Goal: Transaction & Acquisition: Book appointment/travel/reservation

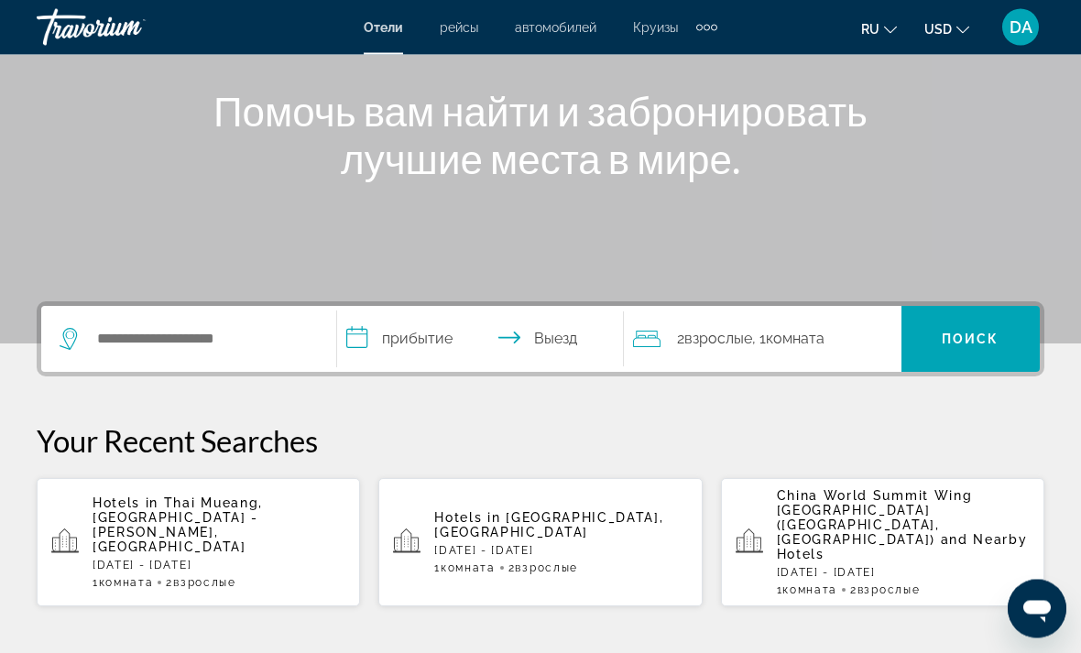
scroll to position [206, 0]
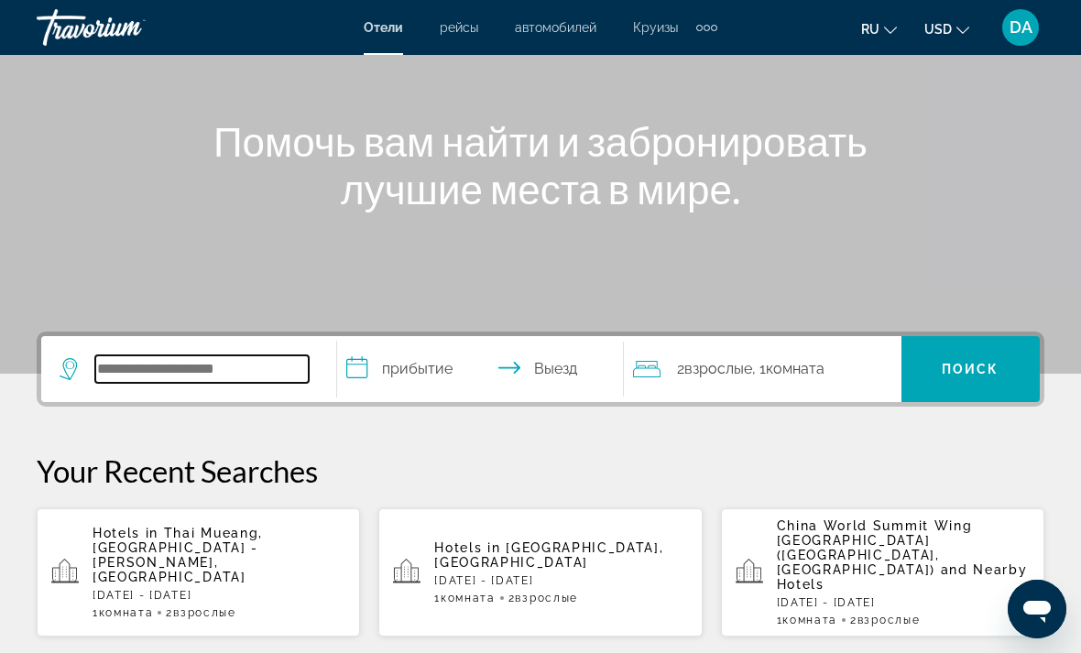
click at [115, 377] on input "Search widget" at bounding box center [201, 368] width 213 height 27
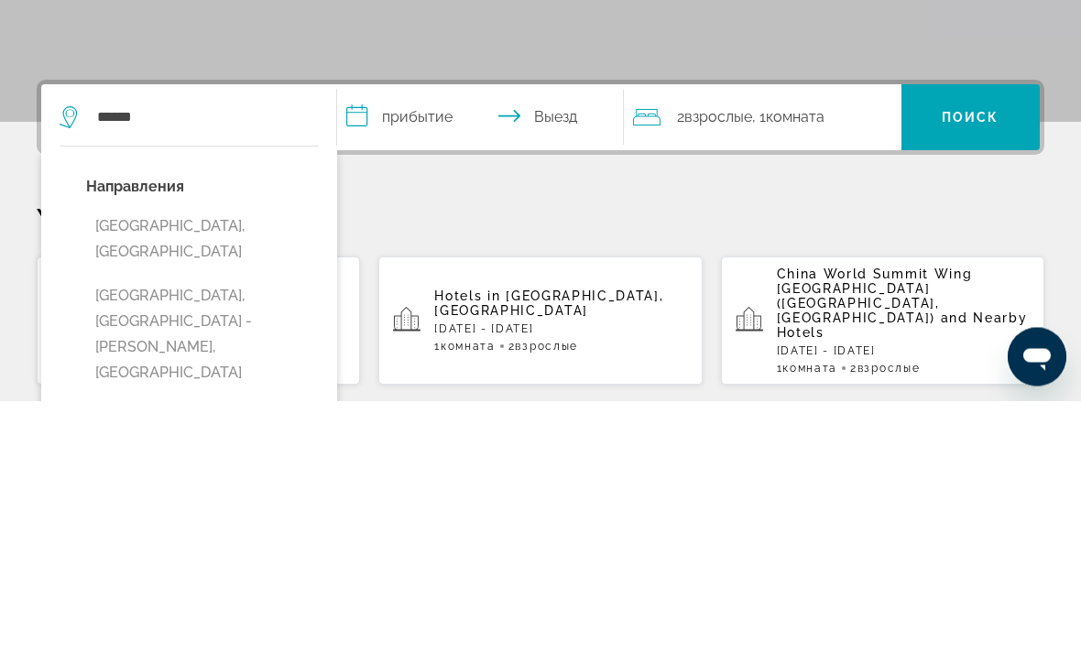
click at [101, 462] on button "[GEOGRAPHIC_DATA], [GEOGRAPHIC_DATA]" at bounding box center [202, 492] width 233 height 60
type input "**********"
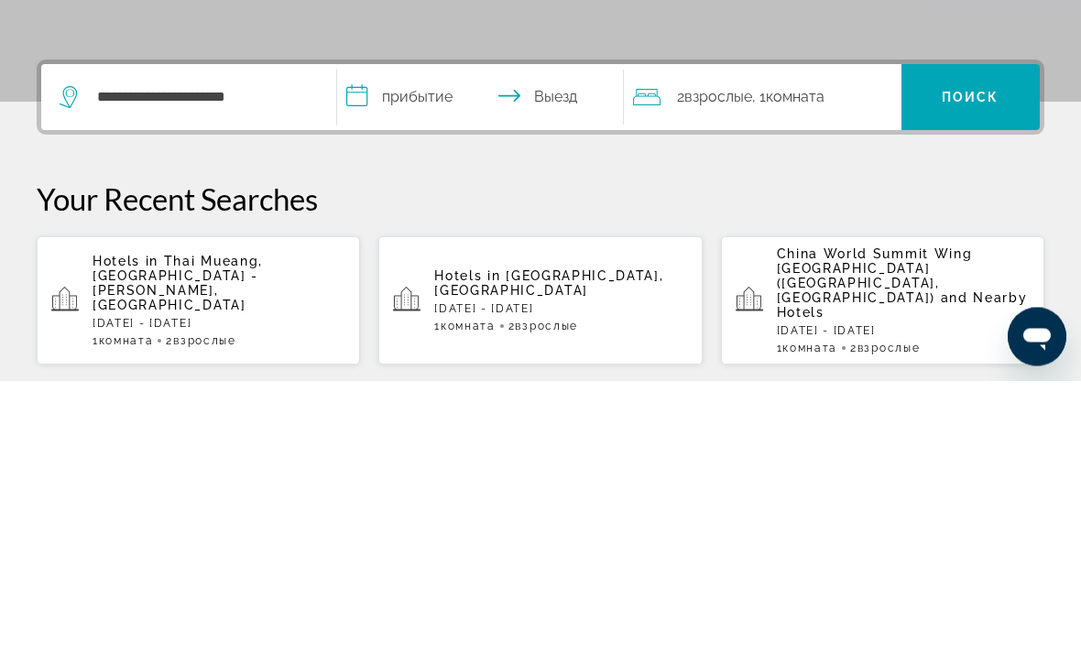
click at [483, 337] on input "**********" at bounding box center [484, 372] width 294 height 71
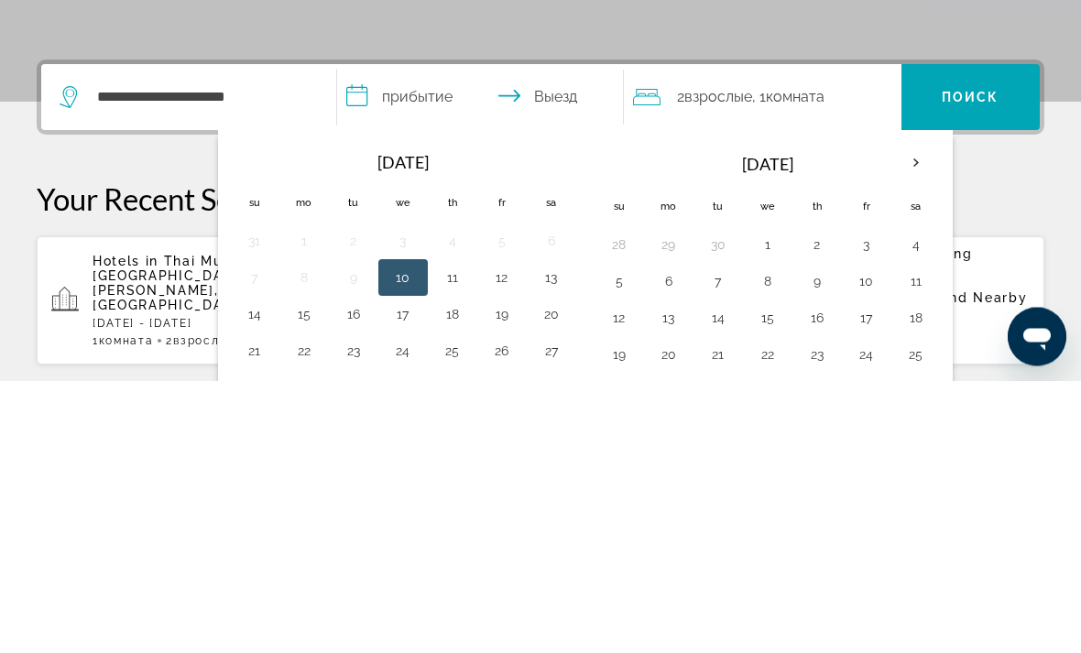
scroll to position [448, 0]
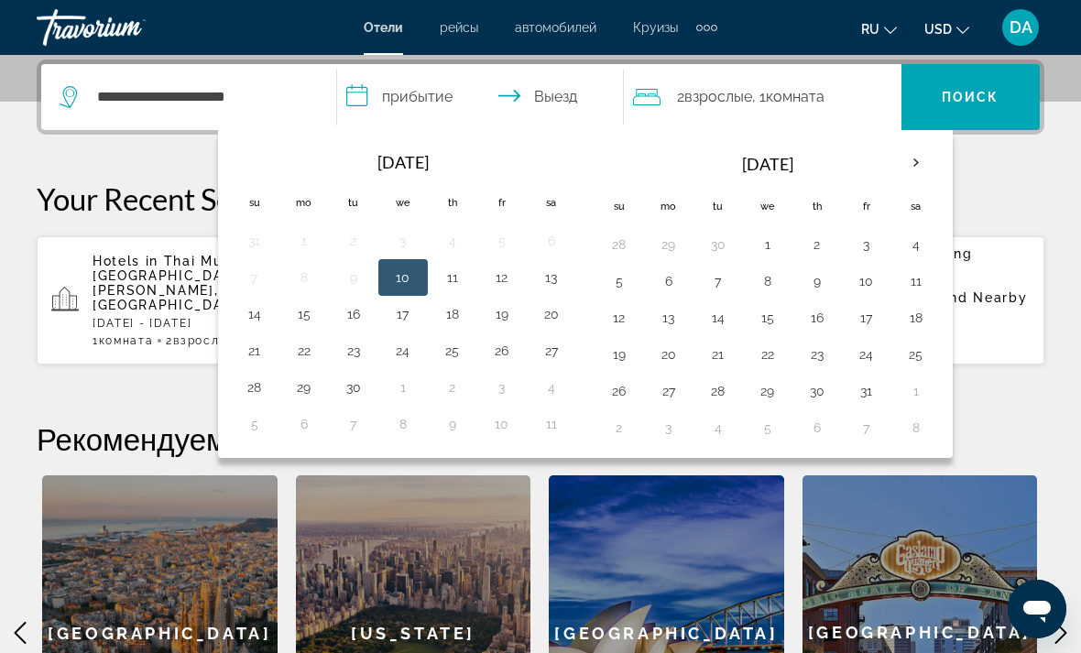
click at [750, 160] on th "Next month" at bounding box center [915, 163] width 49 height 40
click at [750, 157] on th "Next month" at bounding box center [915, 163] width 49 height 40
click at [677, 245] on button "1" at bounding box center [668, 245] width 29 height 26
click at [678, 272] on button "8" at bounding box center [668, 281] width 29 height 26
type input "**********"
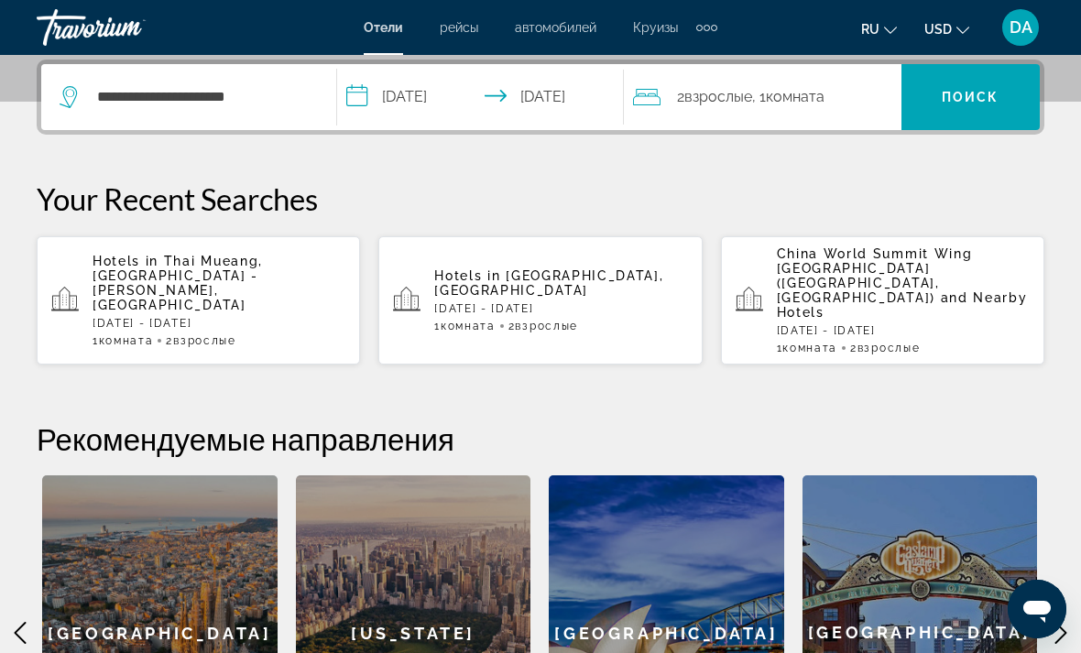
click at [750, 106] on span "Search widget" at bounding box center [971, 97] width 138 height 44
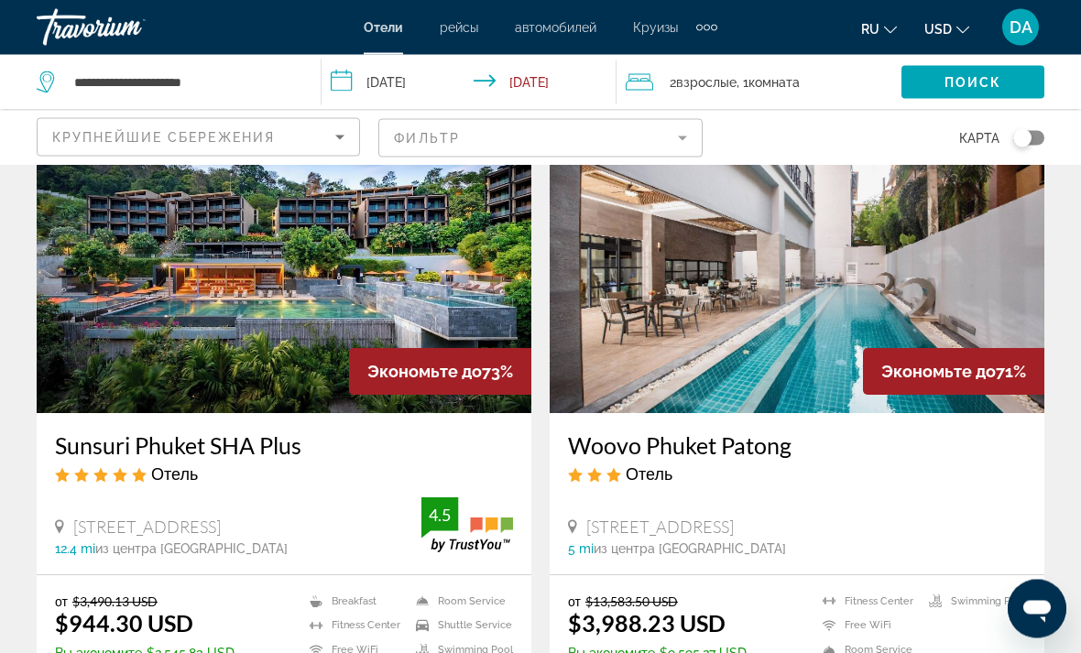
scroll to position [762, 0]
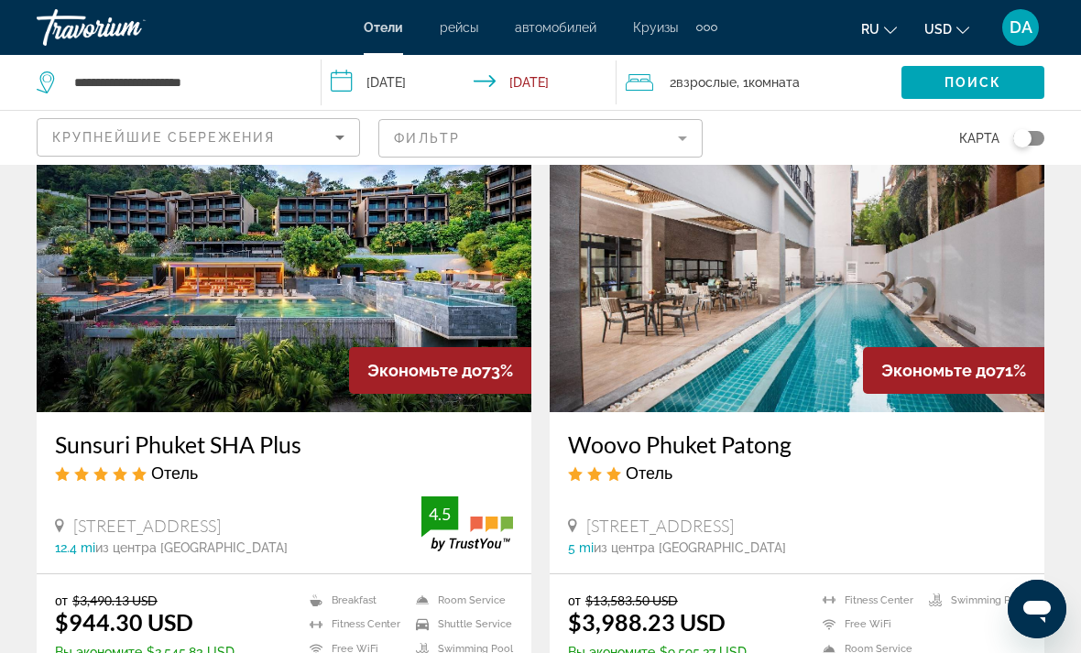
click at [107, 290] on img "Main content" at bounding box center [284, 265] width 495 height 293
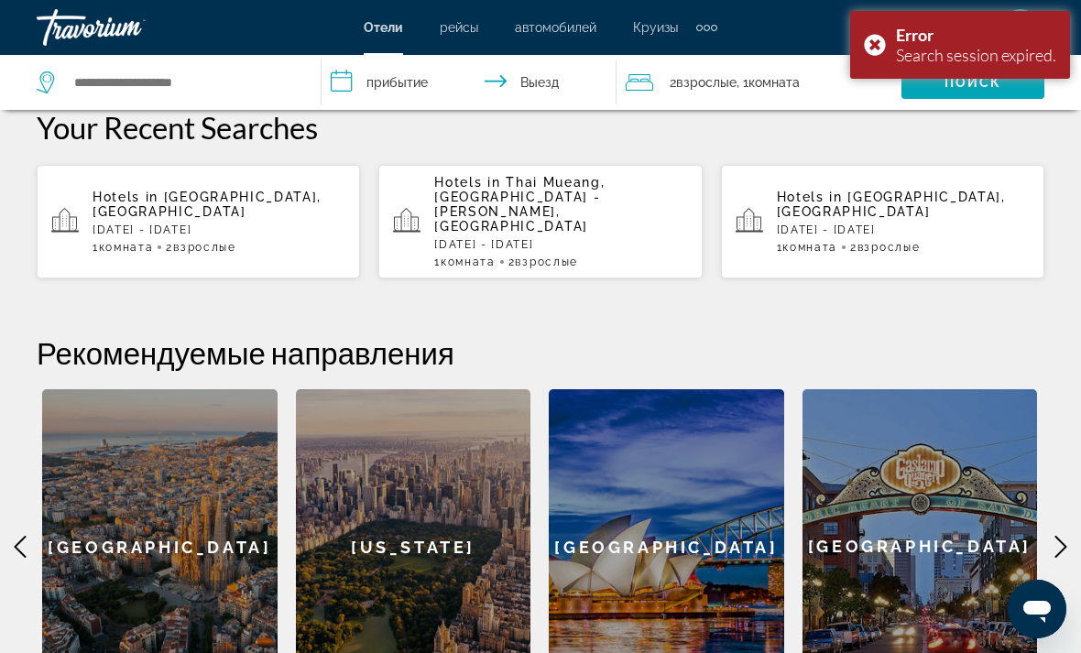
scroll to position [519, 0]
click at [107, 215] on div "Hotels in [GEOGRAPHIC_DATA], [GEOGRAPHIC_DATA] [DATE] - [DATE] 1 Комната номера…" at bounding box center [219, 223] width 253 height 64
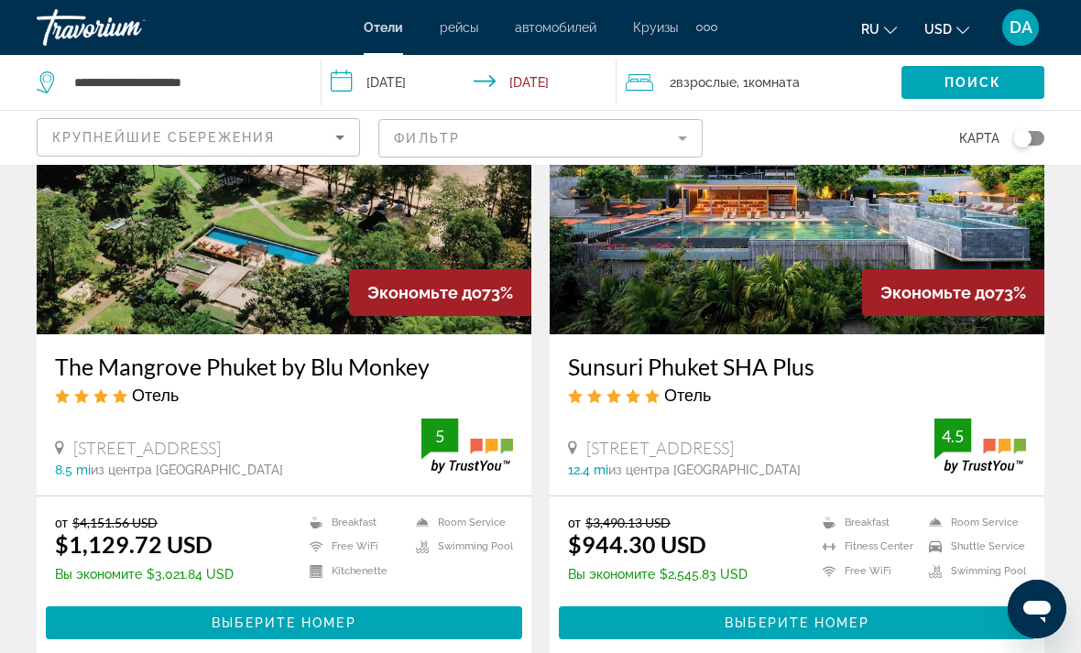
scroll to position [865, 0]
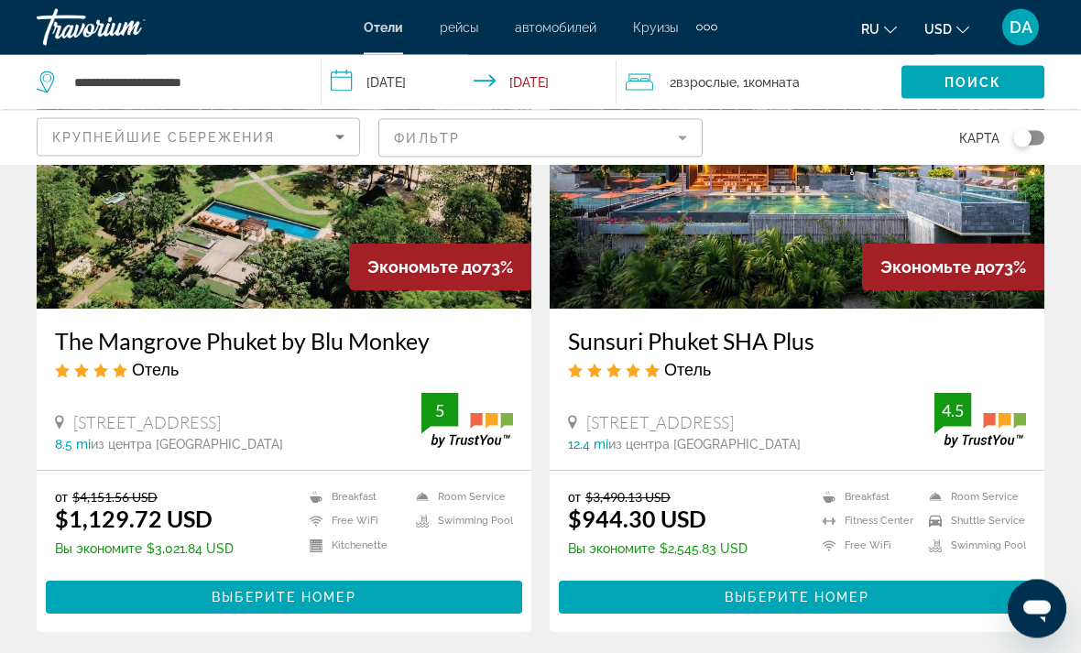
click at [750, 225] on img "Main content" at bounding box center [797, 162] width 495 height 293
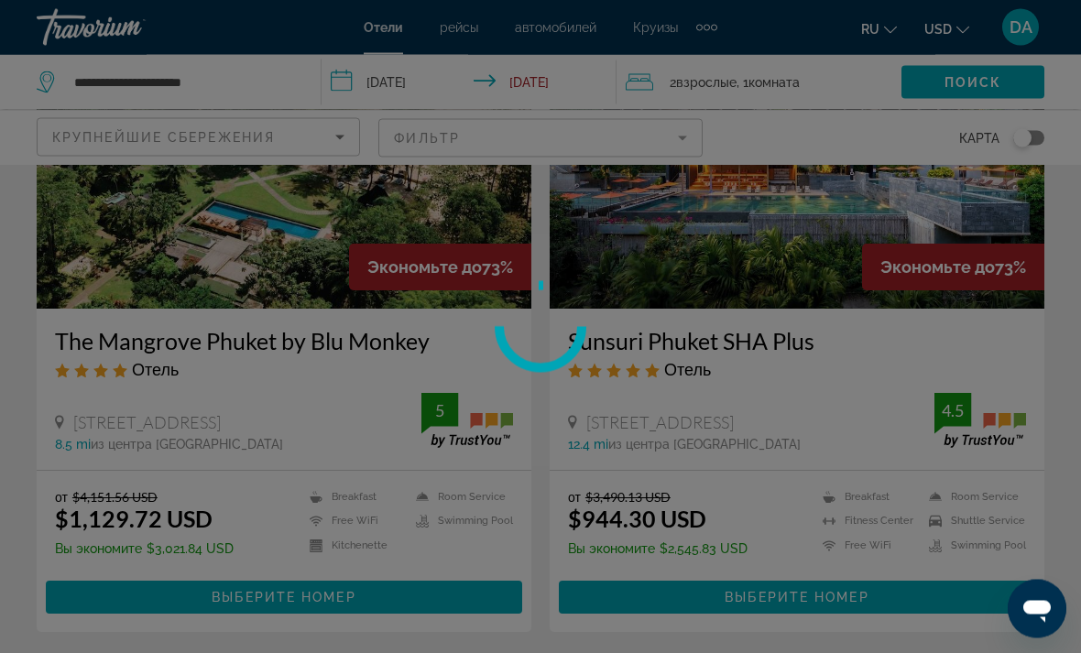
scroll to position [866, 0]
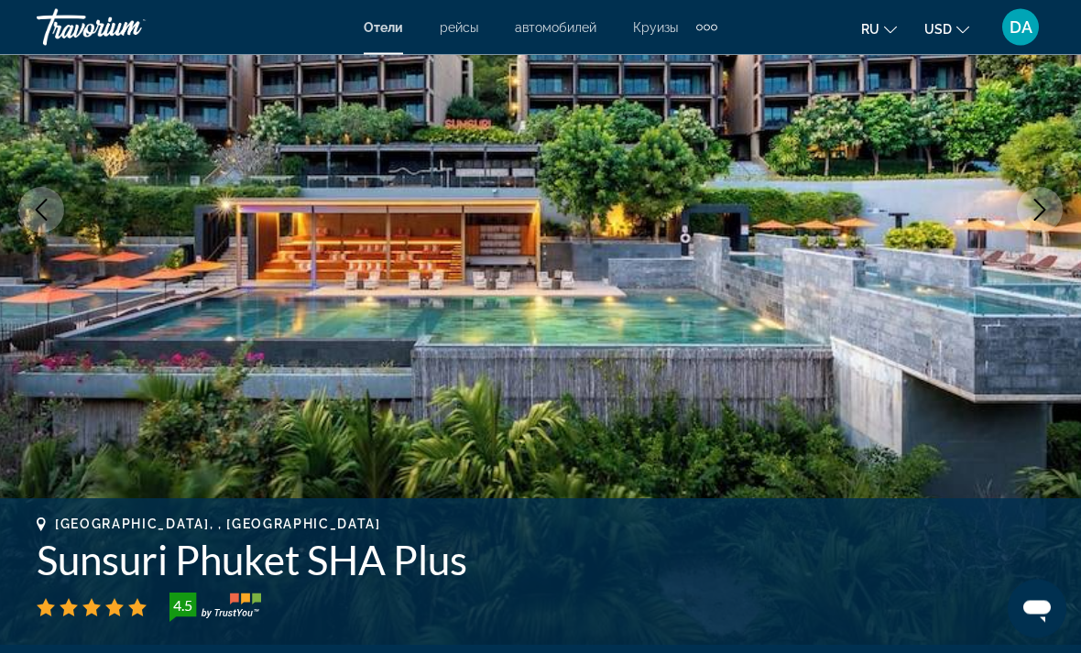
scroll to position [119, 0]
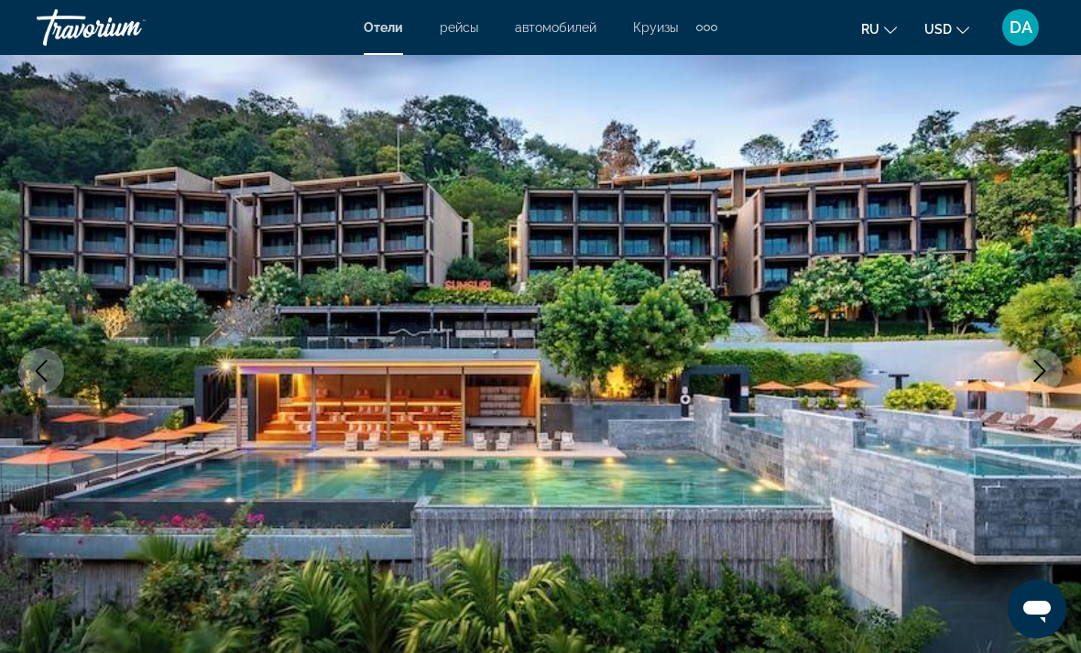
click at [750, 376] on icon "Next image" at bounding box center [1040, 371] width 12 height 22
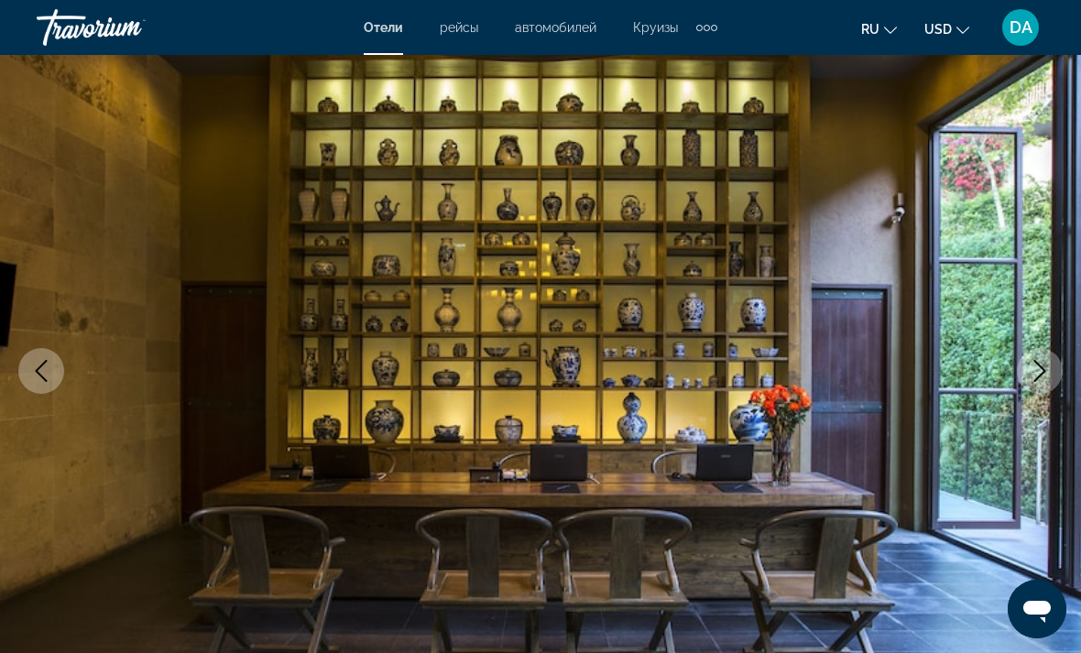
click at [47, 378] on icon "Previous image" at bounding box center [41, 371] width 22 height 22
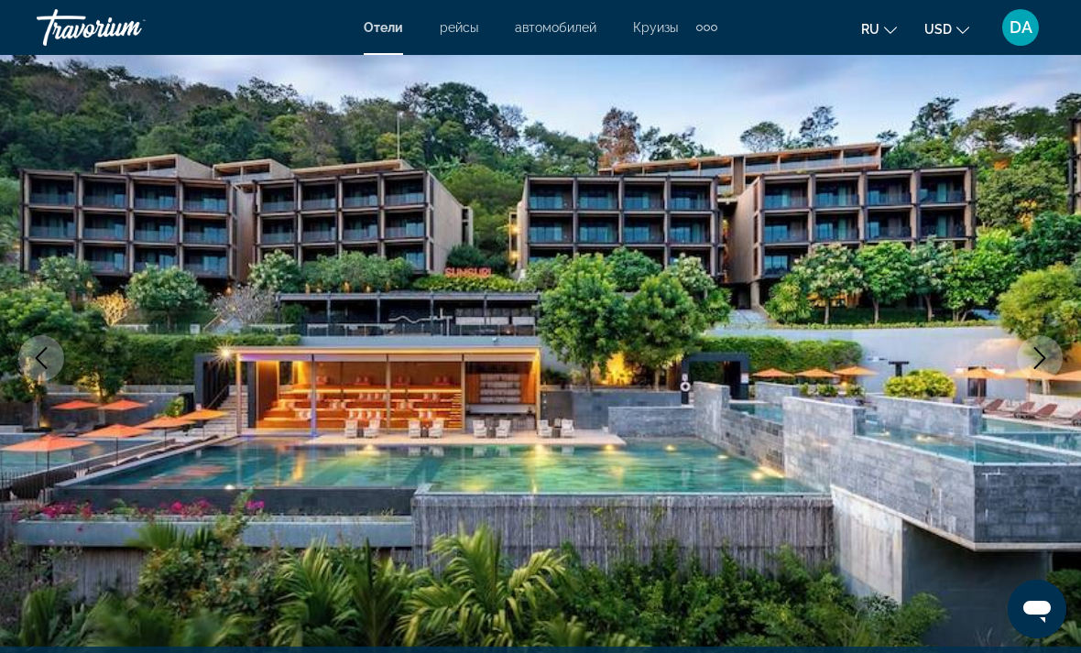
scroll to position [0, 0]
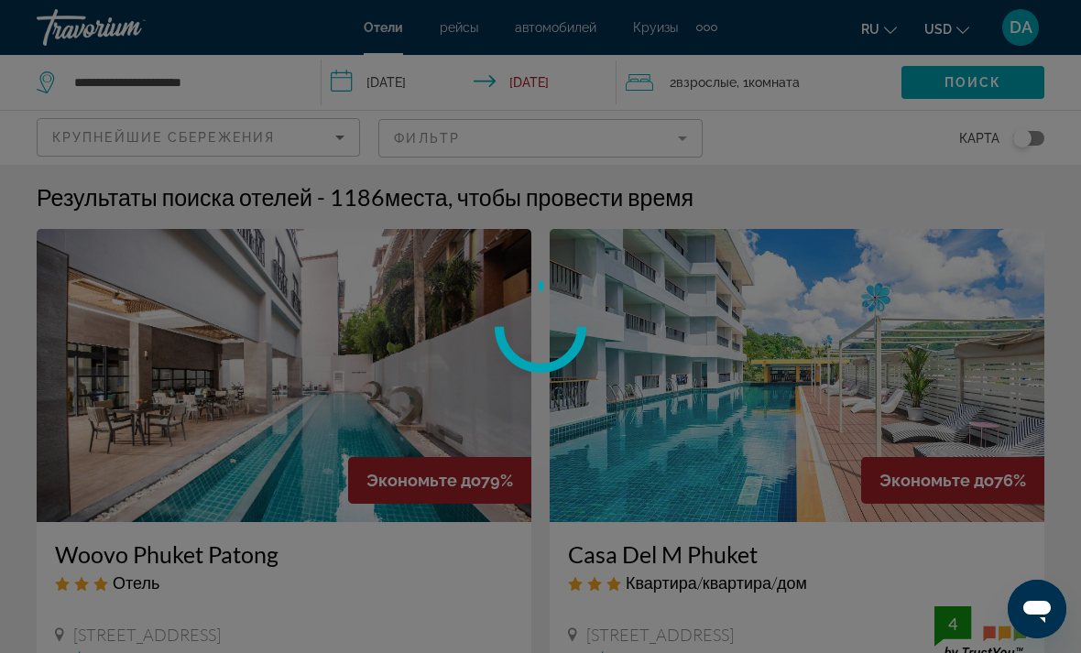
click at [530, 101] on div at bounding box center [540, 326] width 1081 height 653
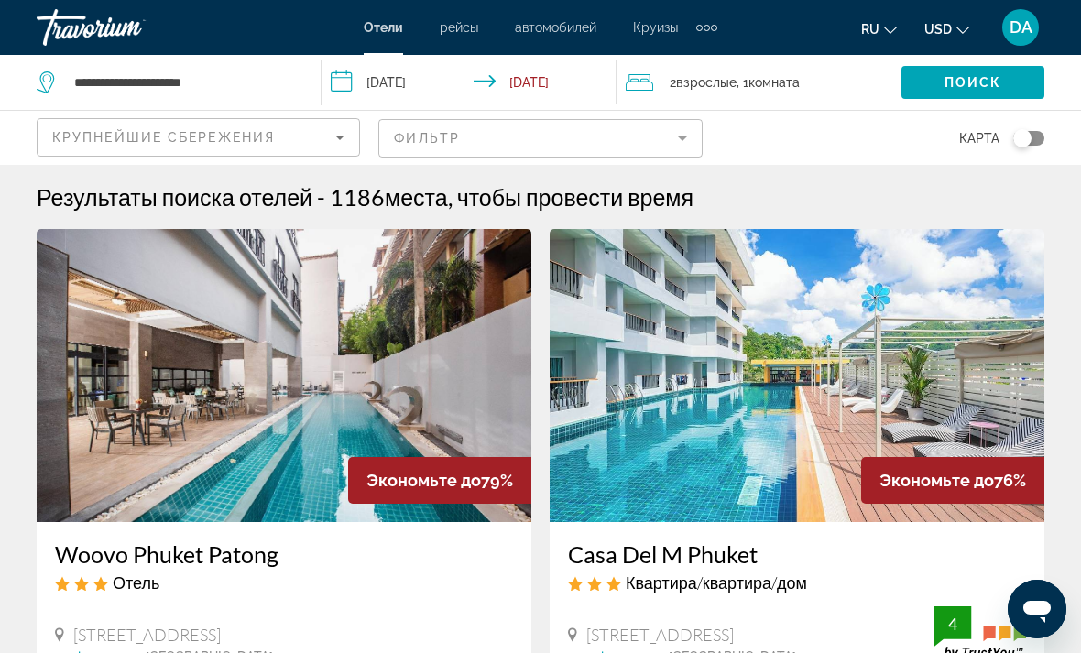
click at [565, 84] on input "**********" at bounding box center [472, 85] width 301 height 60
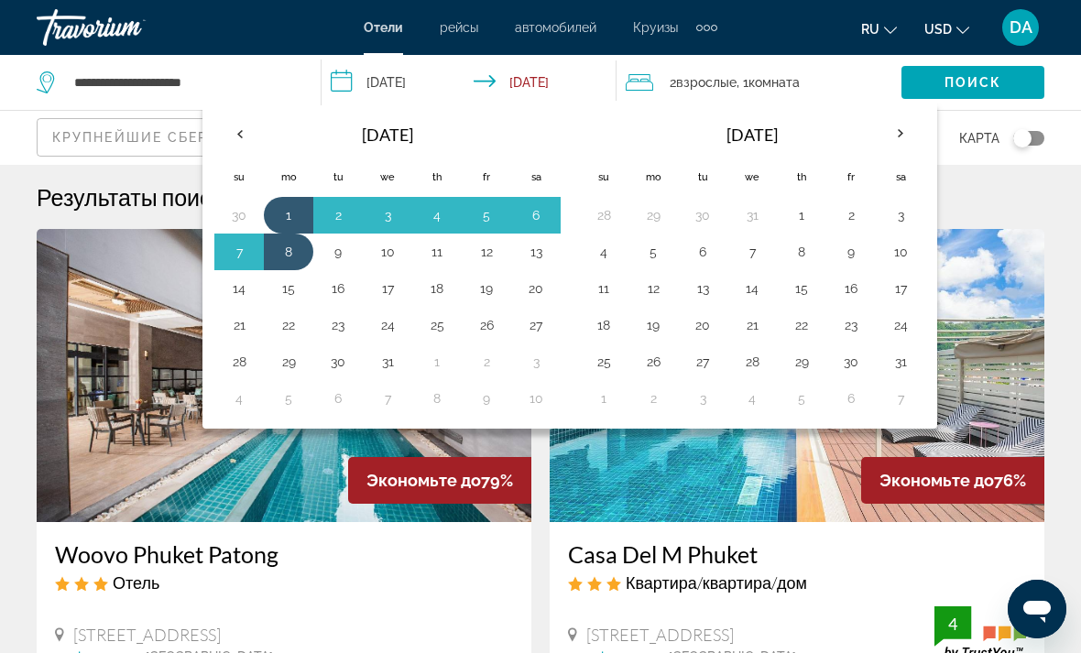
click at [217, 151] on button "Previous month" at bounding box center [238, 134] width 49 height 42
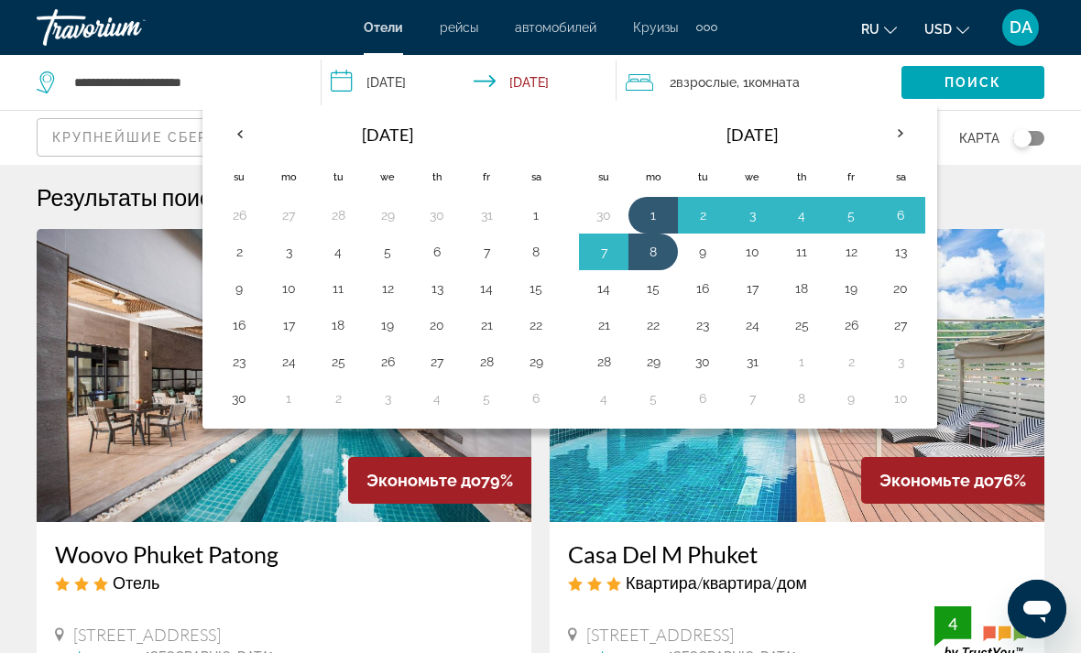
click at [241, 359] on button "23" at bounding box center [238, 362] width 29 height 26
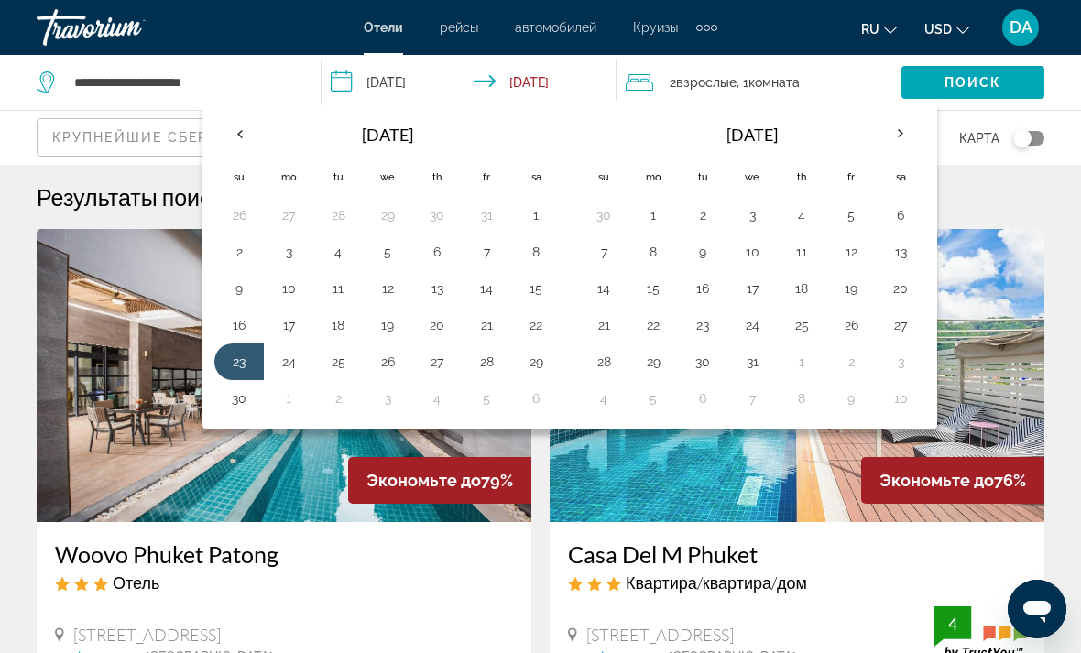
click at [235, 395] on button "30" at bounding box center [238, 399] width 29 height 26
type input "**********"
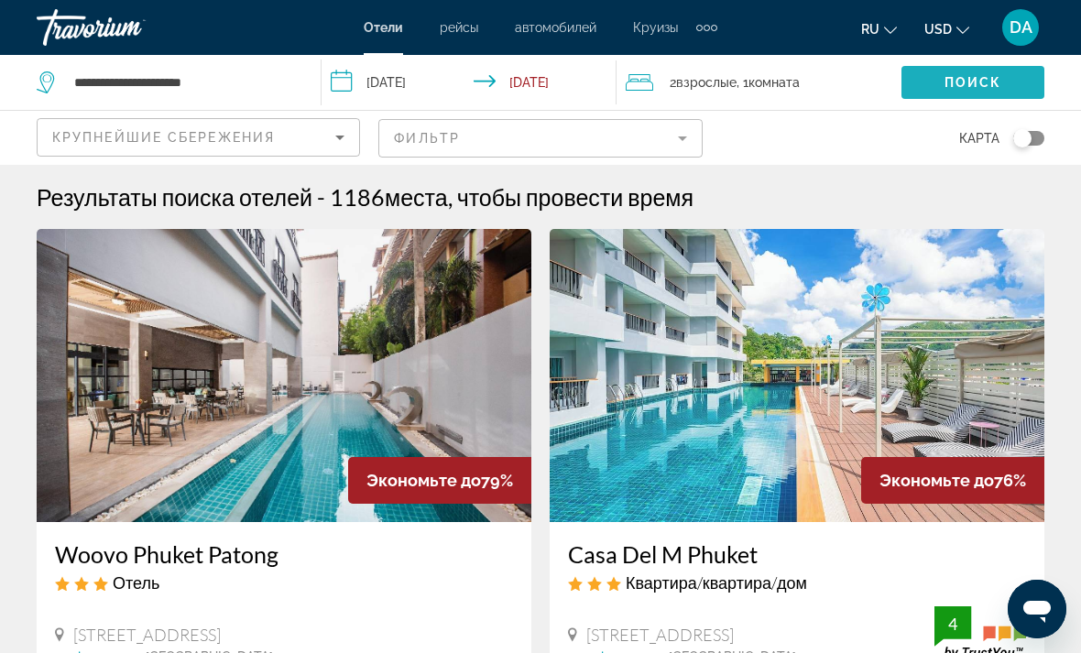
click at [750, 78] on span "Поиск" at bounding box center [974, 82] width 58 height 15
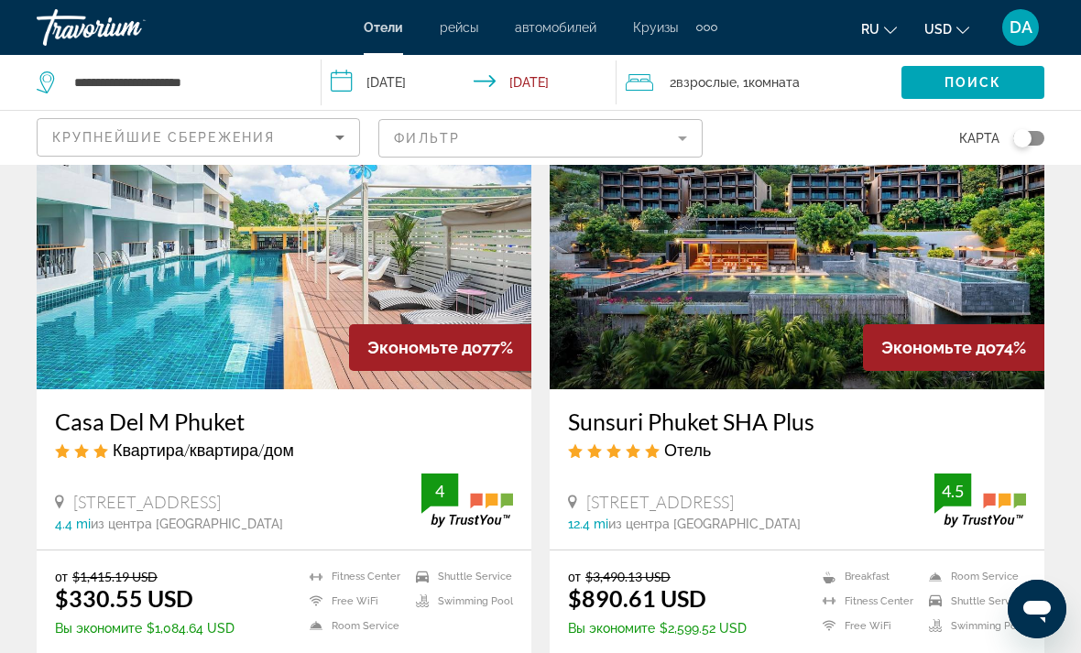
scroll to position [115, 0]
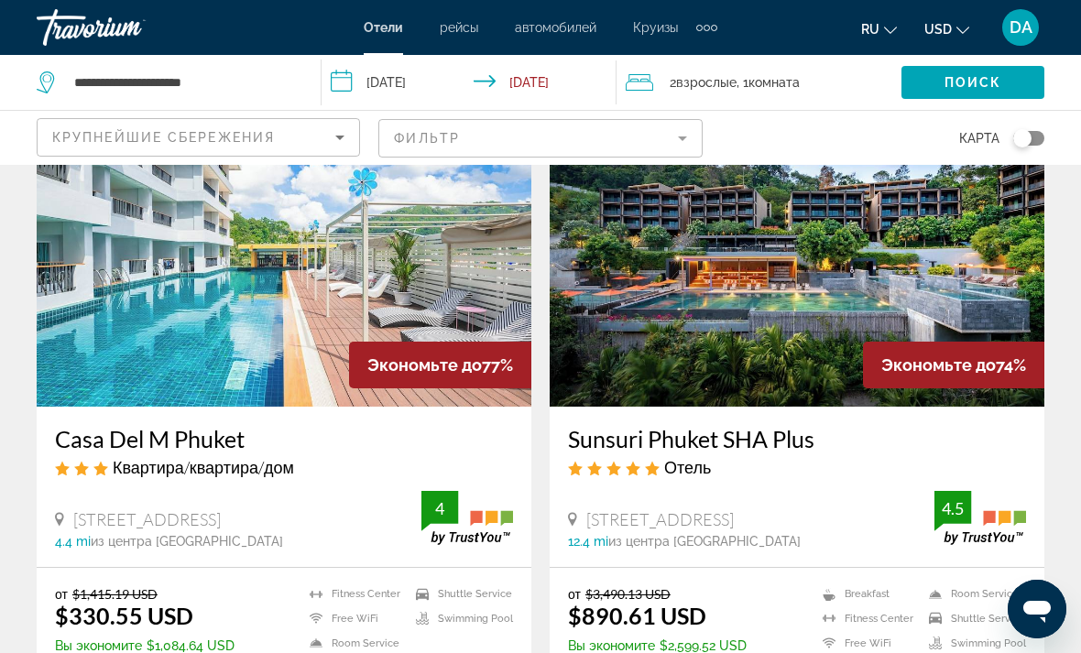
click at [750, 313] on img "Main content" at bounding box center [797, 260] width 495 height 293
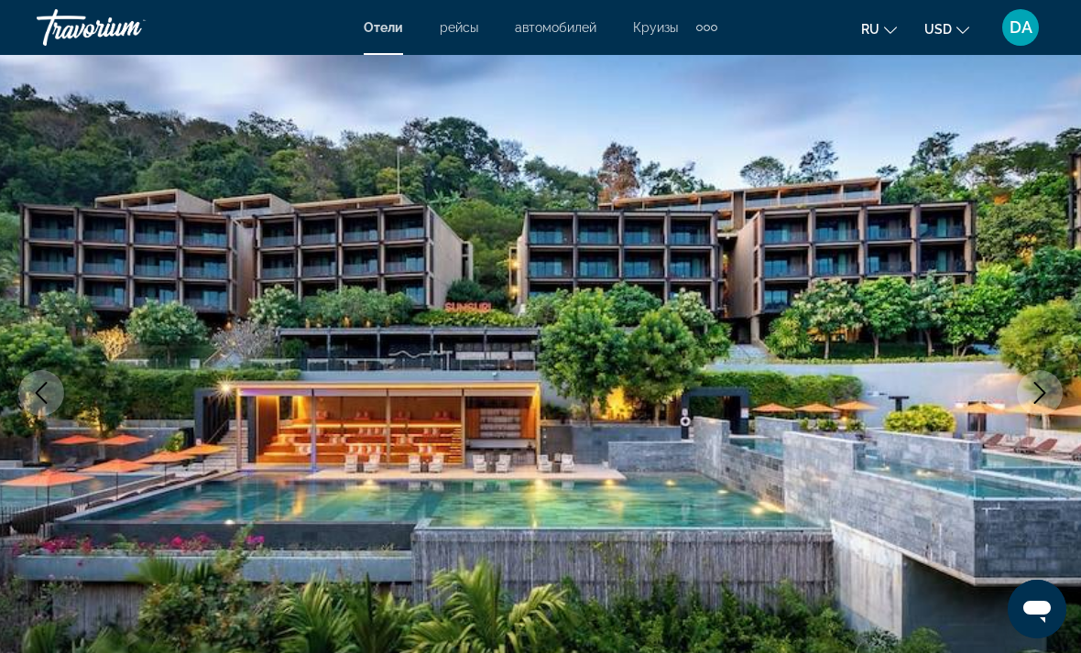
scroll to position [111, 0]
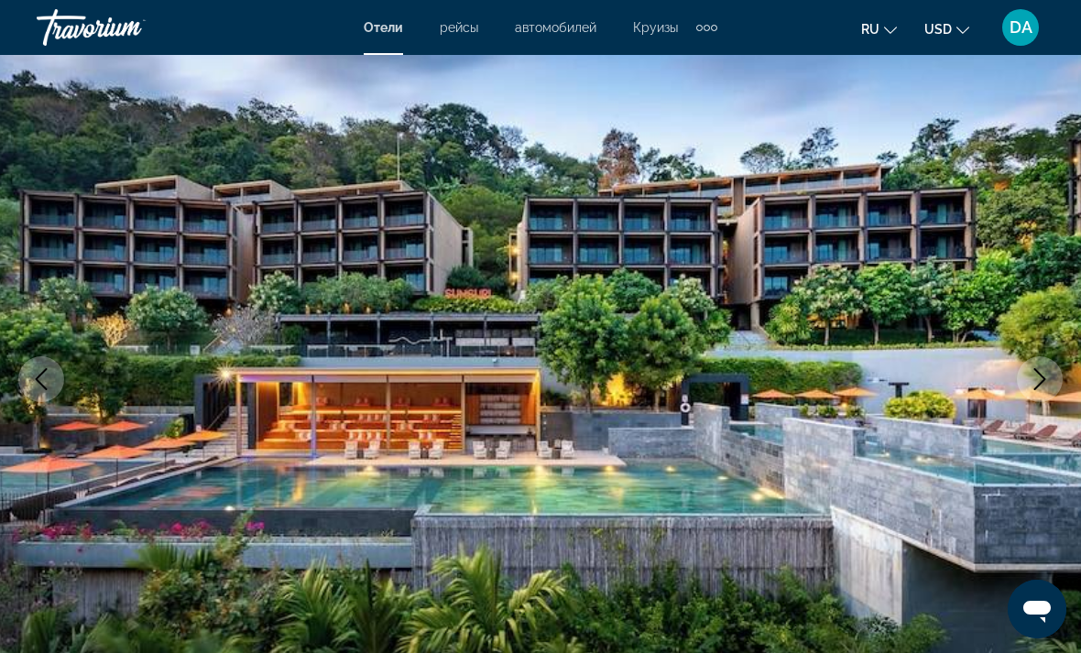
click at [750, 379] on button "Next image" at bounding box center [1040, 379] width 46 height 46
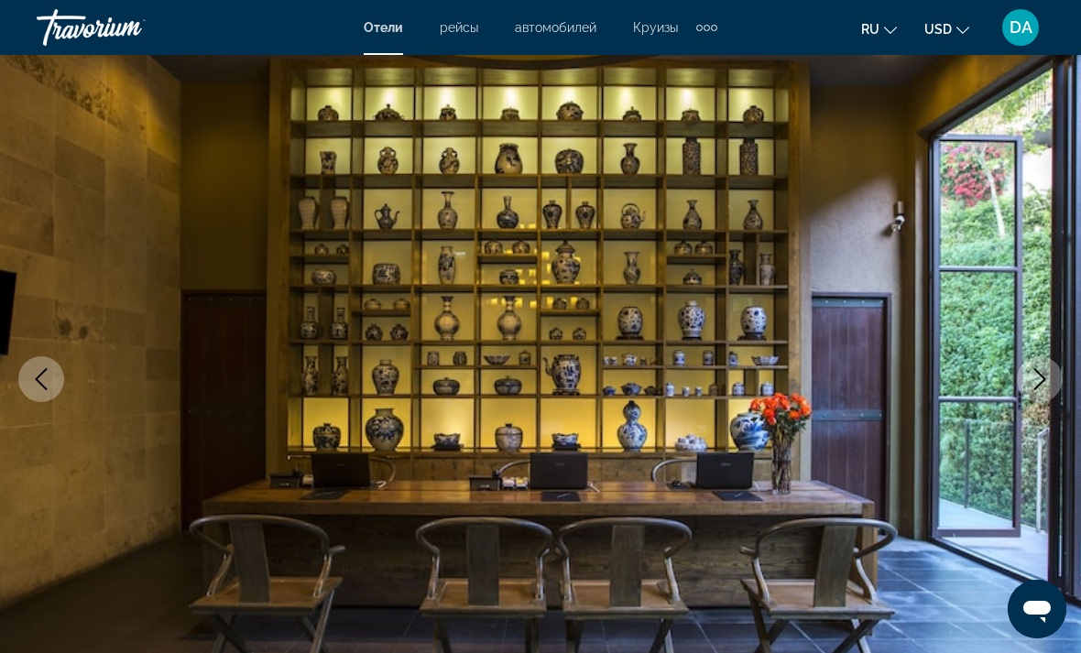
click at [36, 380] on icon "Previous image" at bounding box center [41, 379] width 22 height 22
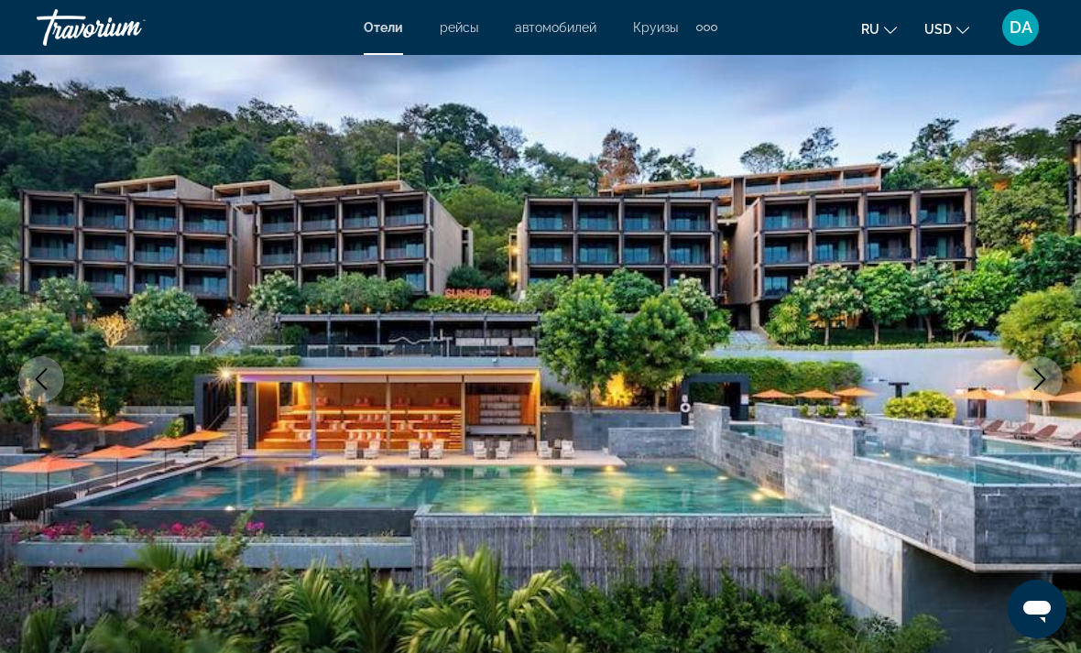
click at [750, 378] on icon "Next image" at bounding box center [1040, 379] width 22 height 22
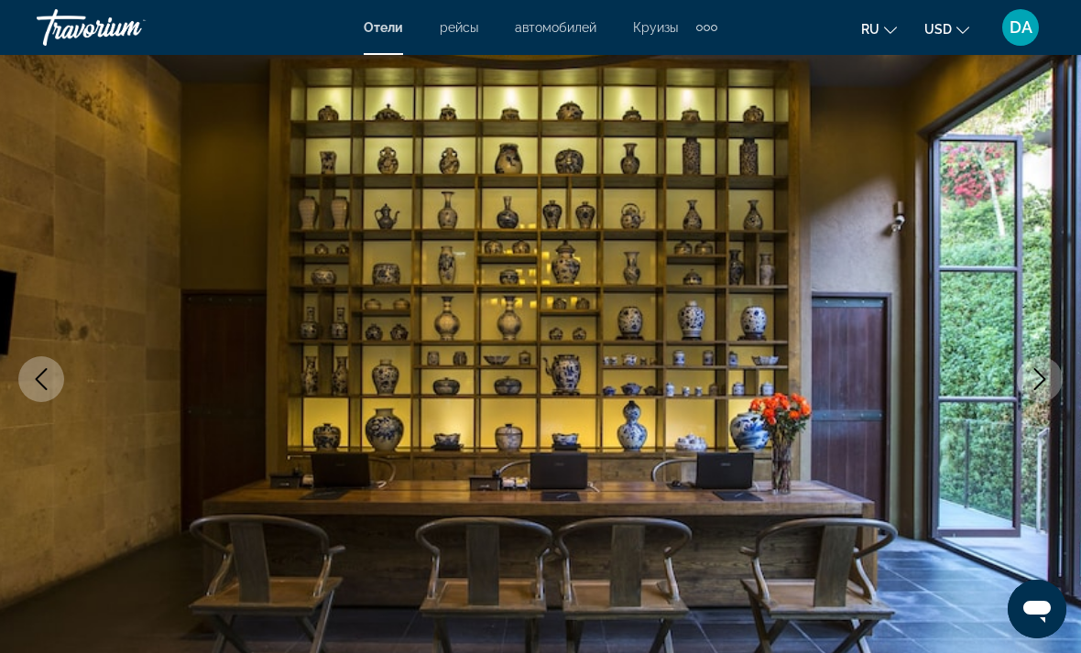
click at [44, 385] on icon "Previous image" at bounding box center [41, 379] width 22 height 22
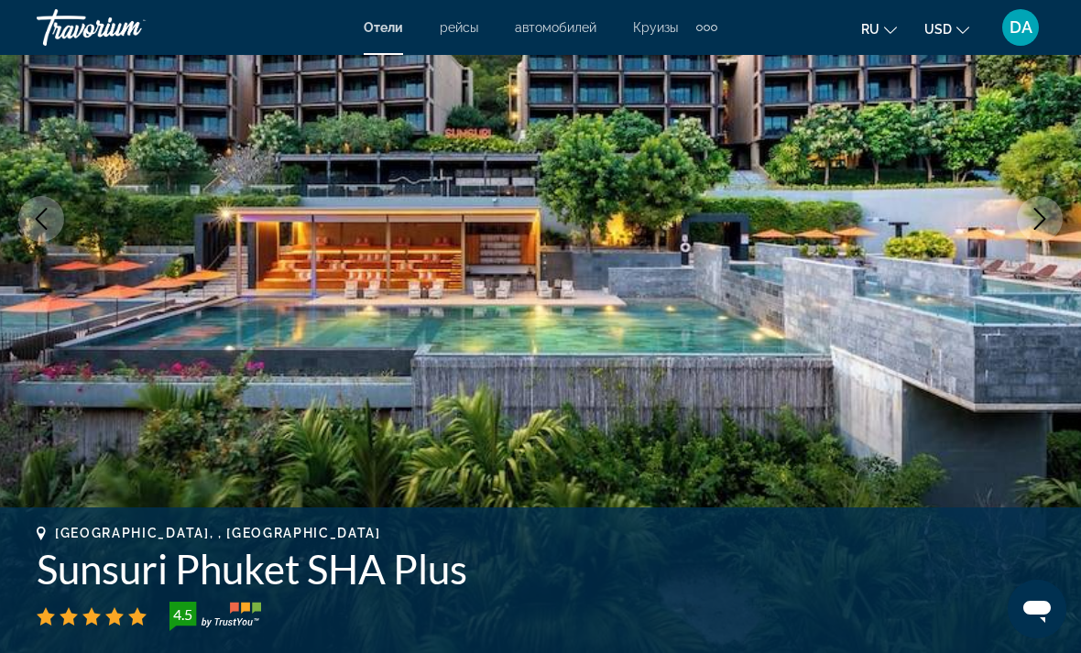
scroll to position [269, 0]
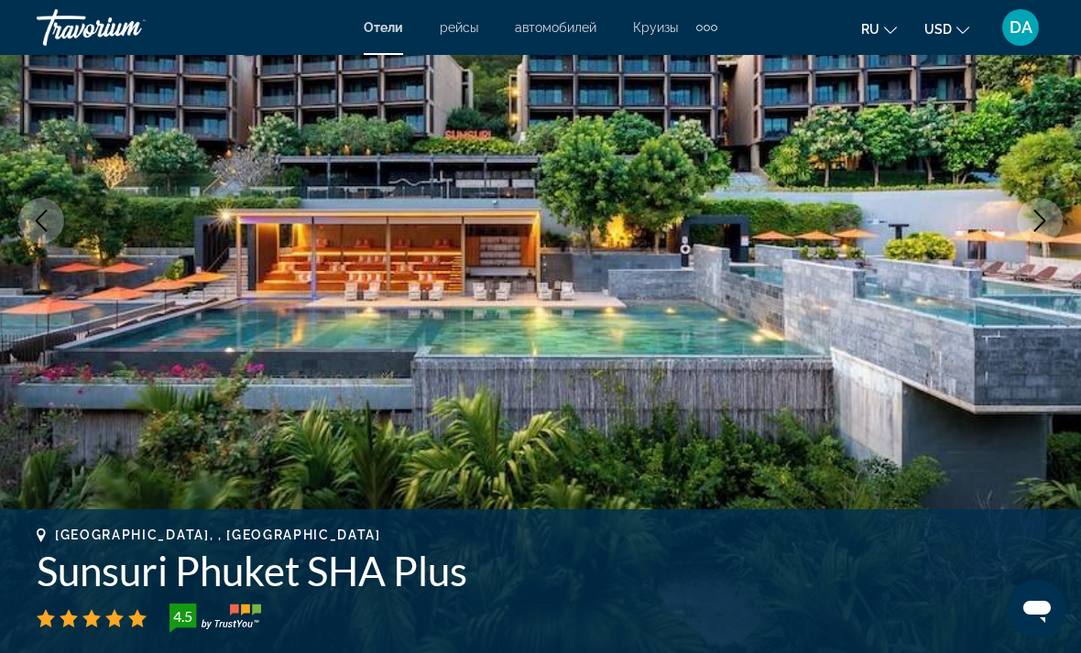
click at [750, 226] on icon "Next image" at bounding box center [1040, 221] width 22 height 22
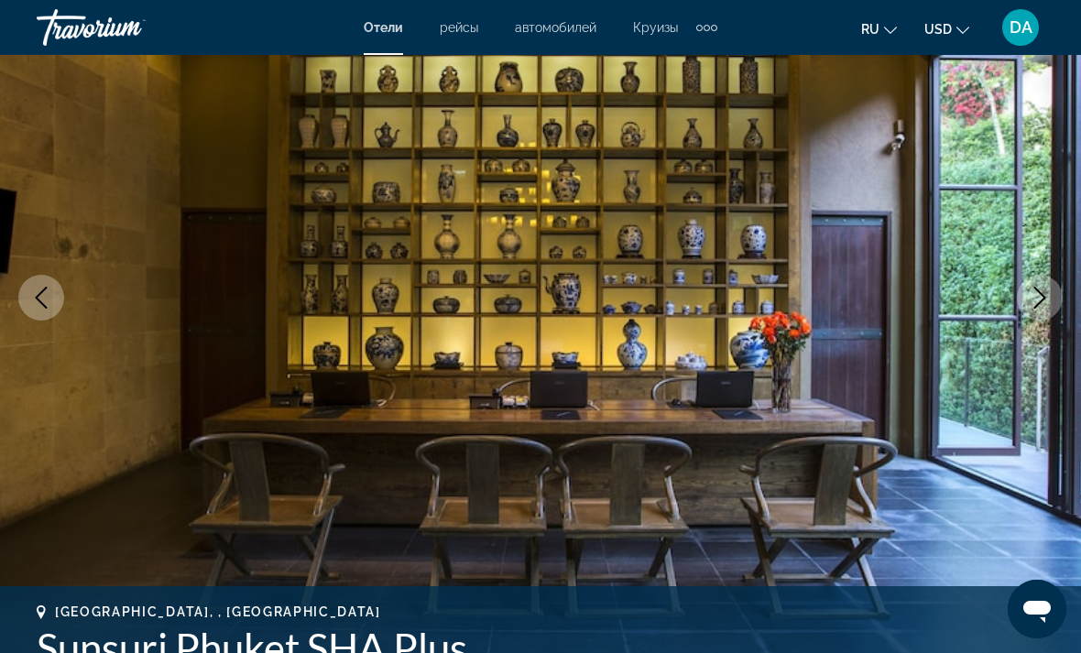
scroll to position [191, 0]
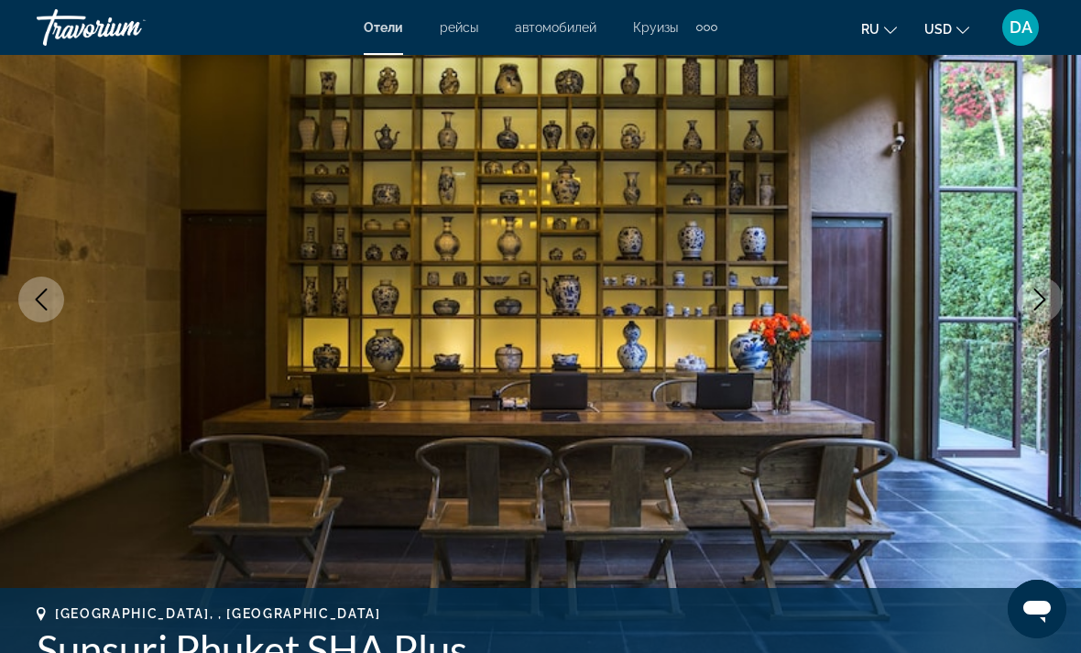
click at [750, 295] on icon "Next image" at bounding box center [1040, 300] width 22 height 22
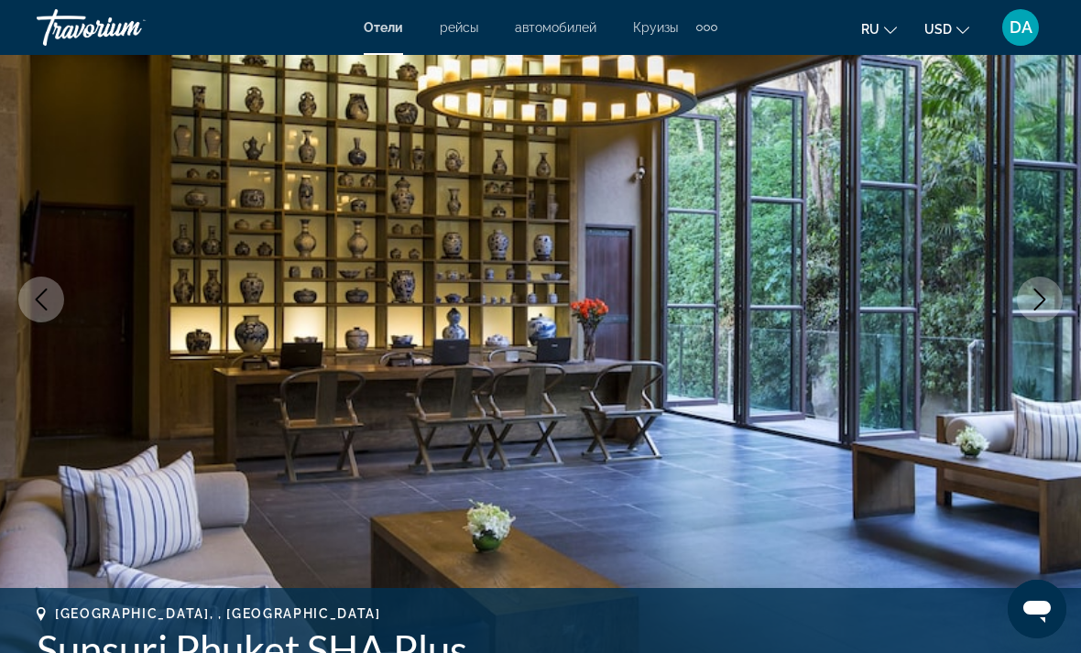
click at [750, 299] on button "Next image" at bounding box center [1040, 300] width 46 height 46
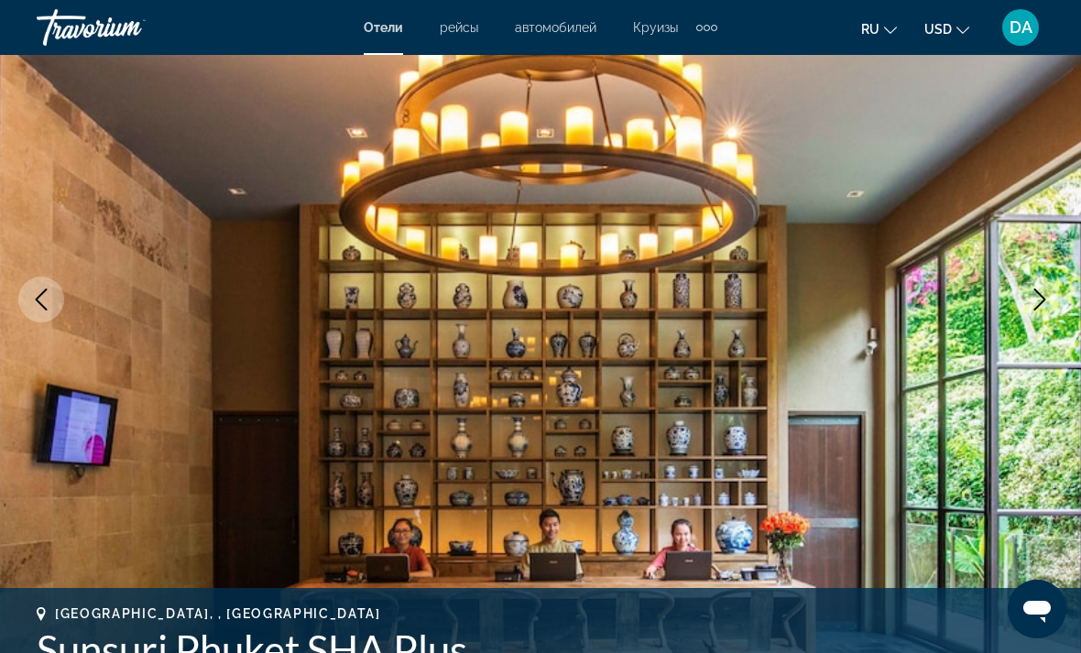
click at [750, 293] on icon "Next image" at bounding box center [1040, 300] width 22 height 22
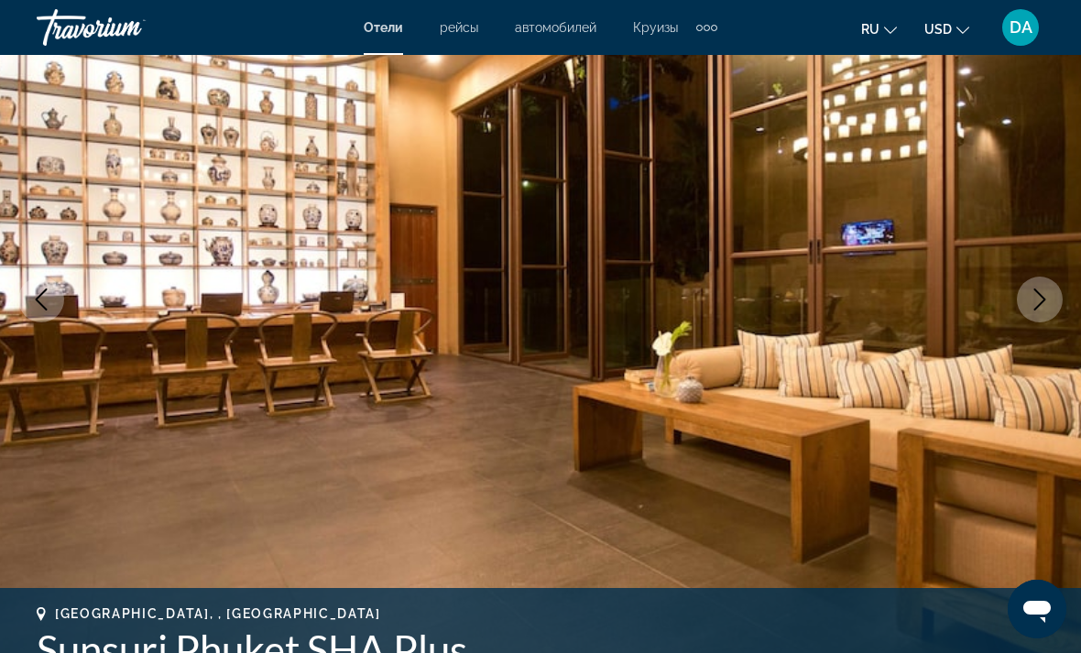
click at [750, 296] on icon "Next image" at bounding box center [1040, 300] width 22 height 22
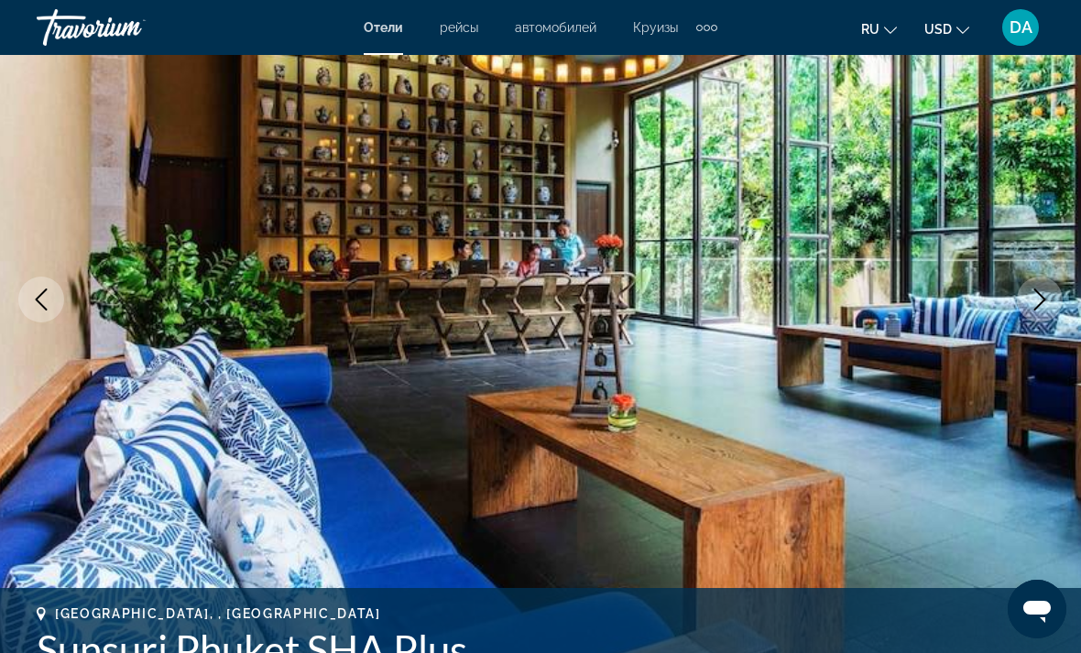
click at [750, 298] on icon "Next image" at bounding box center [1040, 300] width 12 height 22
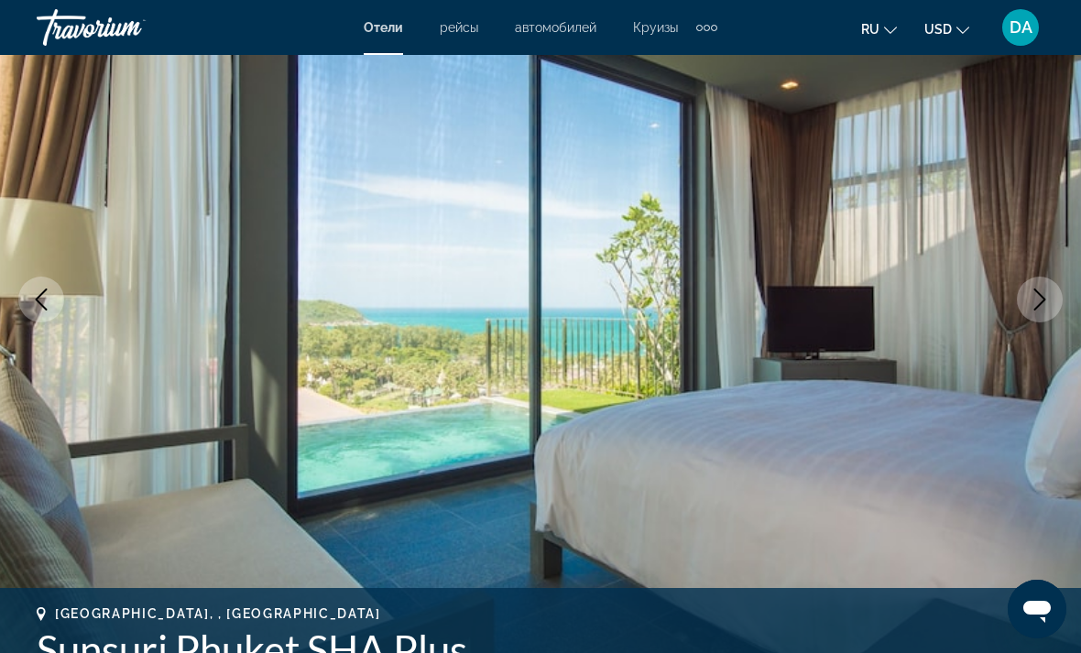
click at [750, 295] on icon "Next image" at bounding box center [1040, 300] width 22 height 22
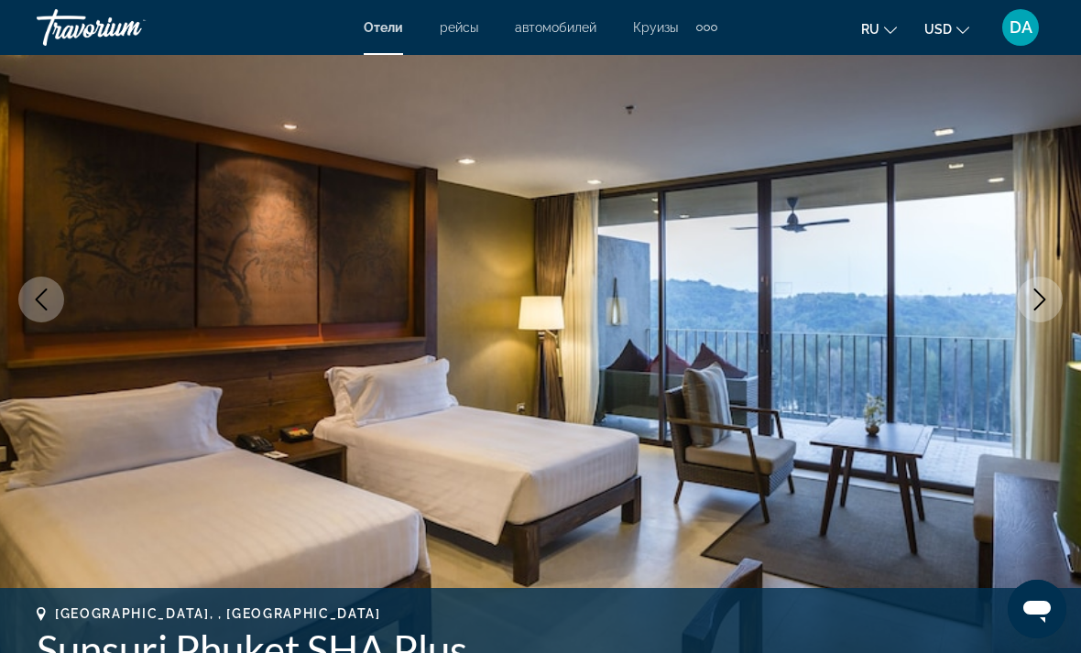
click at [750, 297] on icon "Next image" at bounding box center [1040, 300] width 12 height 22
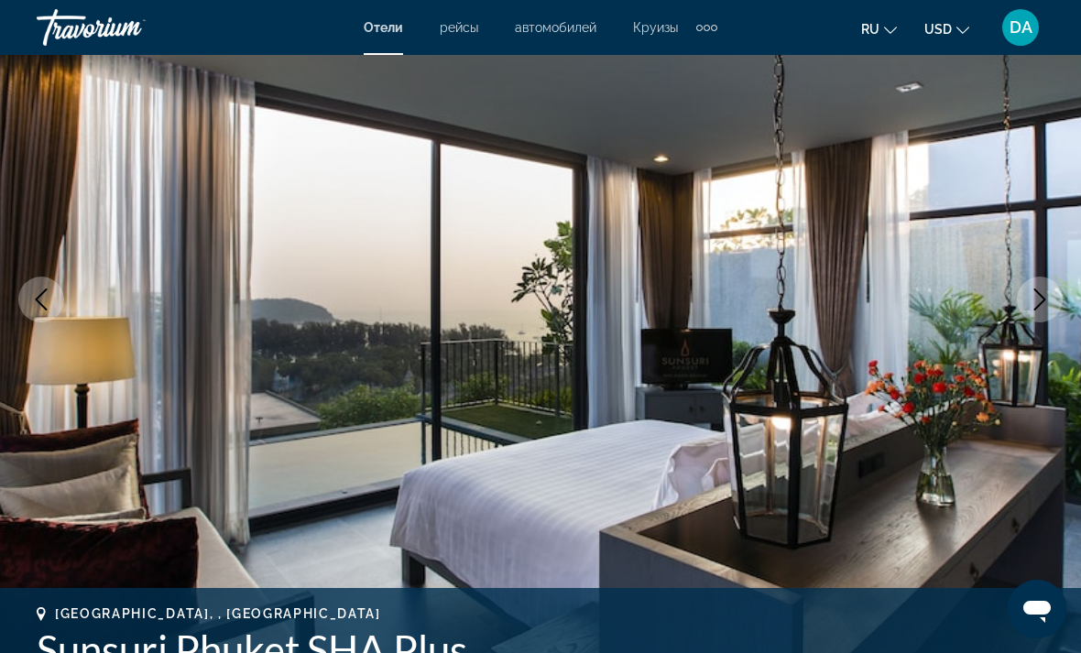
click at [750, 299] on icon "Next image" at bounding box center [1040, 300] width 22 height 22
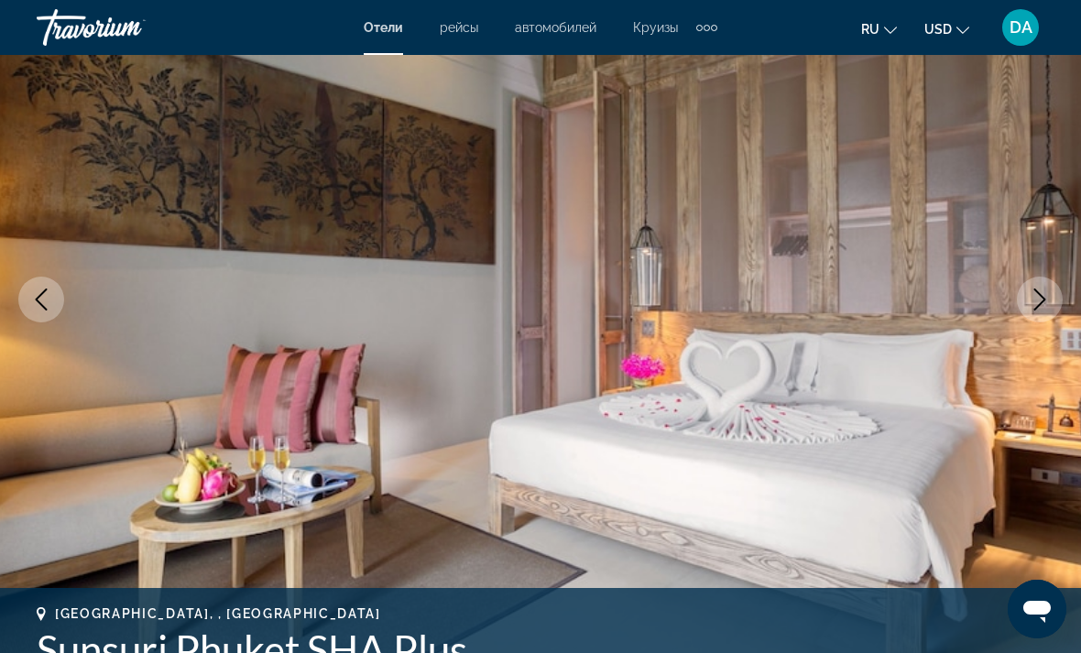
click at [750, 296] on icon "Next image" at bounding box center [1040, 300] width 22 height 22
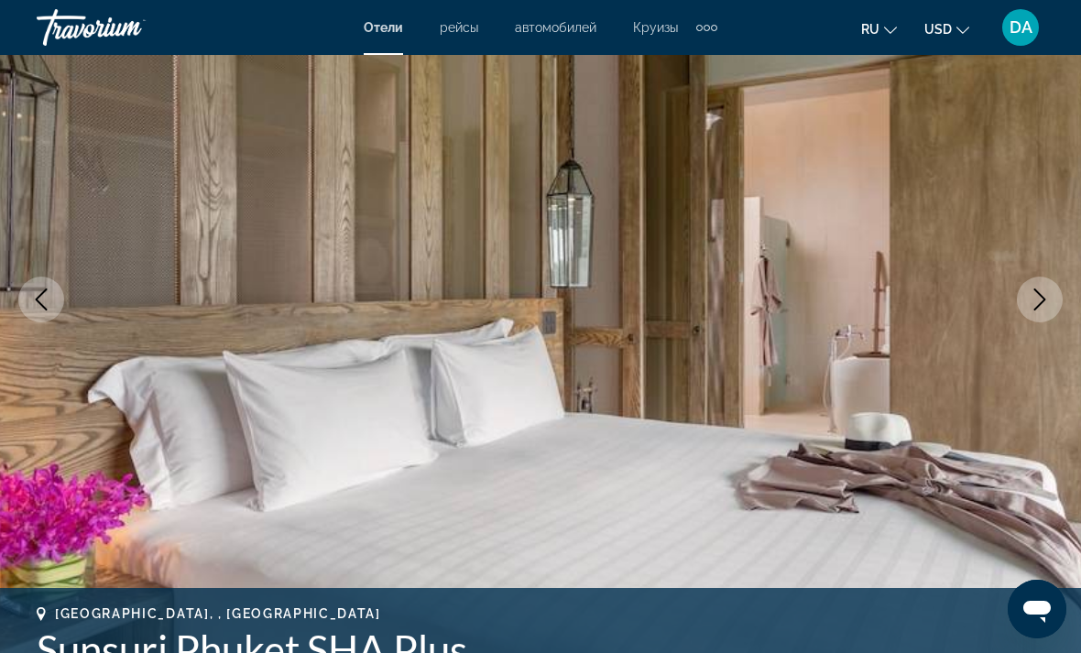
click at [750, 298] on icon "Next image" at bounding box center [1040, 300] width 22 height 22
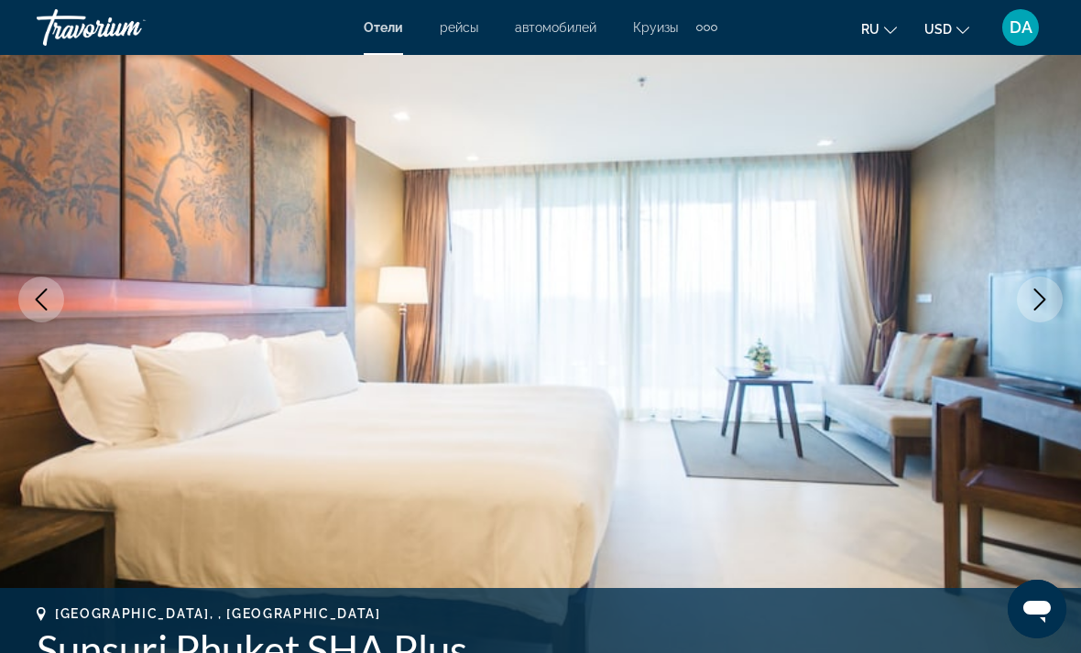
click at [750, 296] on icon "Next image" at bounding box center [1040, 300] width 22 height 22
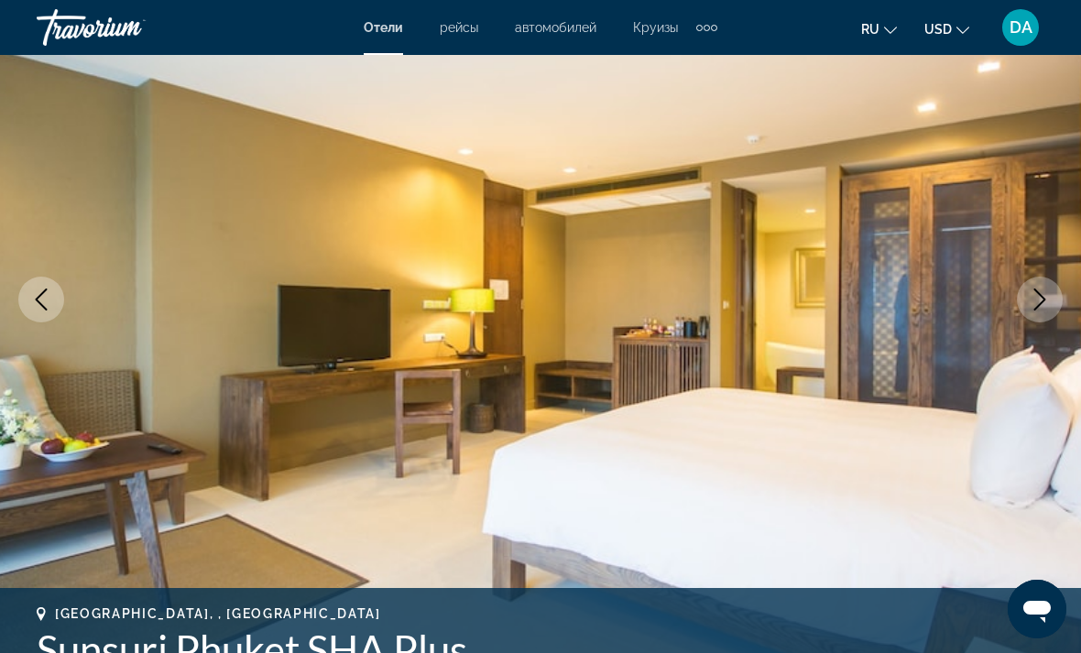
click at [750, 296] on icon "Next image" at bounding box center [1040, 300] width 12 height 22
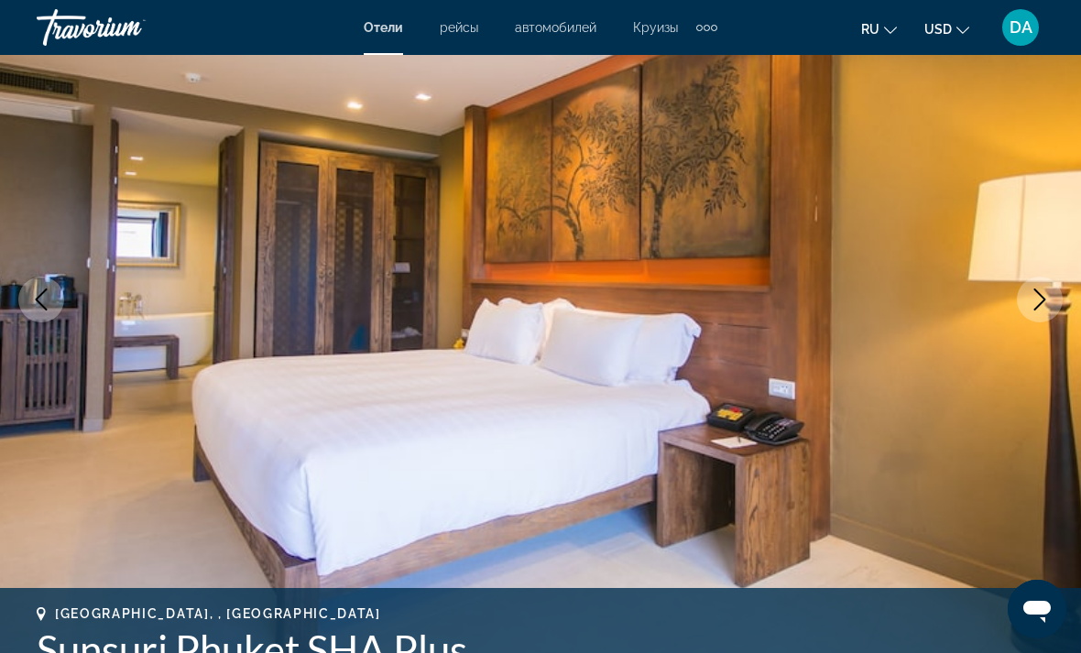
click at [750, 296] on icon "Next image" at bounding box center [1040, 300] width 22 height 22
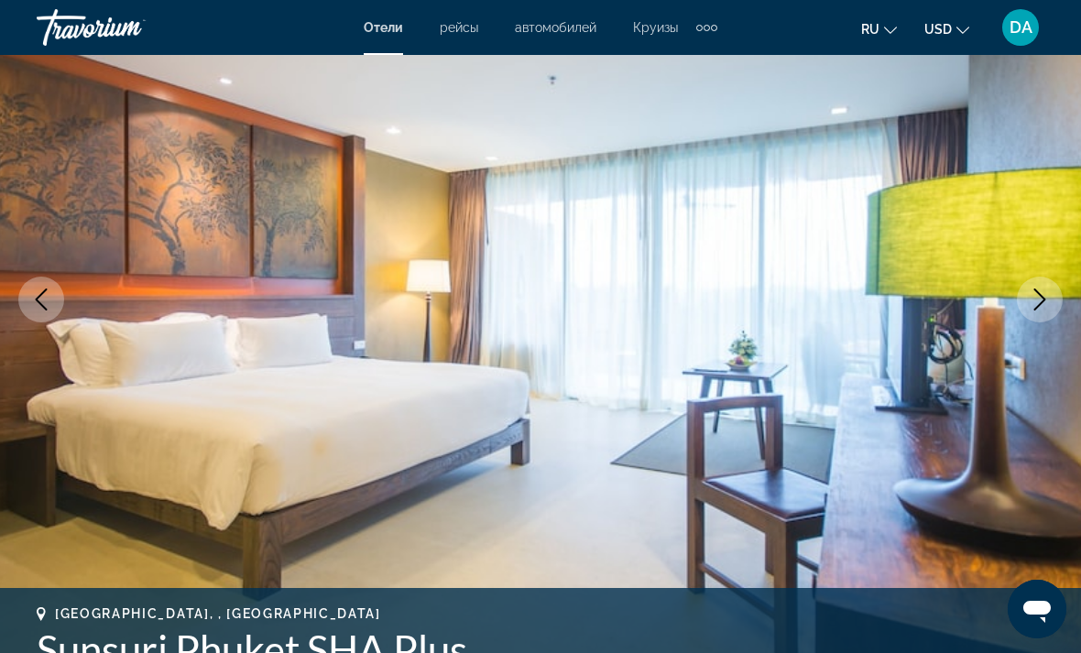
click at [750, 297] on icon "Next image" at bounding box center [1040, 300] width 22 height 22
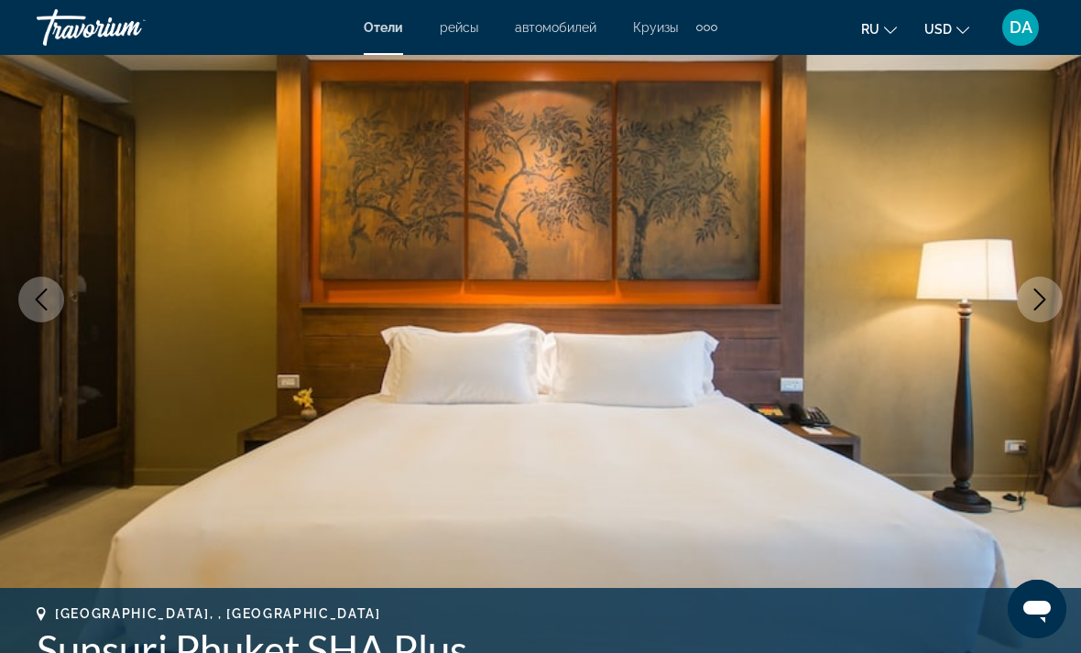
click at [750, 297] on icon "Next image" at bounding box center [1040, 300] width 22 height 22
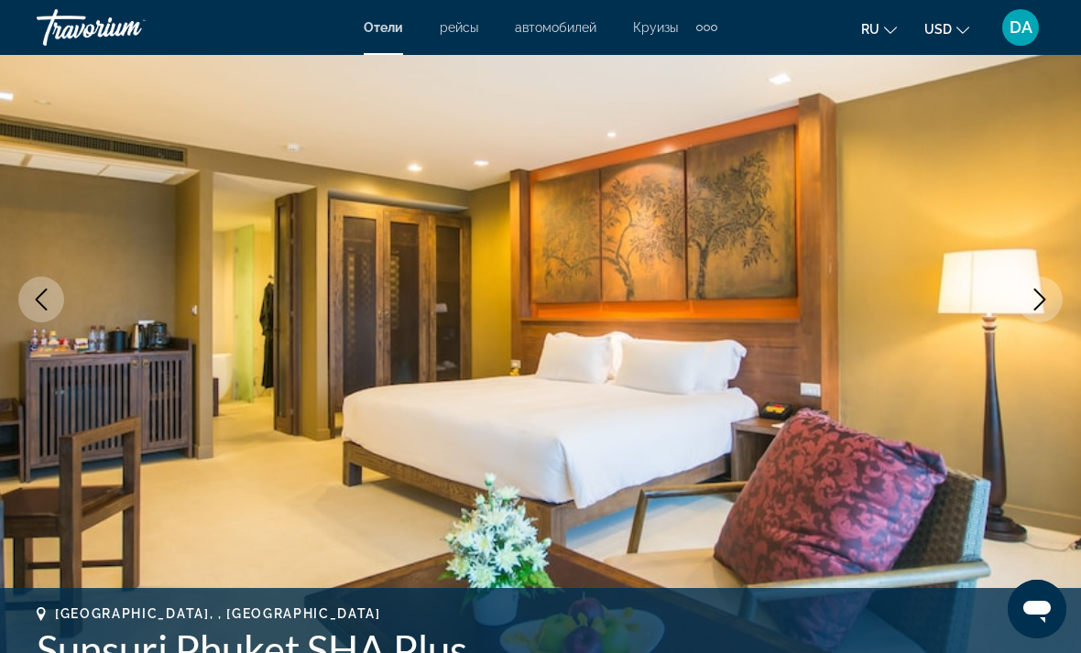
click at [750, 298] on icon "Next image" at bounding box center [1040, 300] width 22 height 22
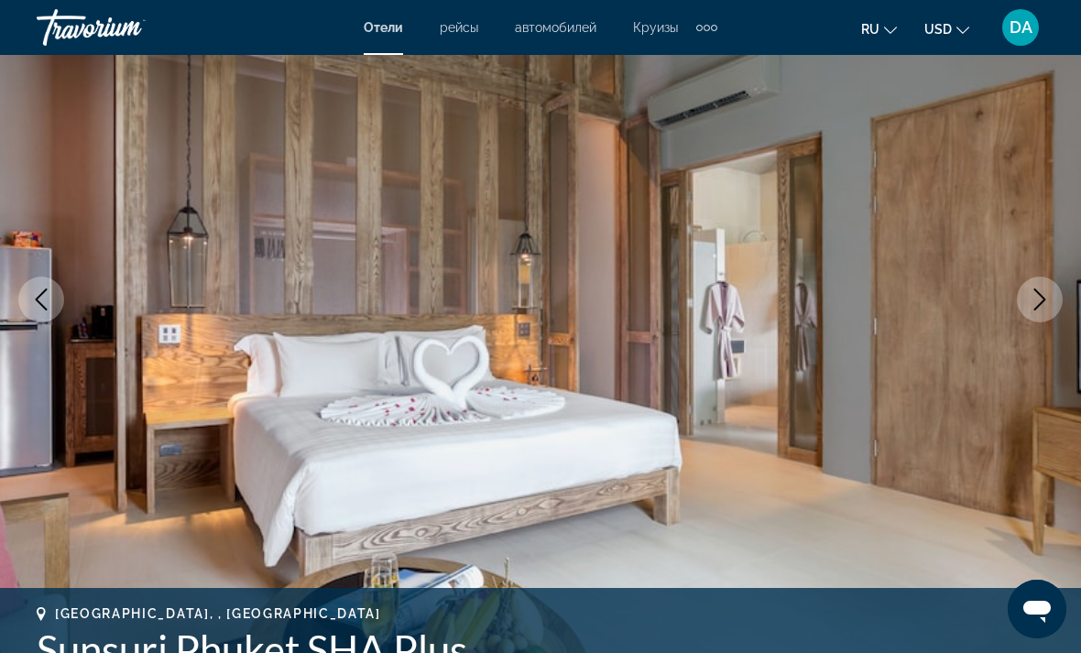
click at [750, 297] on icon "Next image" at bounding box center [1040, 300] width 12 height 22
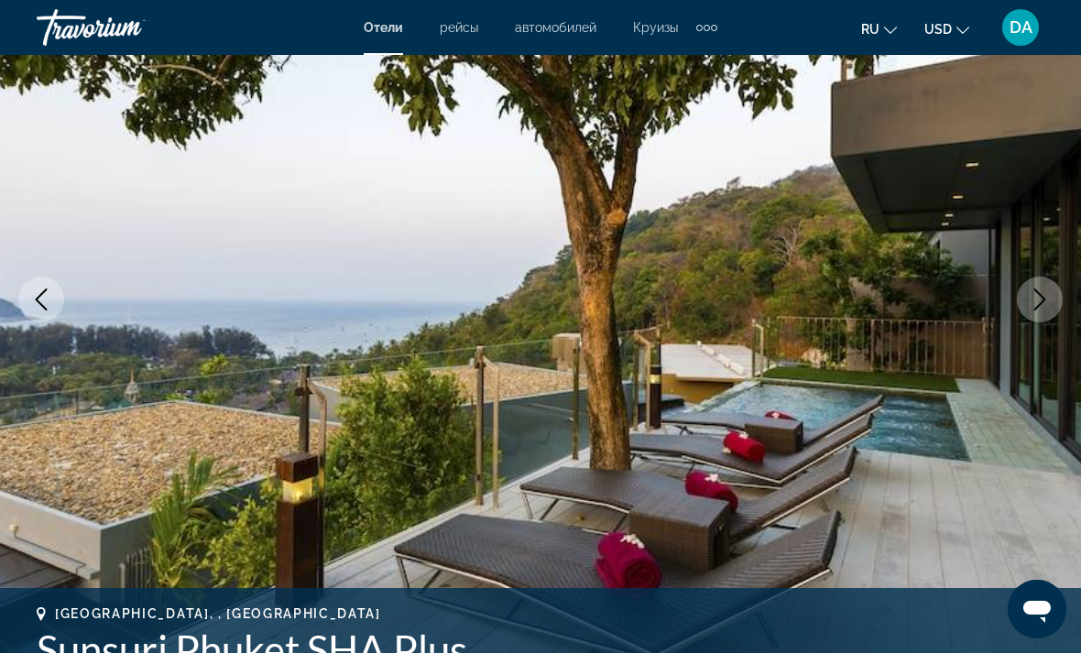
click at [45, 298] on icon "Previous image" at bounding box center [41, 300] width 22 height 22
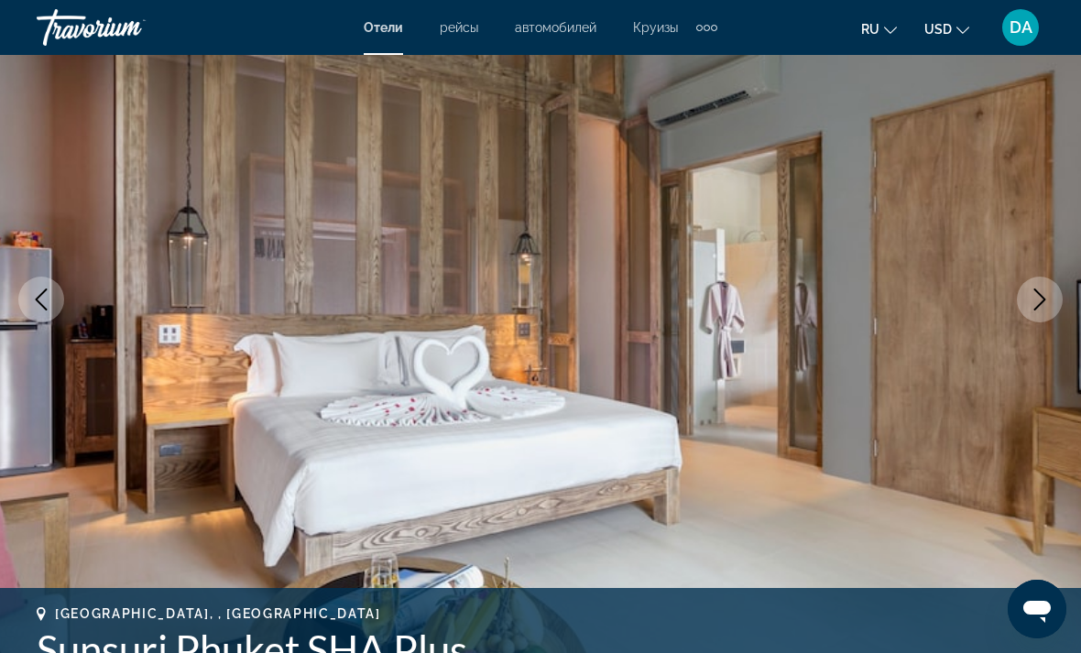
click at [750, 300] on button "Next image" at bounding box center [1040, 300] width 46 height 46
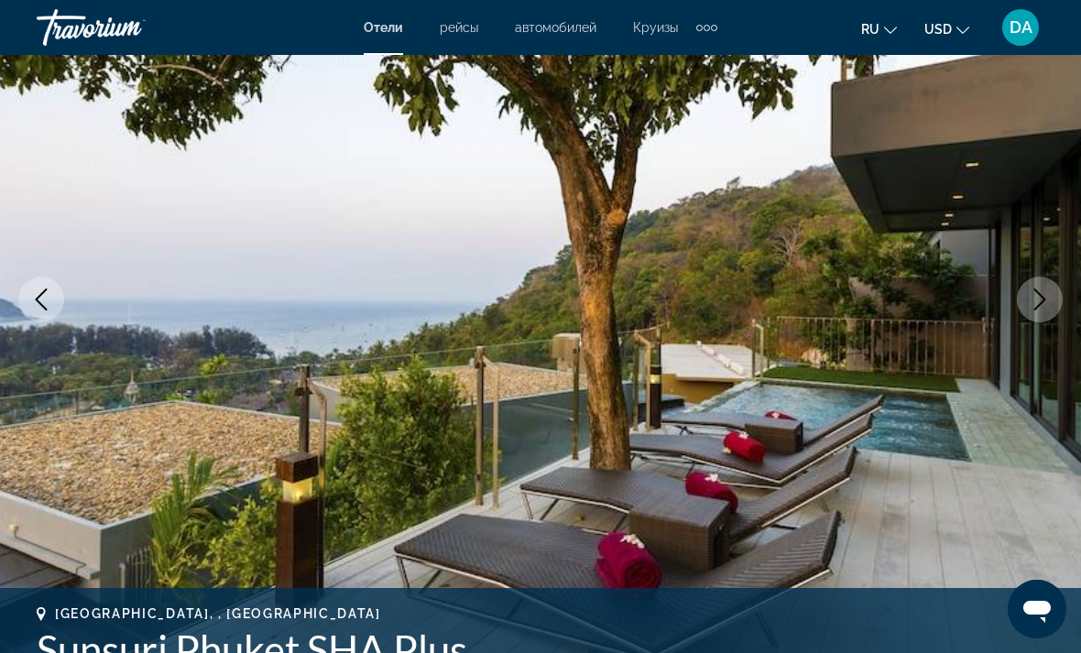
click at [750, 293] on button "Next image" at bounding box center [1040, 300] width 46 height 46
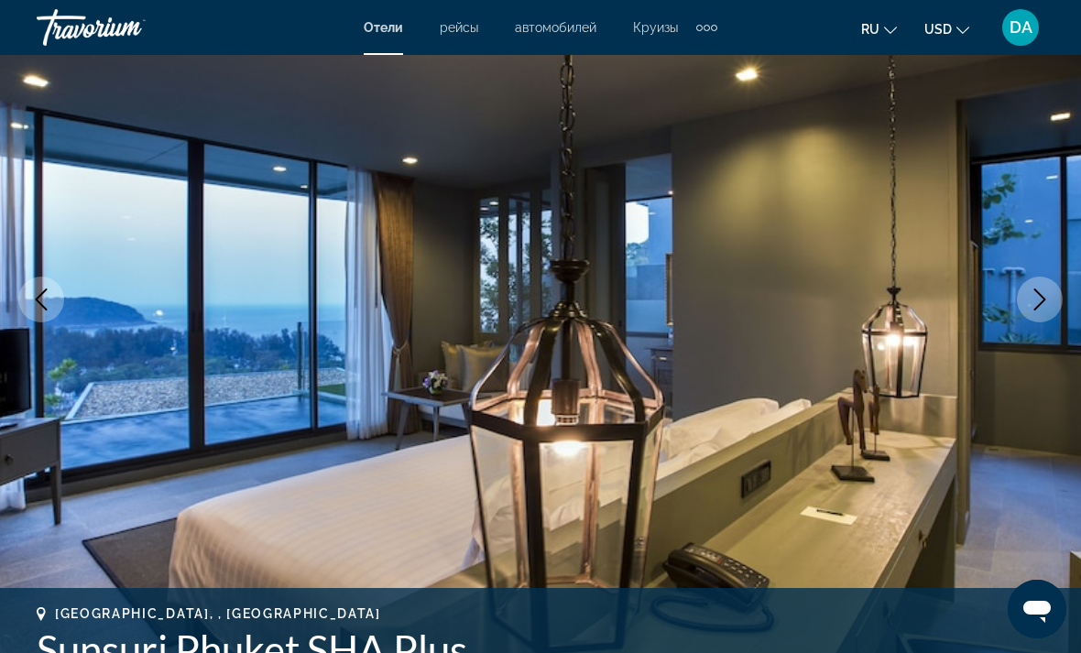
click at [750, 295] on icon "Next image" at bounding box center [1040, 300] width 22 height 22
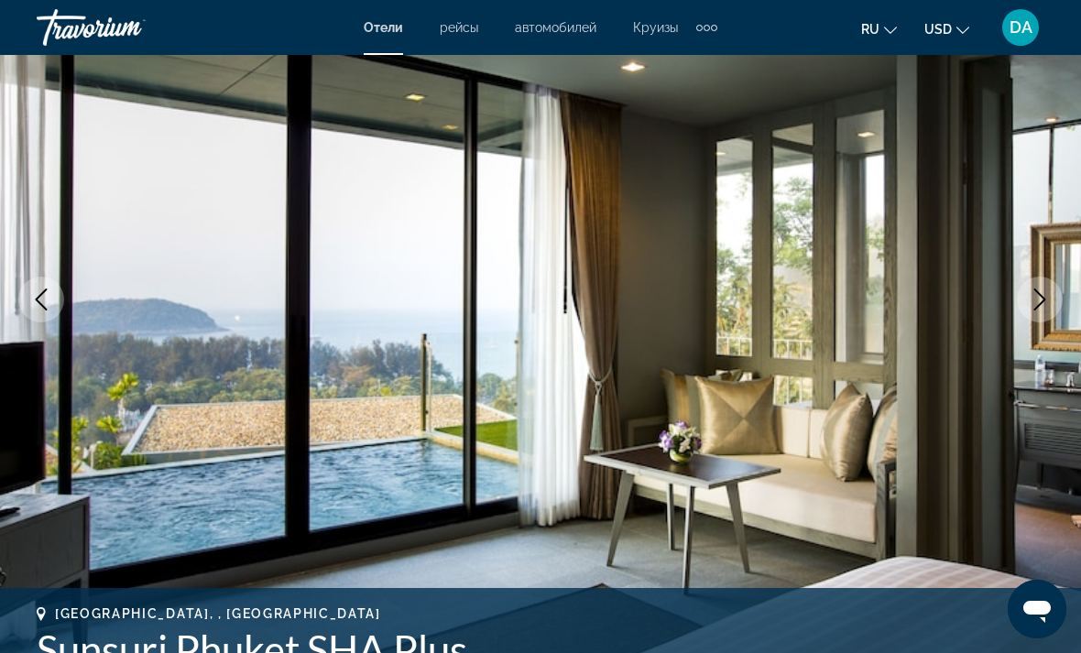
click at [750, 292] on icon "Next image" at bounding box center [1040, 300] width 22 height 22
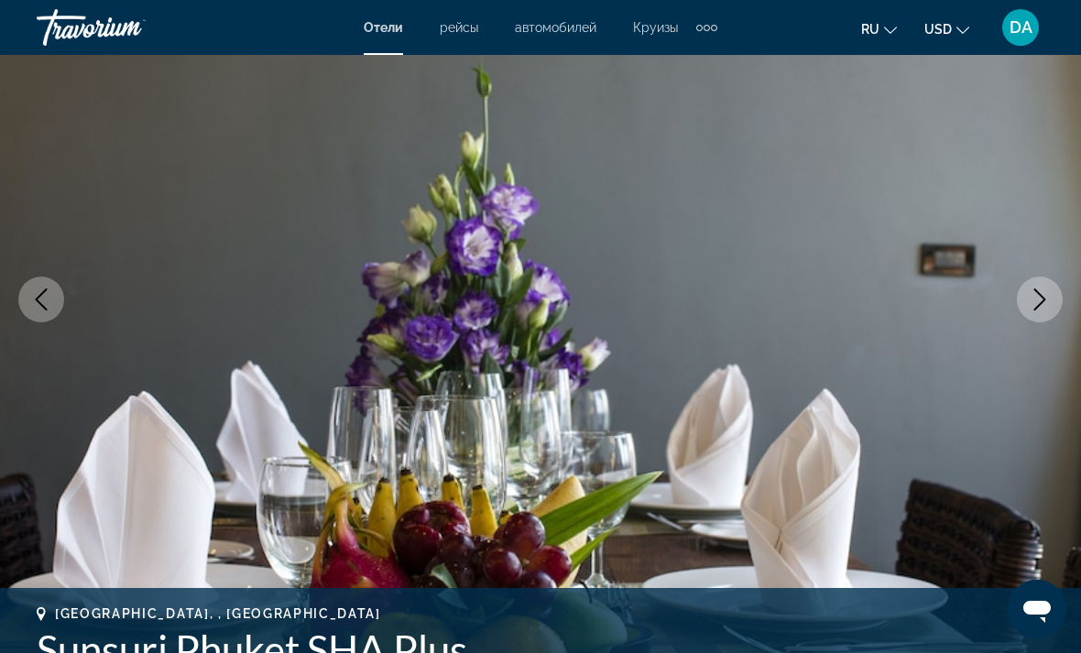
click at [750, 293] on icon "Next image" at bounding box center [1040, 300] width 22 height 22
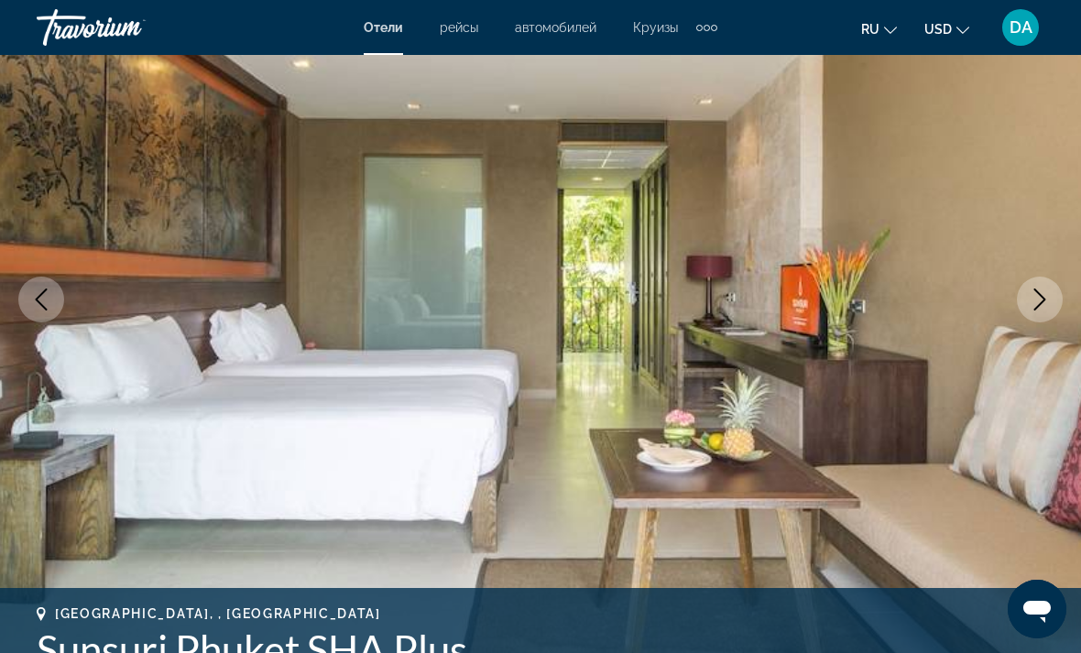
click at [750, 298] on icon "Next image" at bounding box center [1040, 300] width 22 height 22
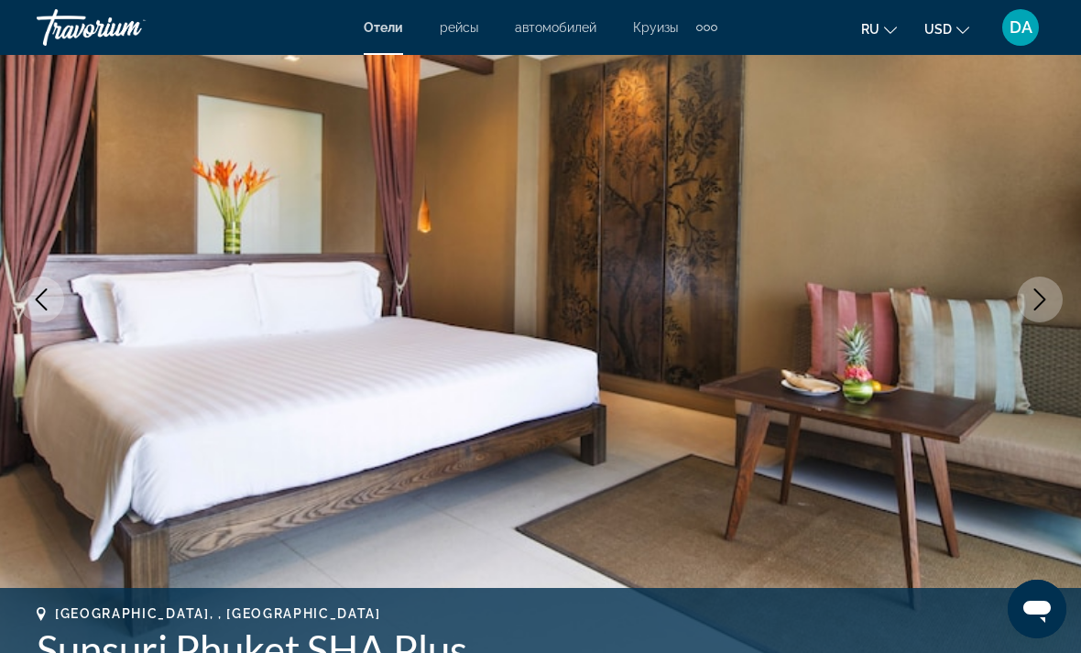
click at [750, 299] on icon "Next image" at bounding box center [1040, 300] width 22 height 22
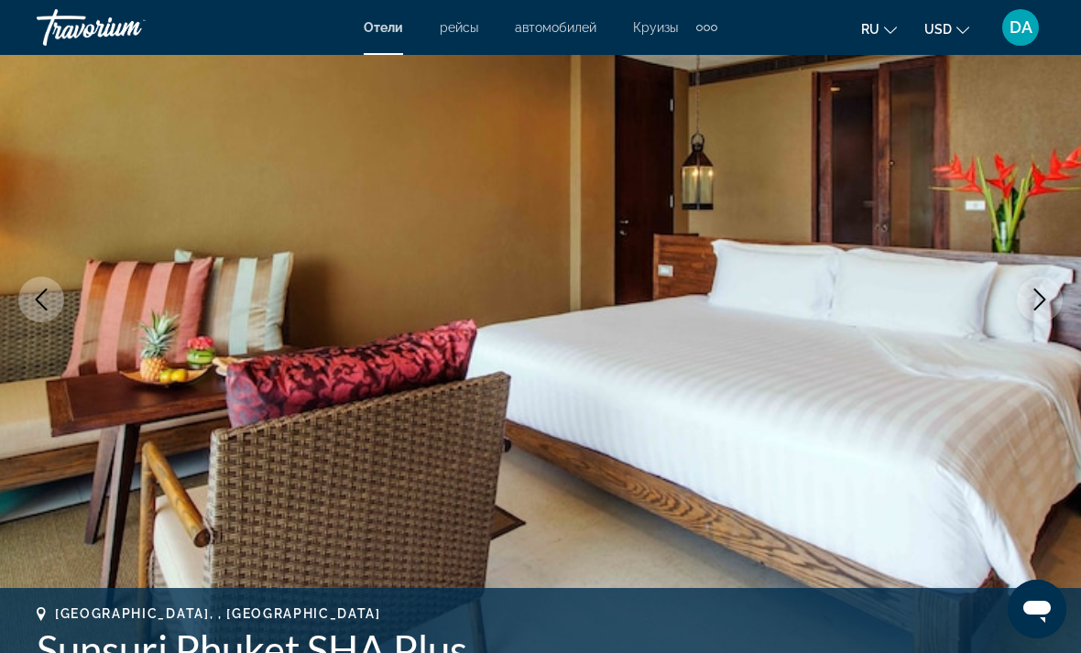
click at [750, 300] on icon "Next image" at bounding box center [1040, 300] width 22 height 22
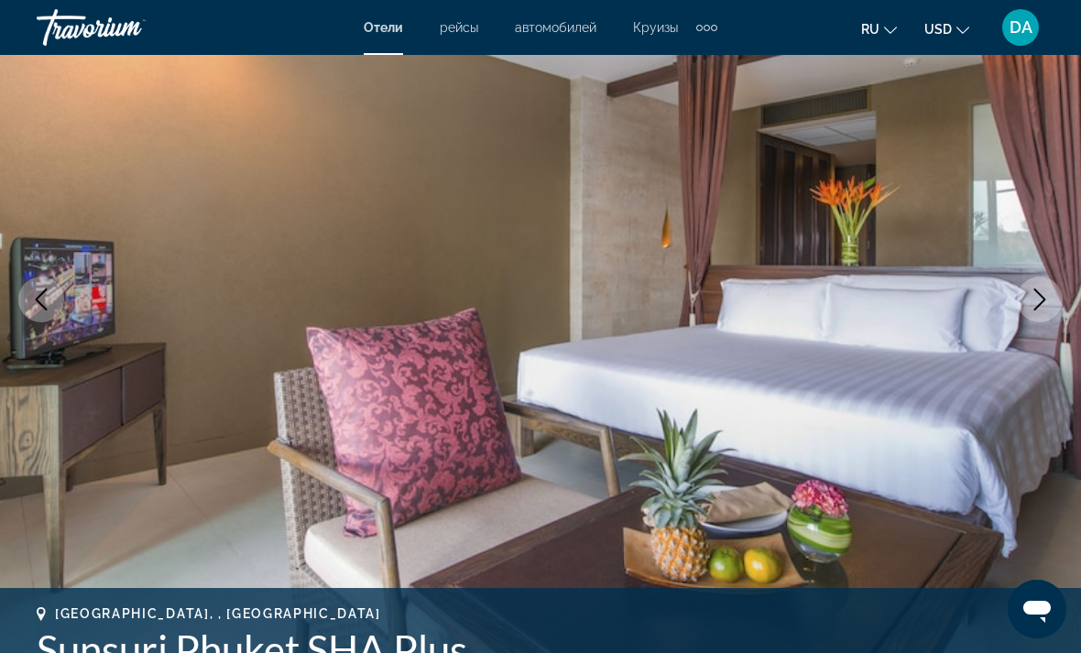
click at [750, 298] on icon "Next image" at bounding box center [1040, 300] width 22 height 22
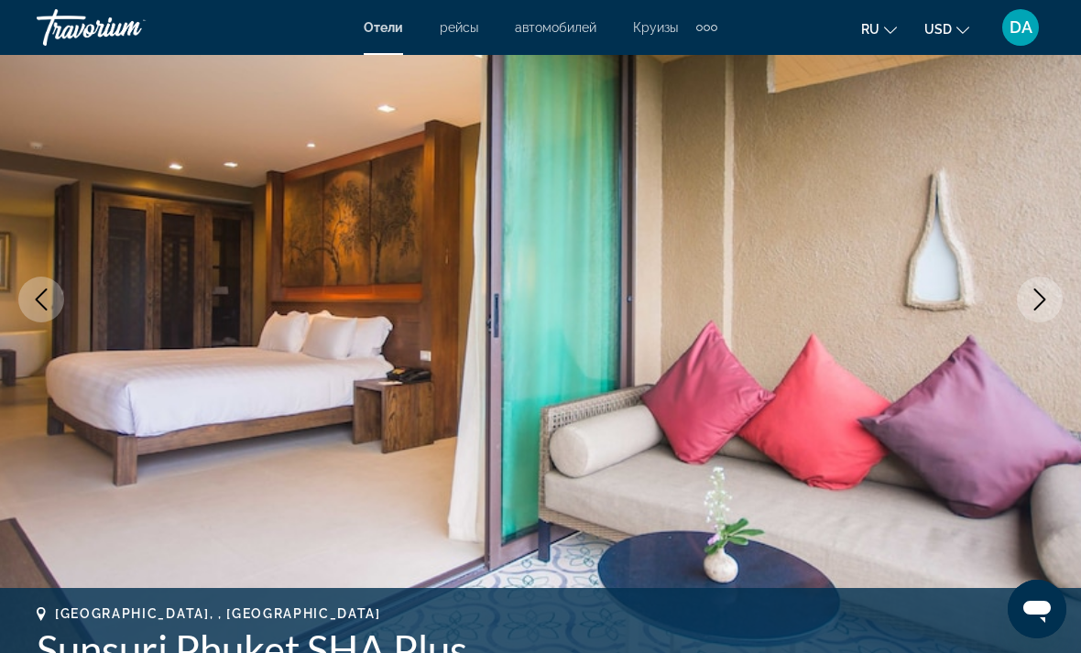
click at [750, 298] on icon "Next image" at bounding box center [1040, 300] width 22 height 22
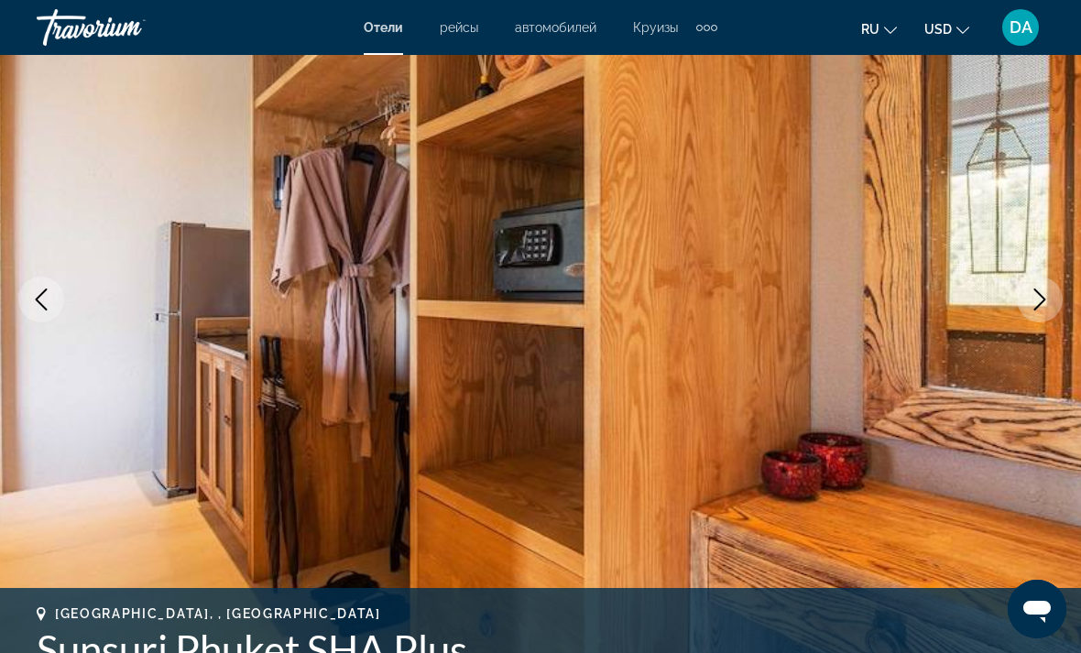
click at [750, 290] on button "Next image" at bounding box center [1040, 300] width 46 height 46
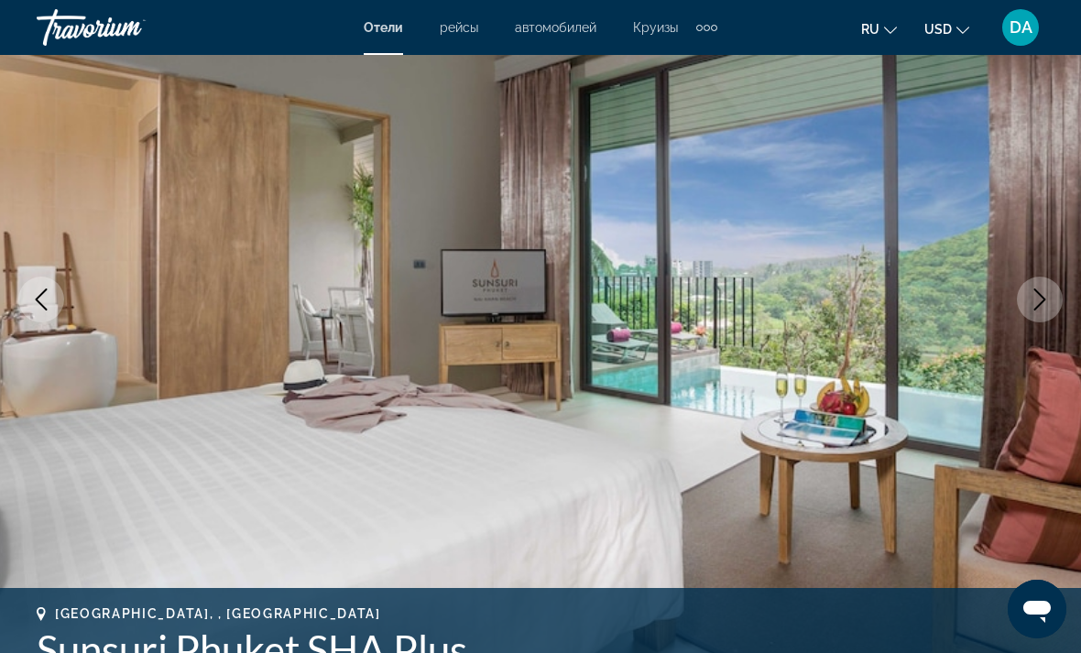
click at [750, 306] on button "Next image" at bounding box center [1040, 300] width 46 height 46
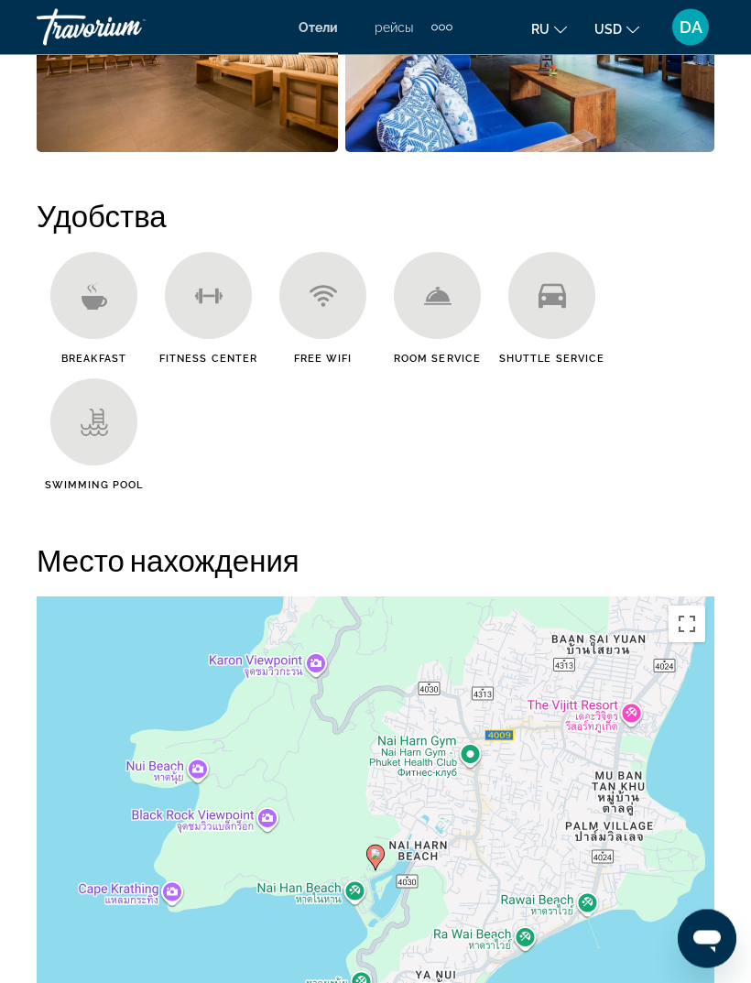
scroll to position [1930, 0]
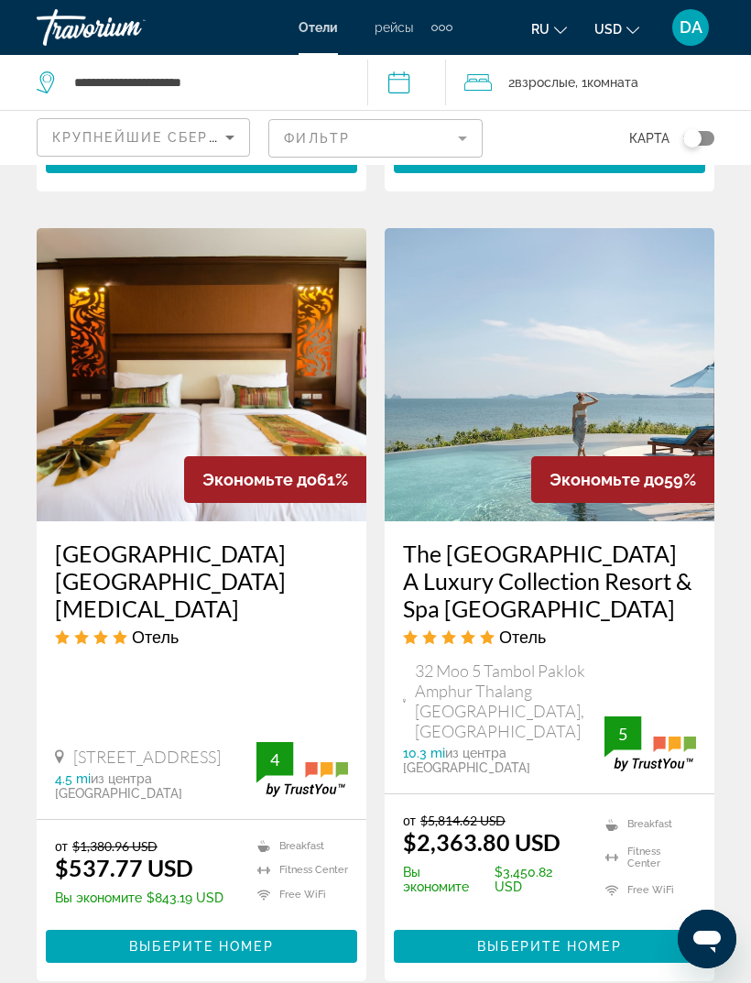
scroll to position [3471, 0]
click at [682, 306] on img "Main content" at bounding box center [550, 375] width 330 height 293
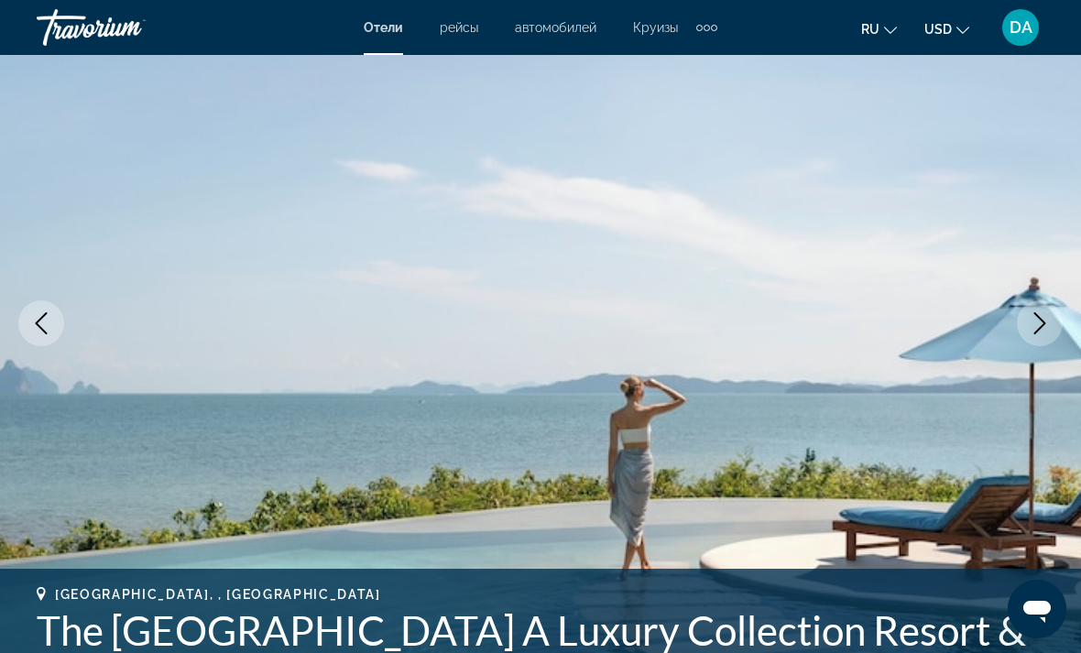
scroll to position [189, 0]
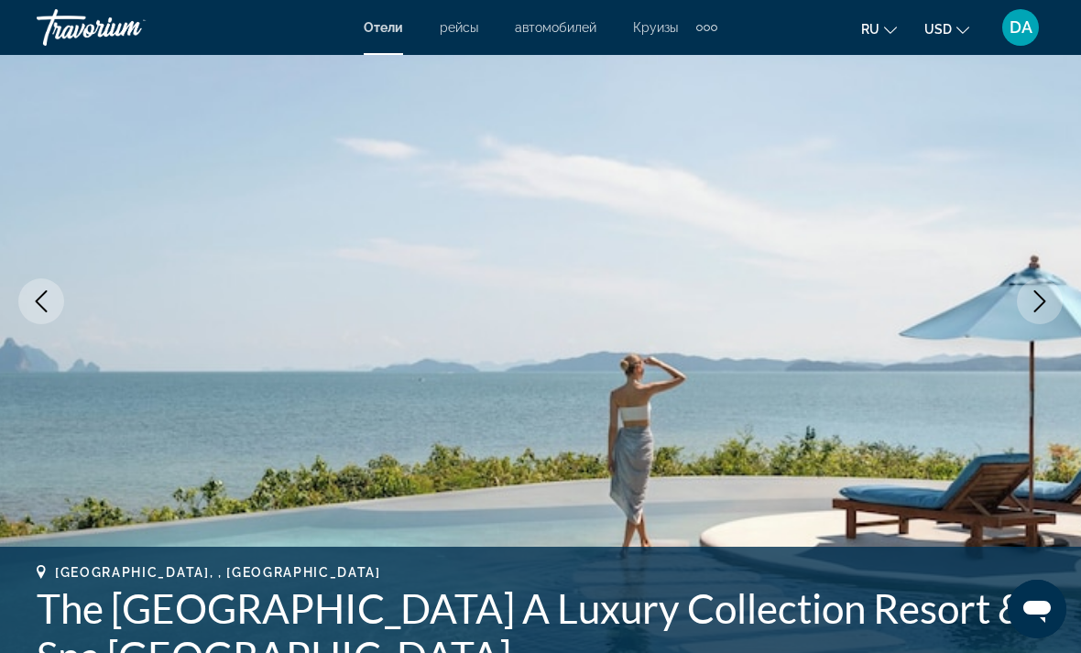
click at [750, 302] on icon "Next image" at bounding box center [1040, 301] width 22 height 22
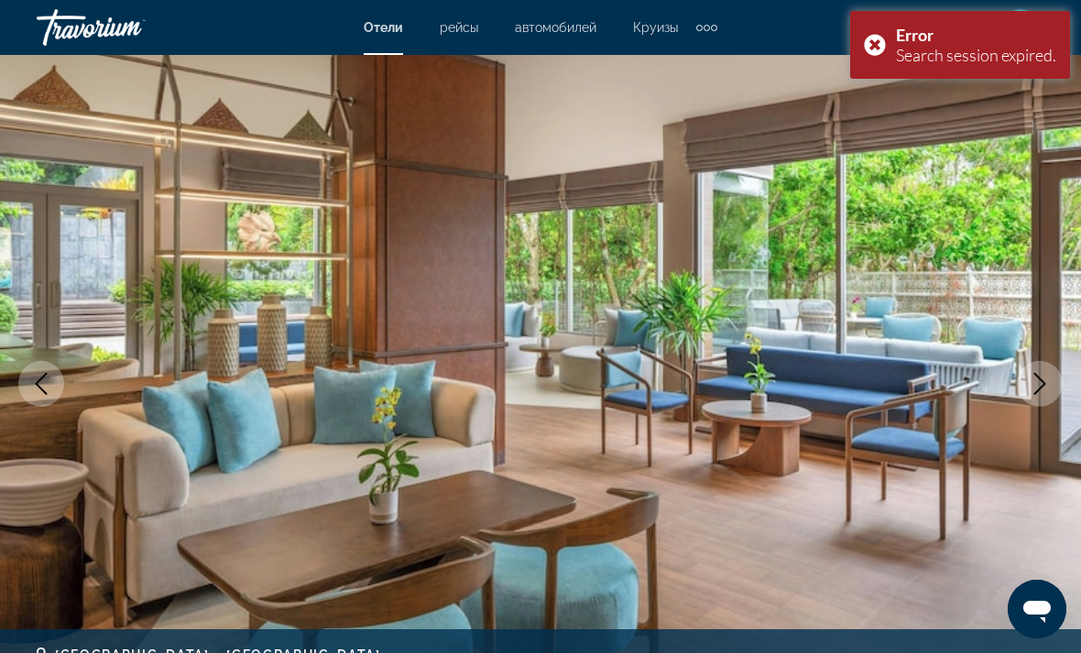
scroll to position [107, 0]
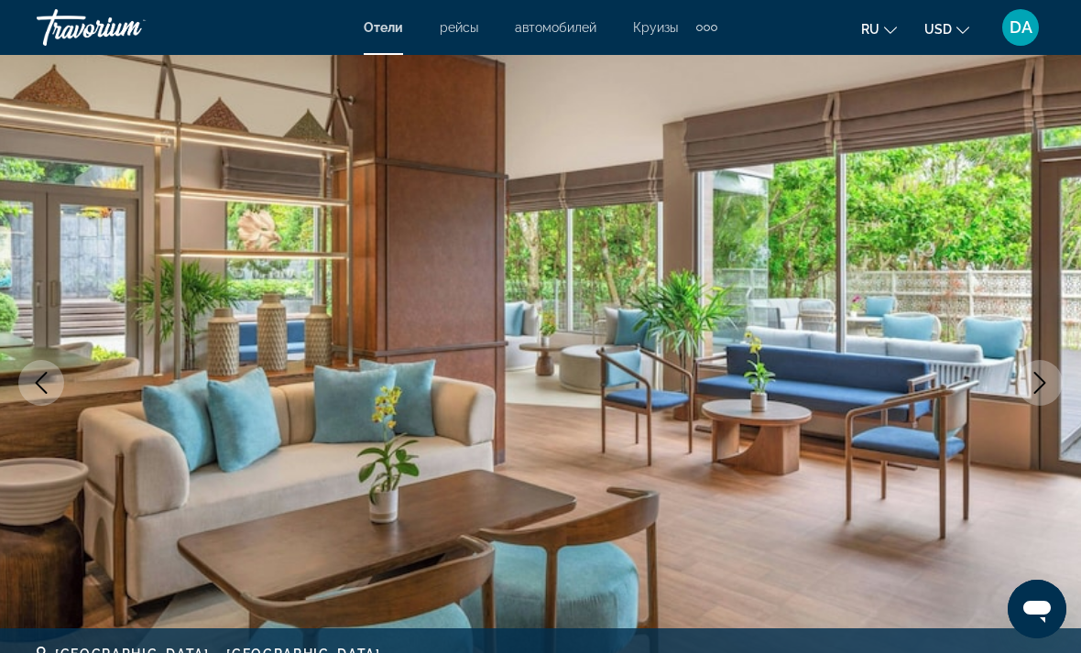
click at [35, 386] on icon "Previous image" at bounding box center [41, 383] width 22 height 22
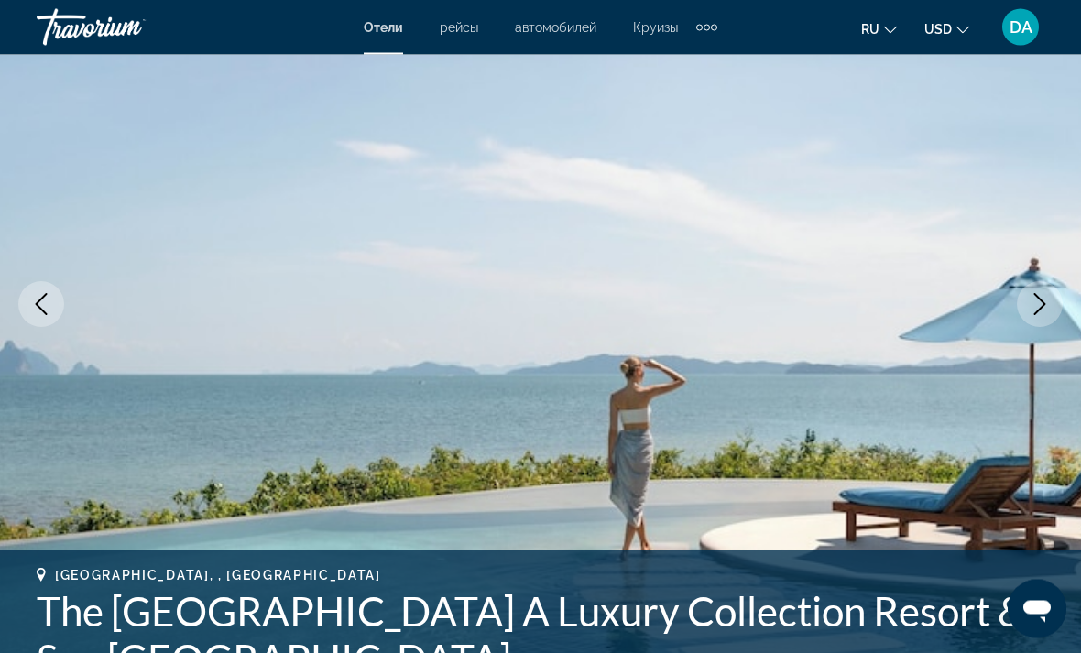
scroll to position [186, 0]
click at [750, 292] on button "Next image" at bounding box center [1040, 304] width 46 height 46
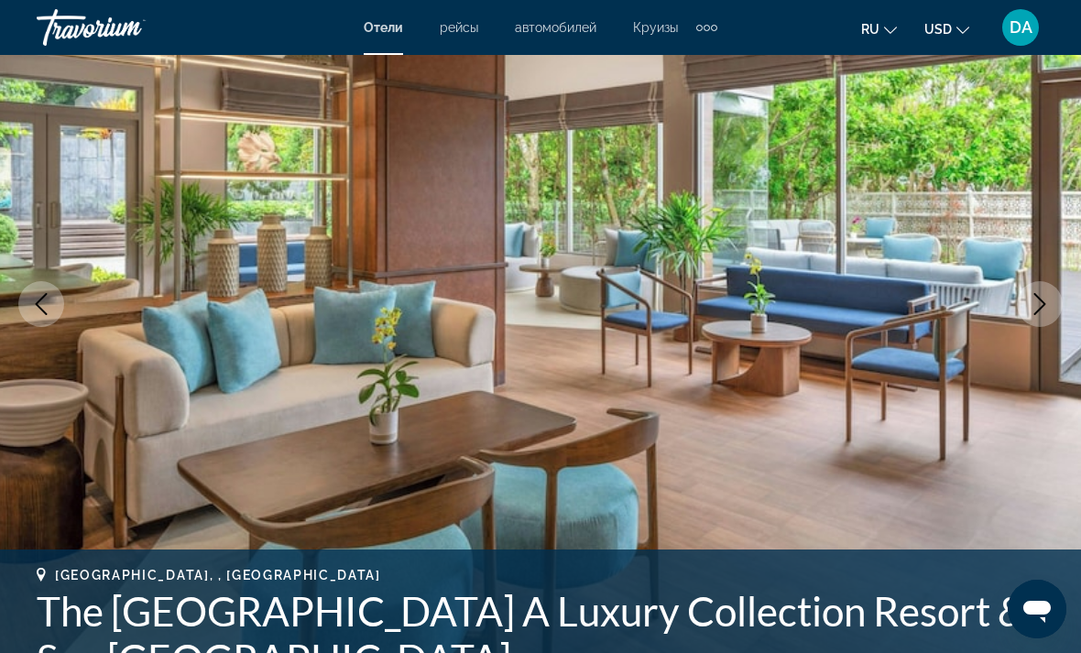
click at [50, 306] on icon "Previous image" at bounding box center [41, 304] width 22 height 22
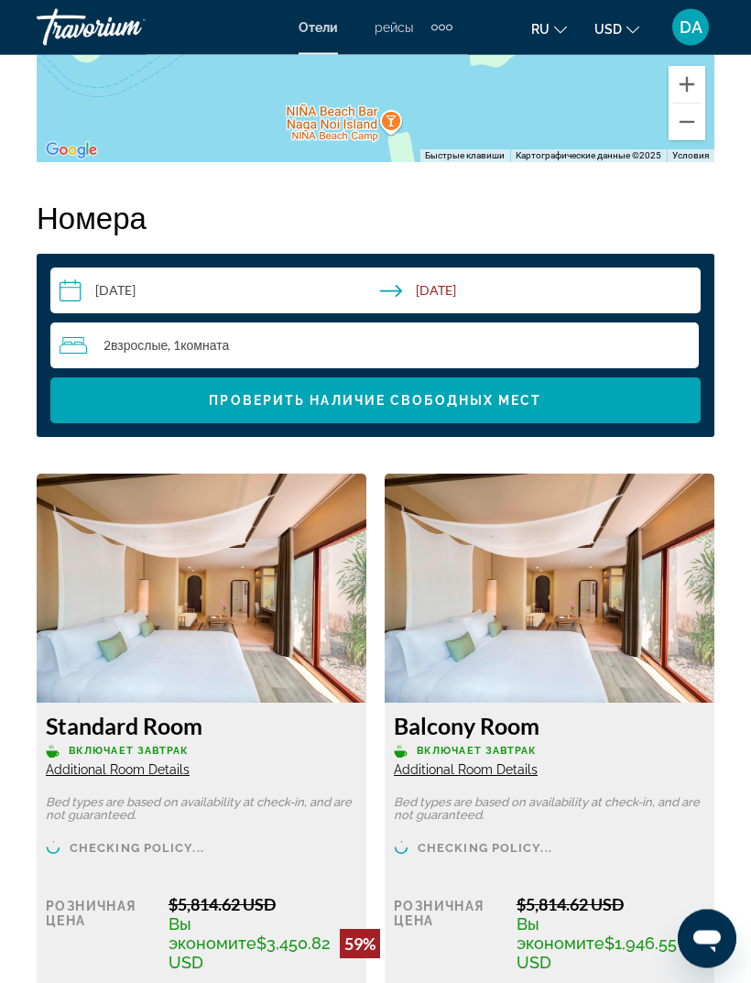
scroll to position [2891, 0]
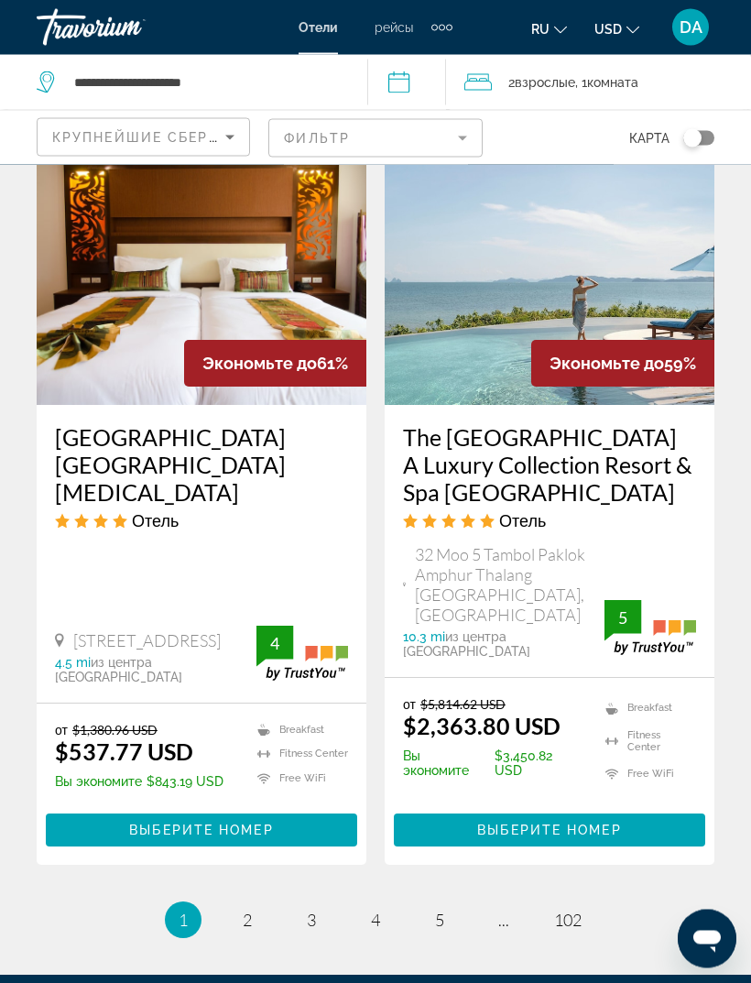
scroll to position [3589, 0]
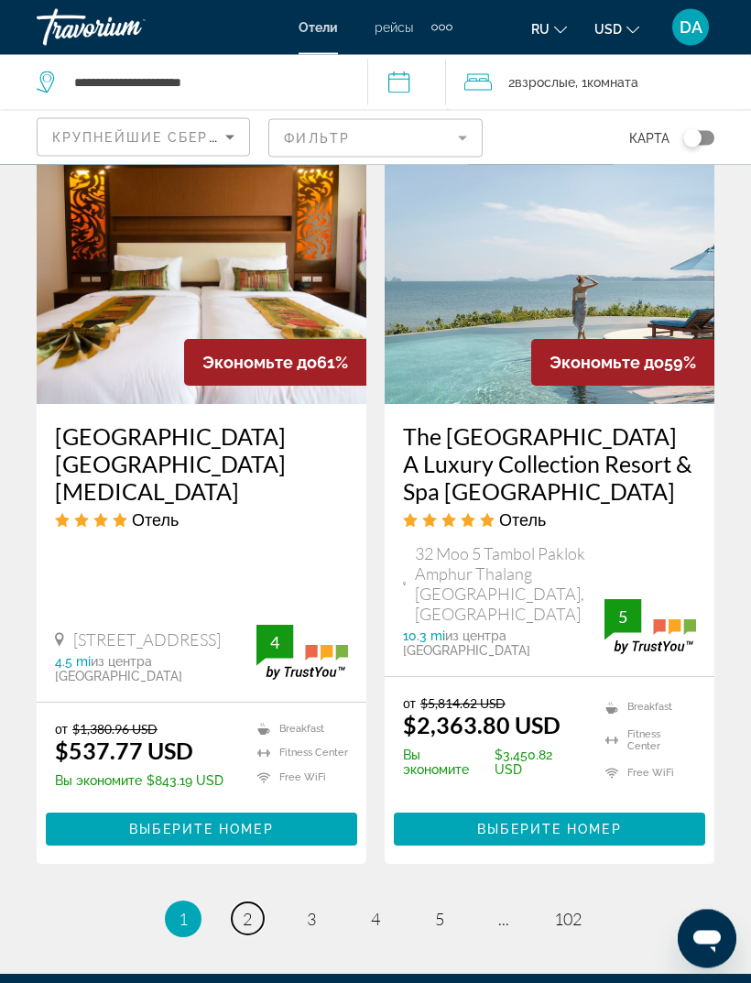
click at [247, 910] on span "2" at bounding box center [247, 920] width 9 height 20
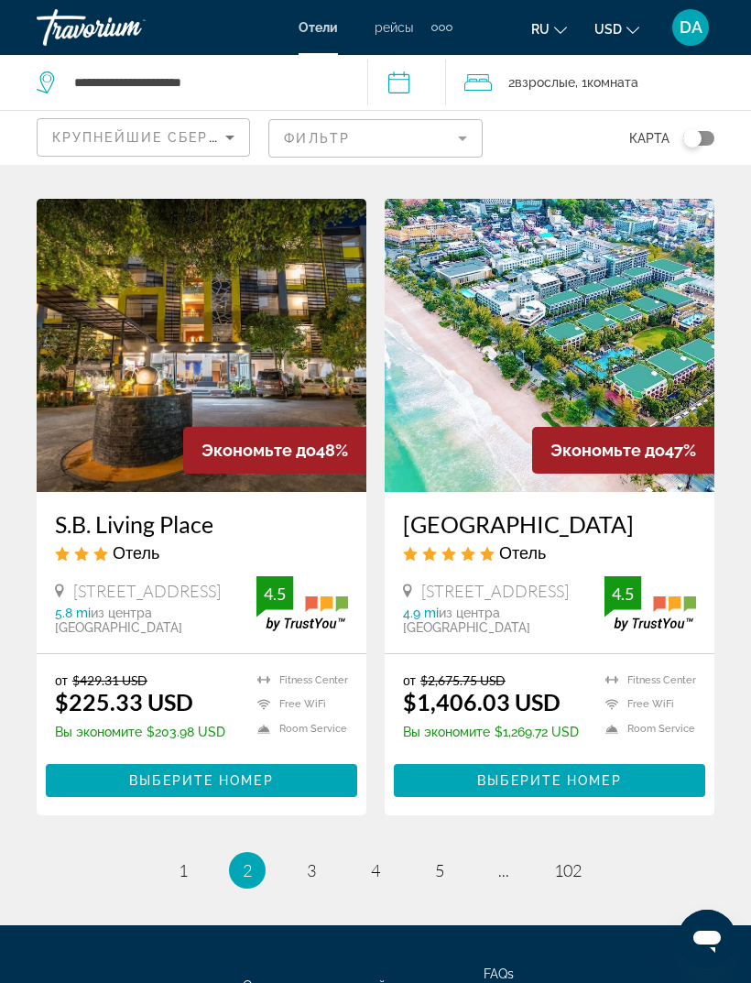
scroll to position [3607, 0]
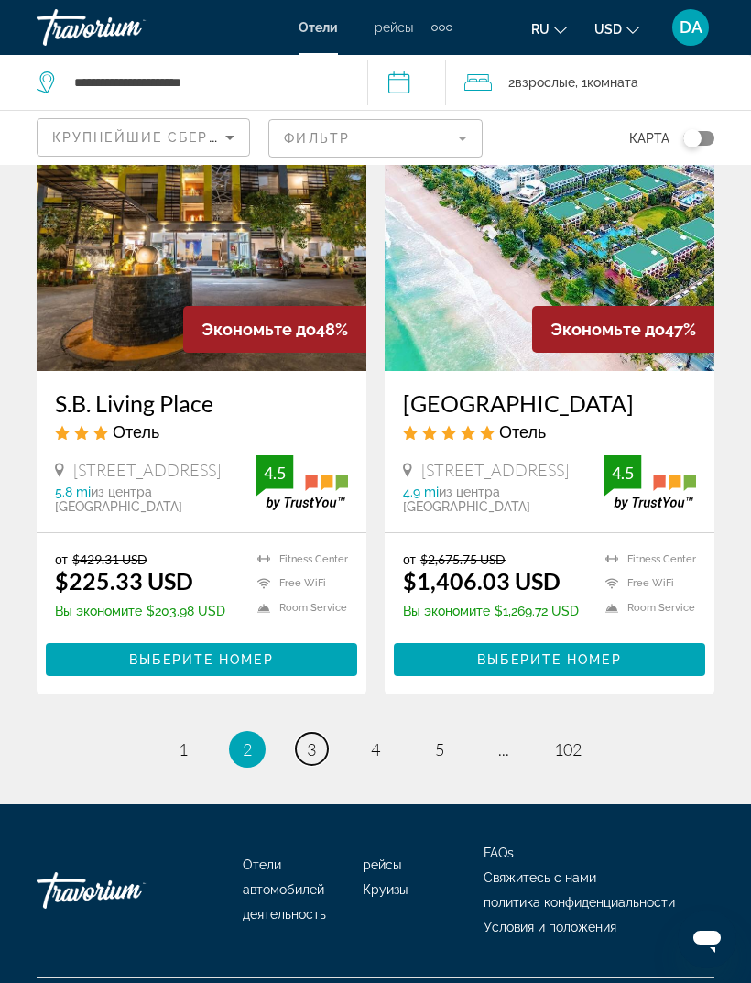
click at [304, 760] on link "page 3" at bounding box center [312, 749] width 32 height 32
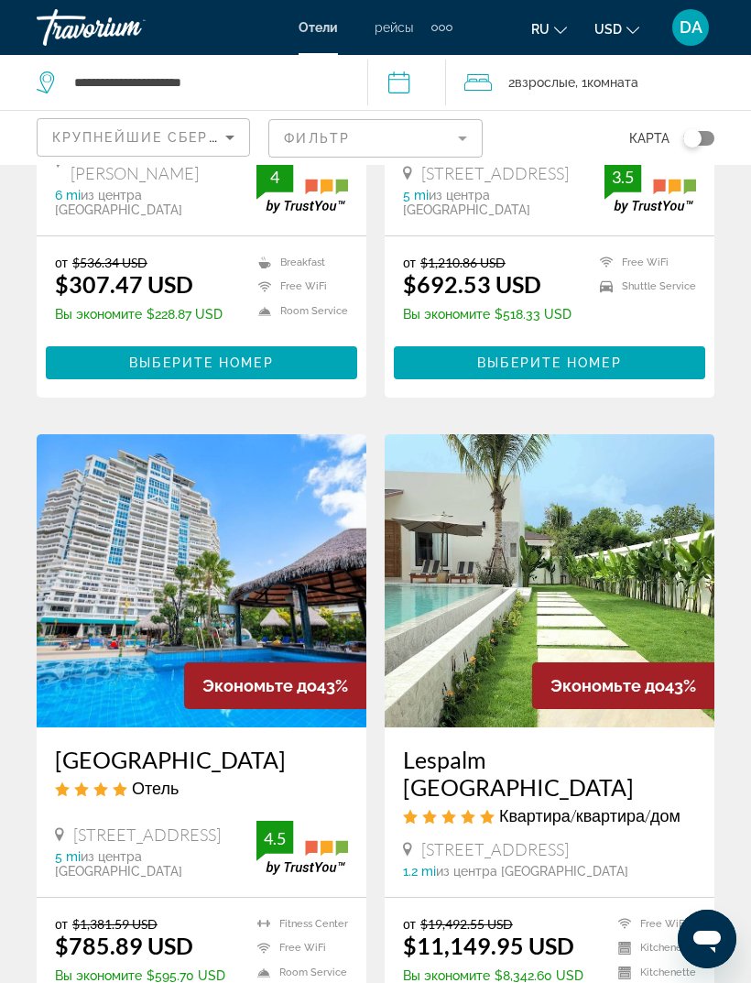
scroll to position [3567, 0]
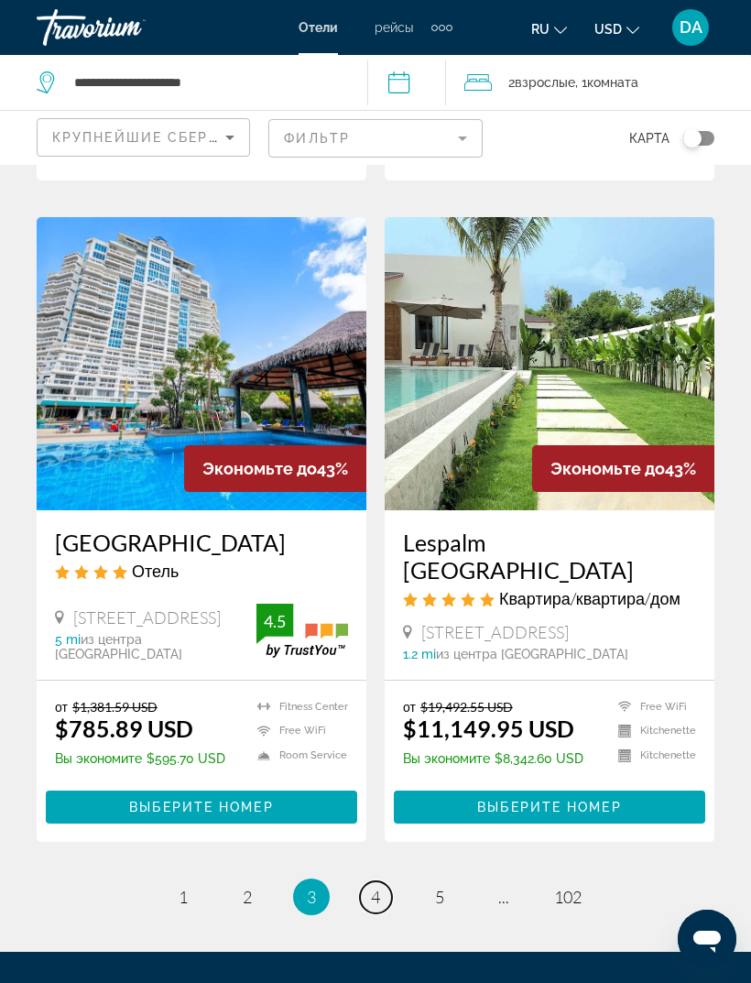
click at [388, 881] on link "page 4" at bounding box center [376, 897] width 32 height 32
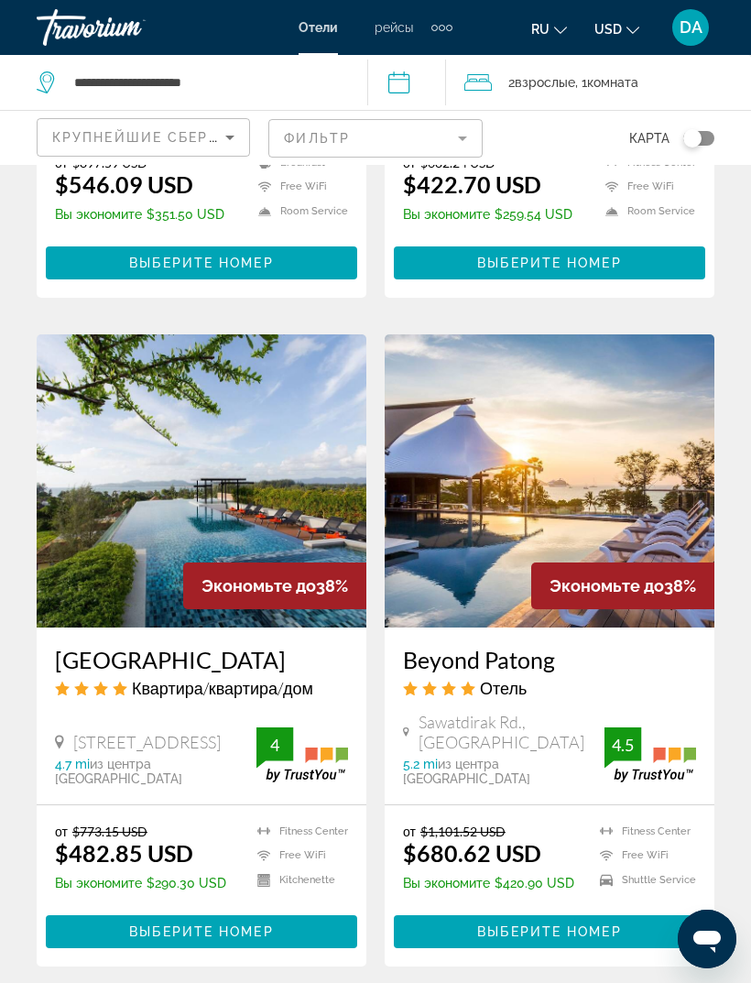
scroll to position [3294, 0]
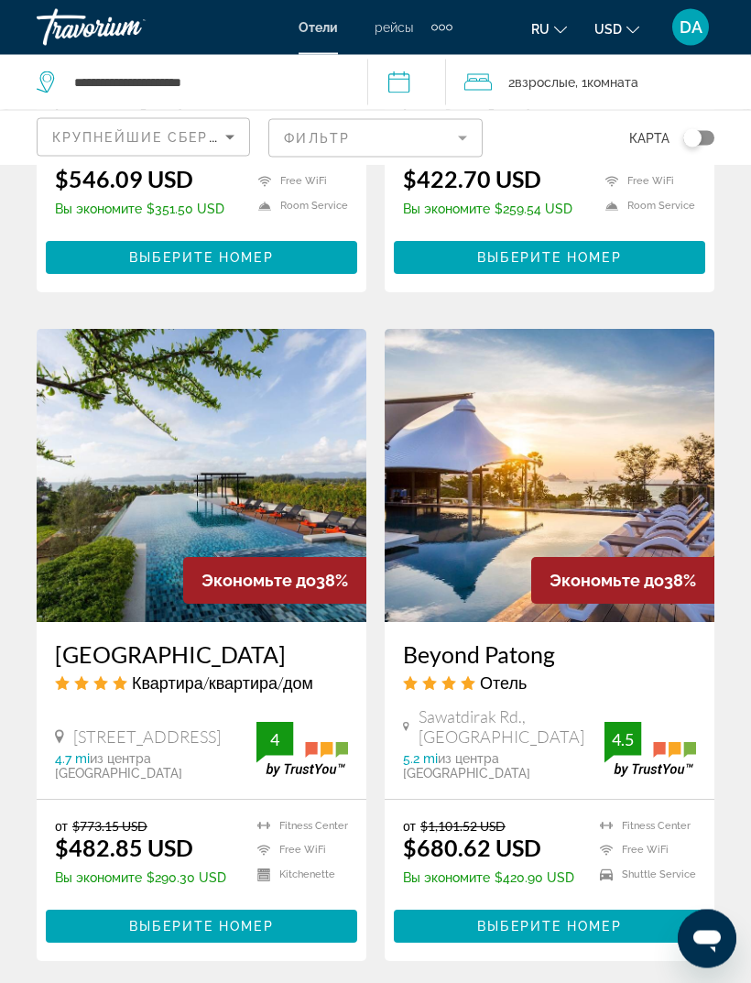
click at [672, 582] on img "Main content" at bounding box center [550, 476] width 330 height 293
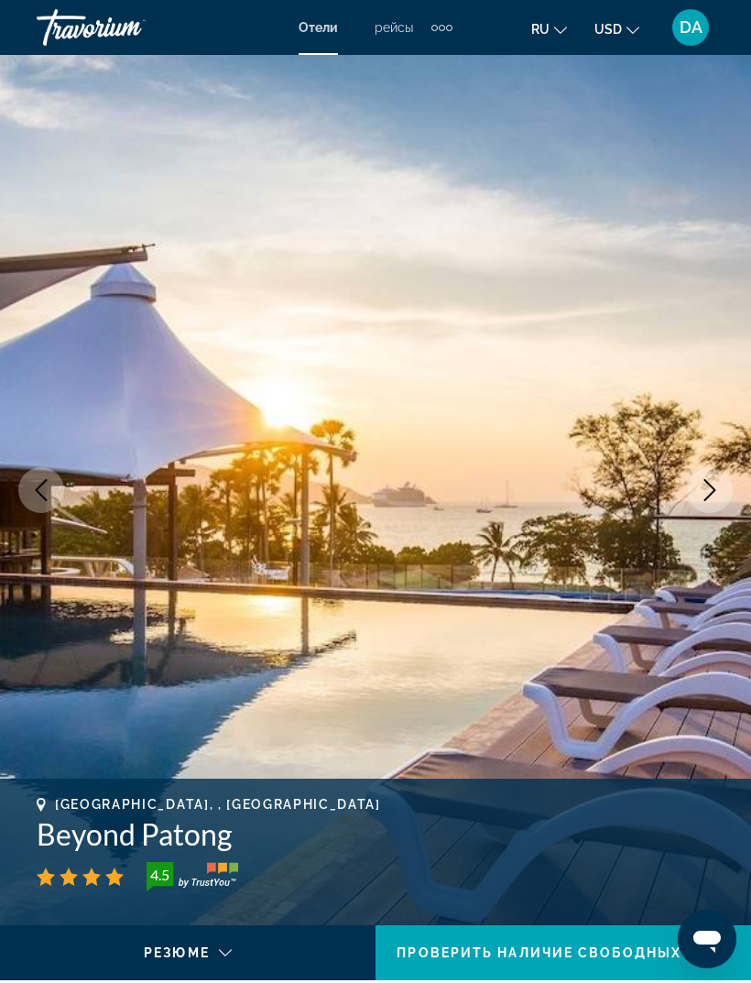
click at [714, 485] on icon "Next image" at bounding box center [710, 490] width 22 height 22
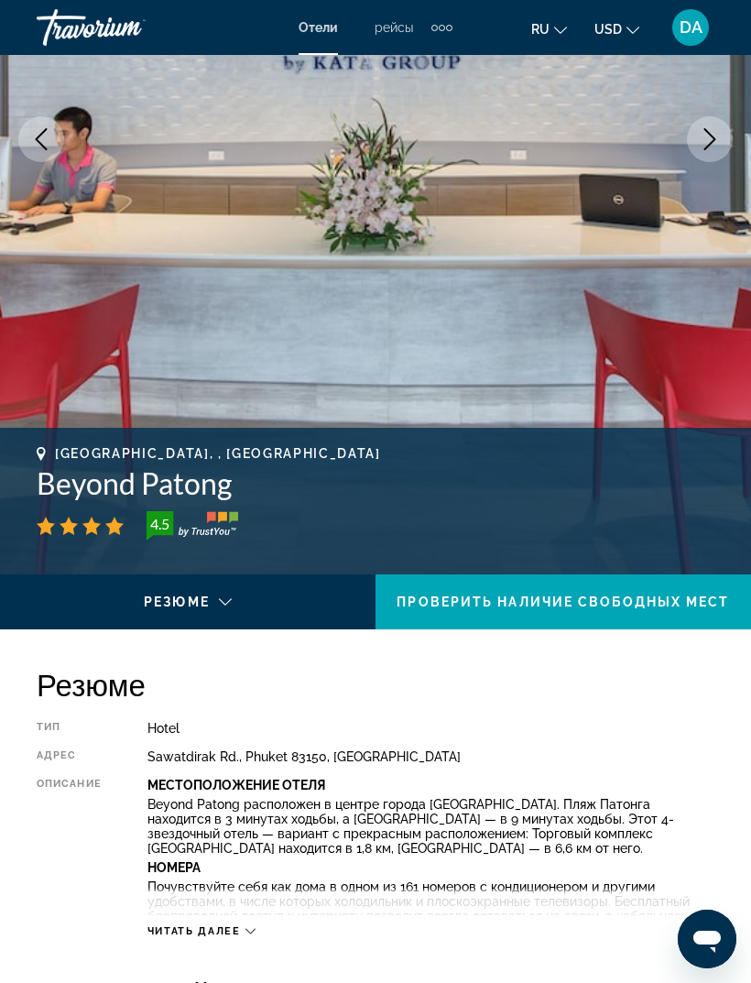
scroll to position [359, 0]
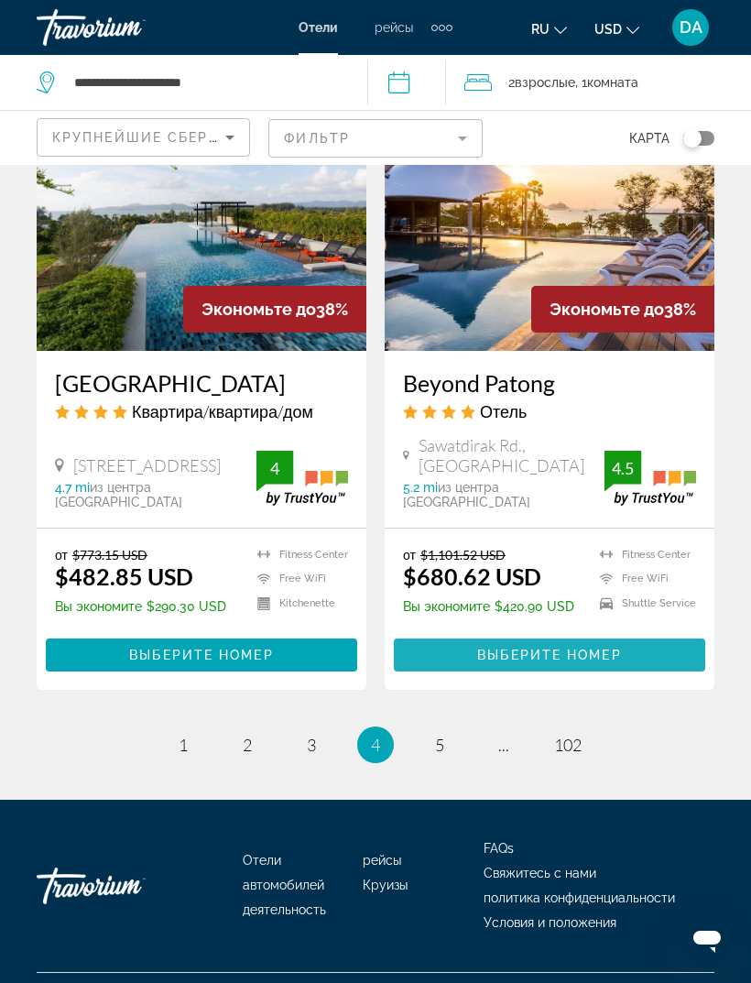
scroll to position [3559, 0]
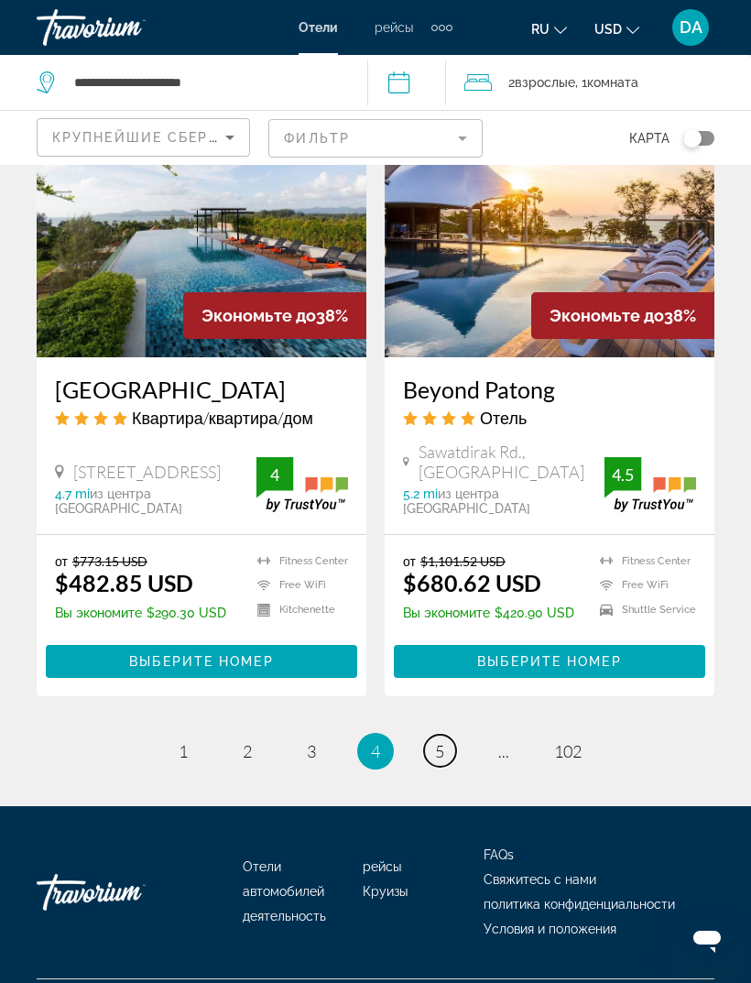
click at [436, 761] on span "5" at bounding box center [439, 751] width 9 height 20
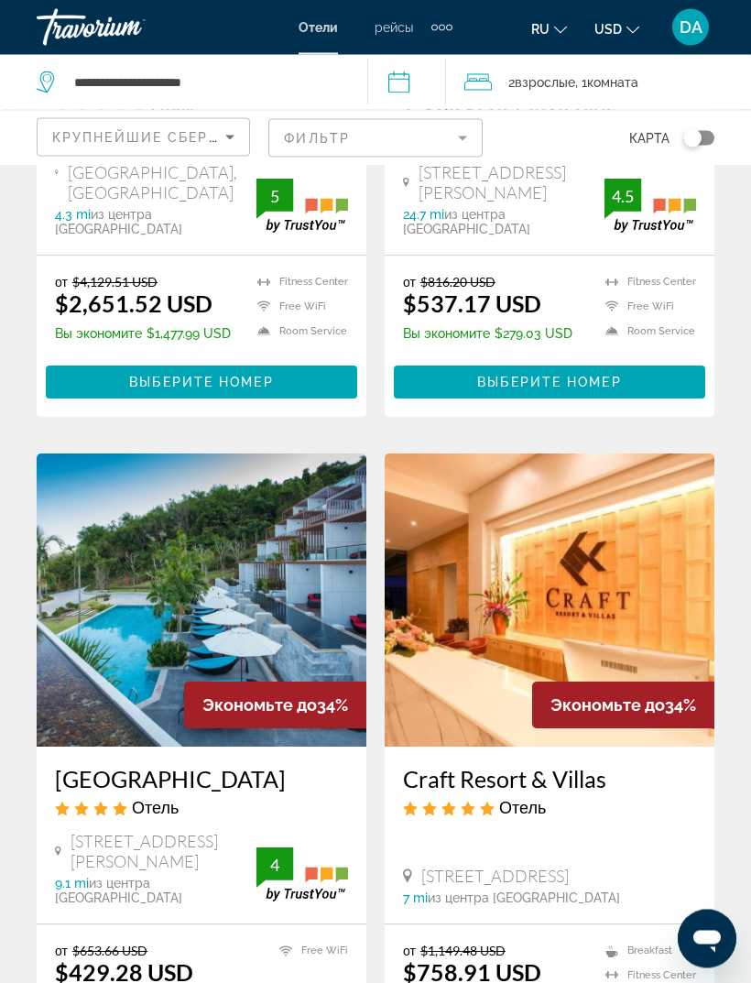
scroll to position [3609, 0]
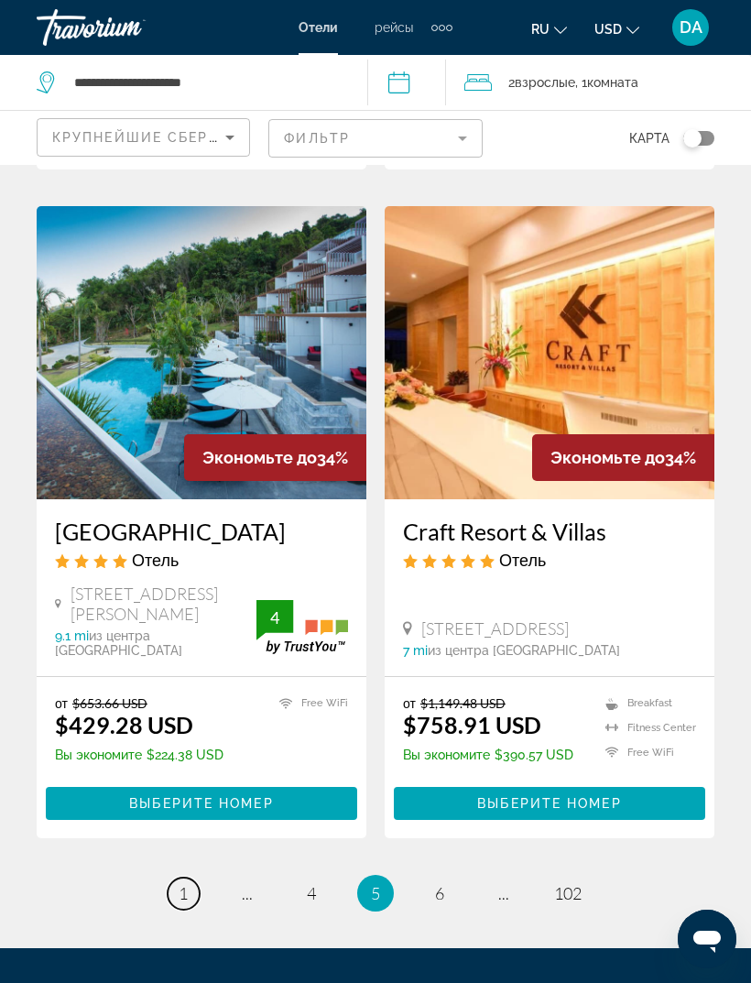
click at [192, 878] on link "page 1" at bounding box center [184, 894] width 32 height 32
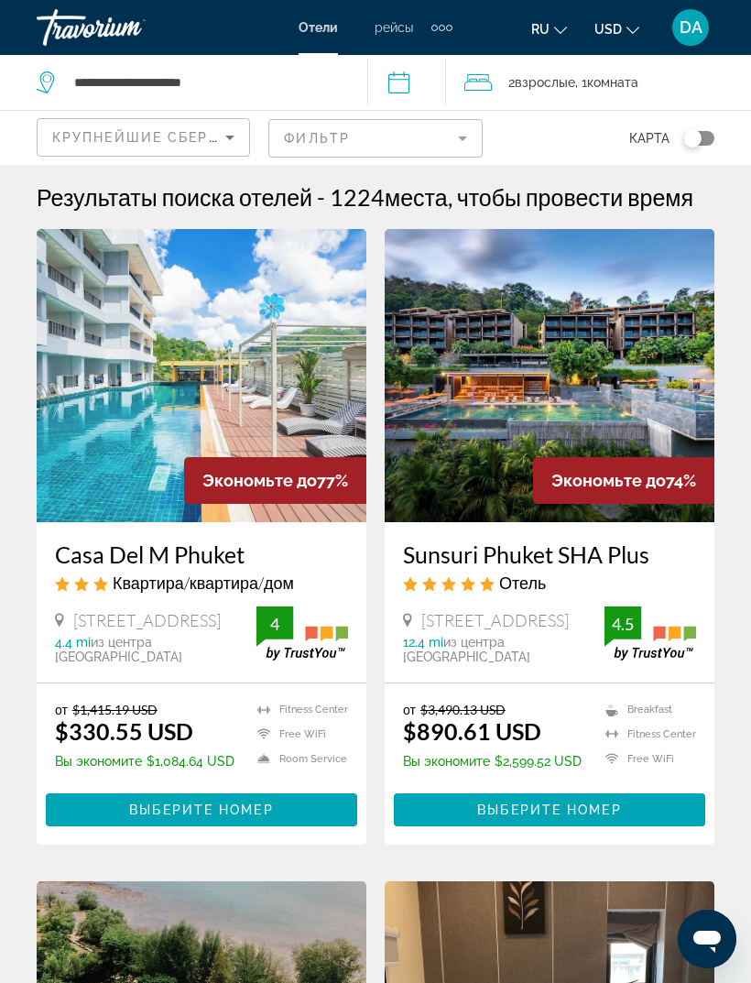
click at [619, 368] on img "Main content" at bounding box center [550, 375] width 330 height 293
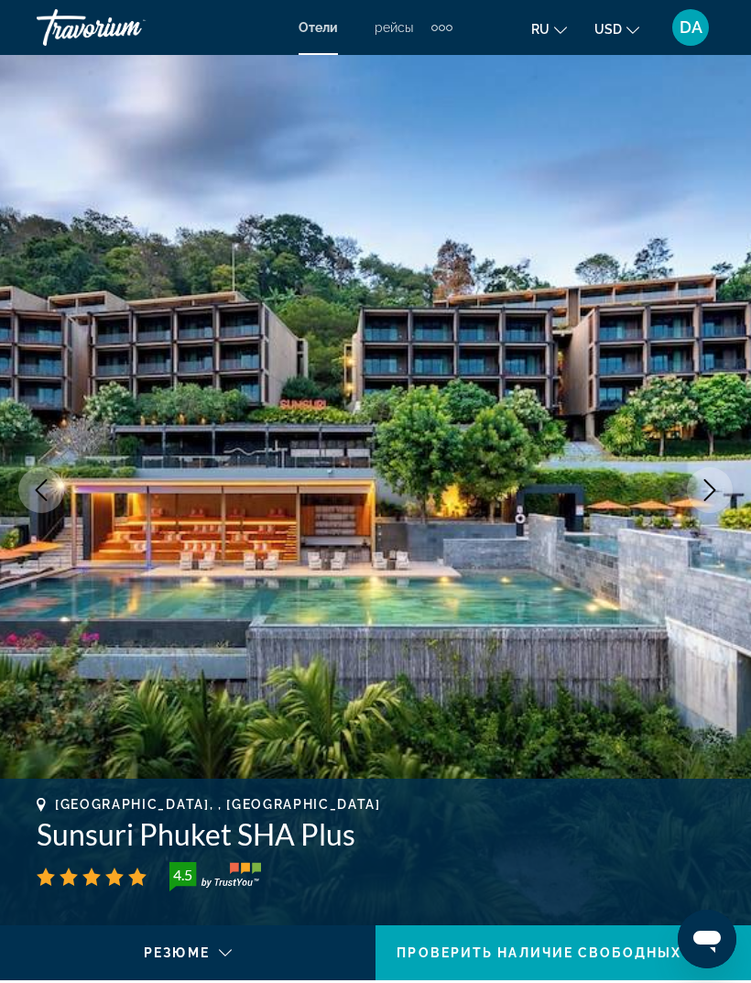
click at [708, 496] on icon "Next image" at bounding box center [710, 490] width 22 height 22
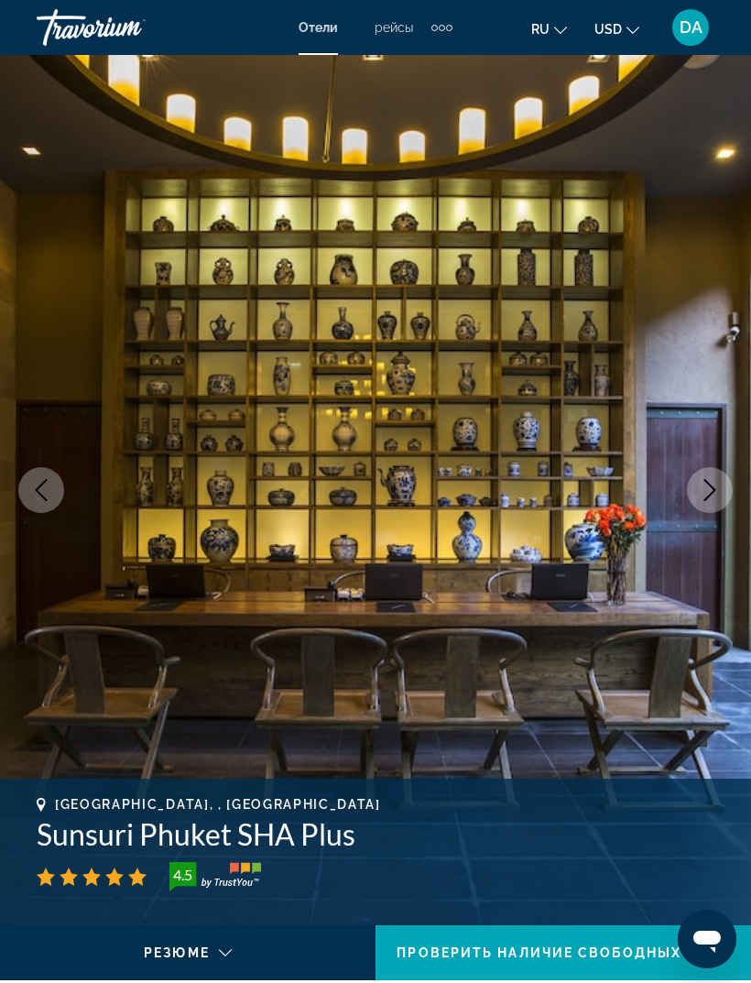
click at [697, 492] on button "Next image" at bounding box center [710, 490] width 46 height 46
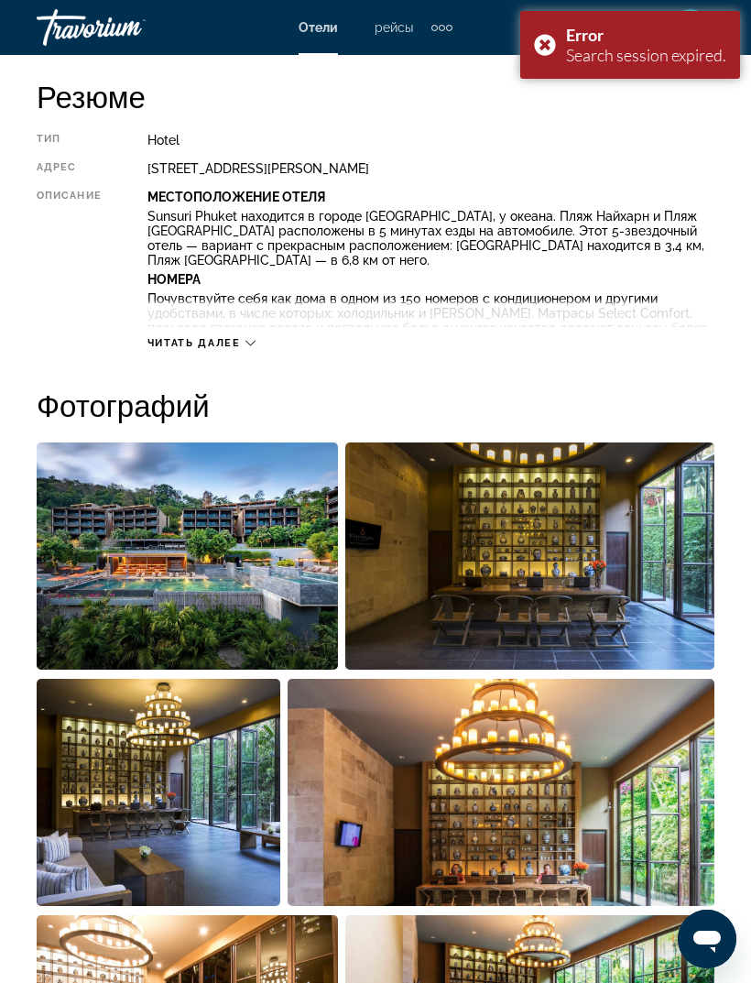
scroll to position [940, 0]
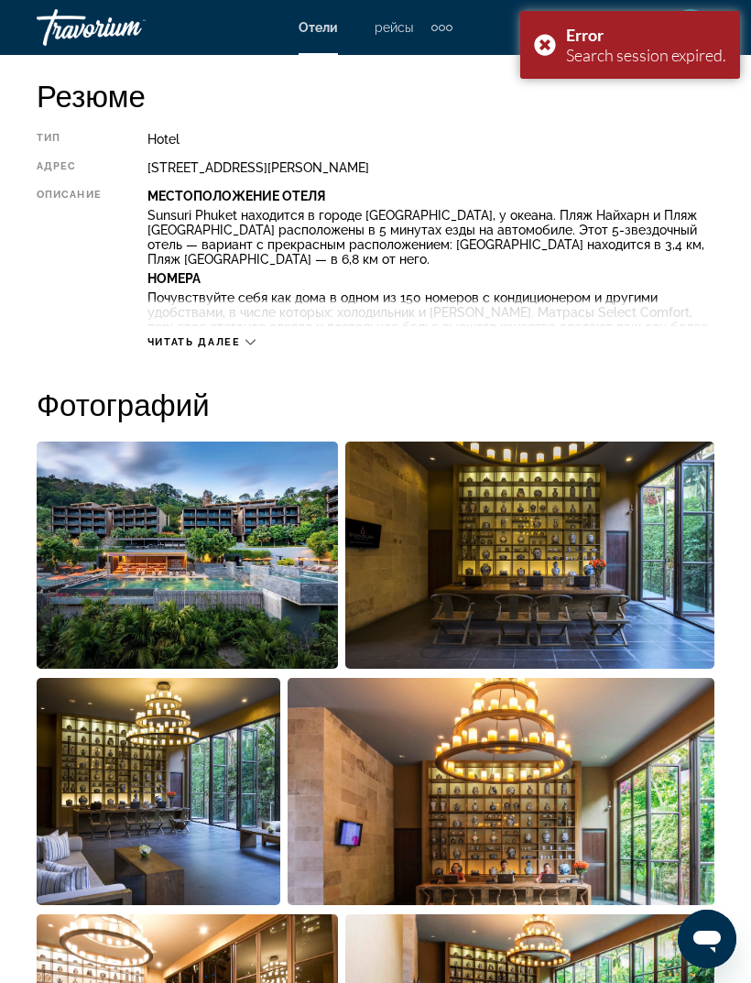
click at [177, 344] on span "Читать далее" at bounding box center [194, 342] width 93 height 12
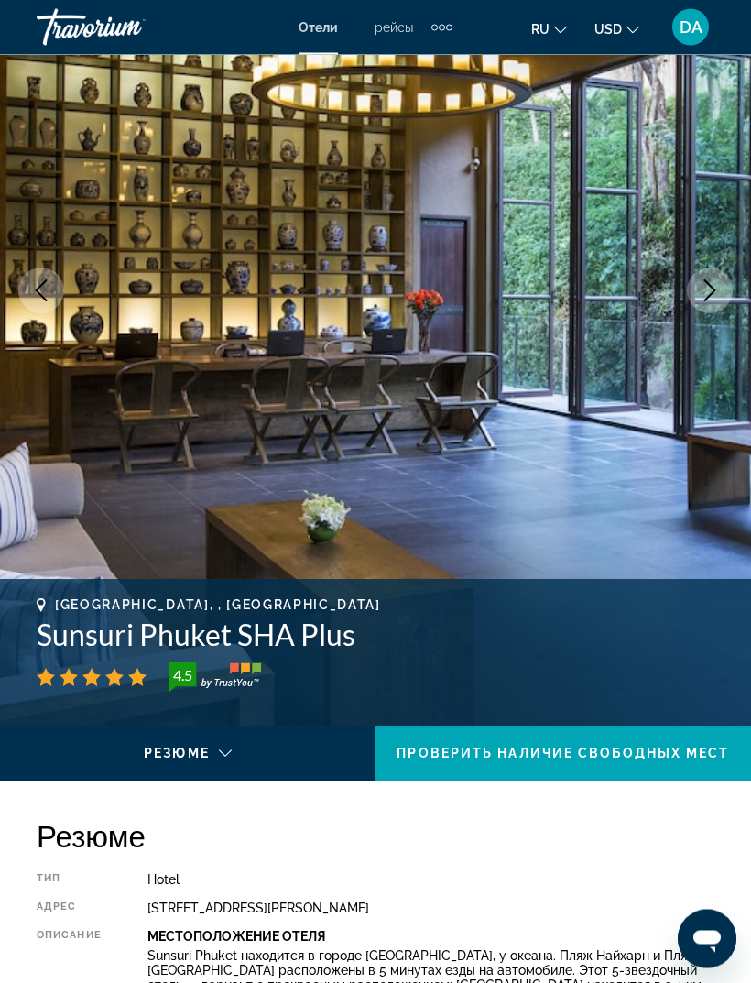
scroll to position [191, 0]
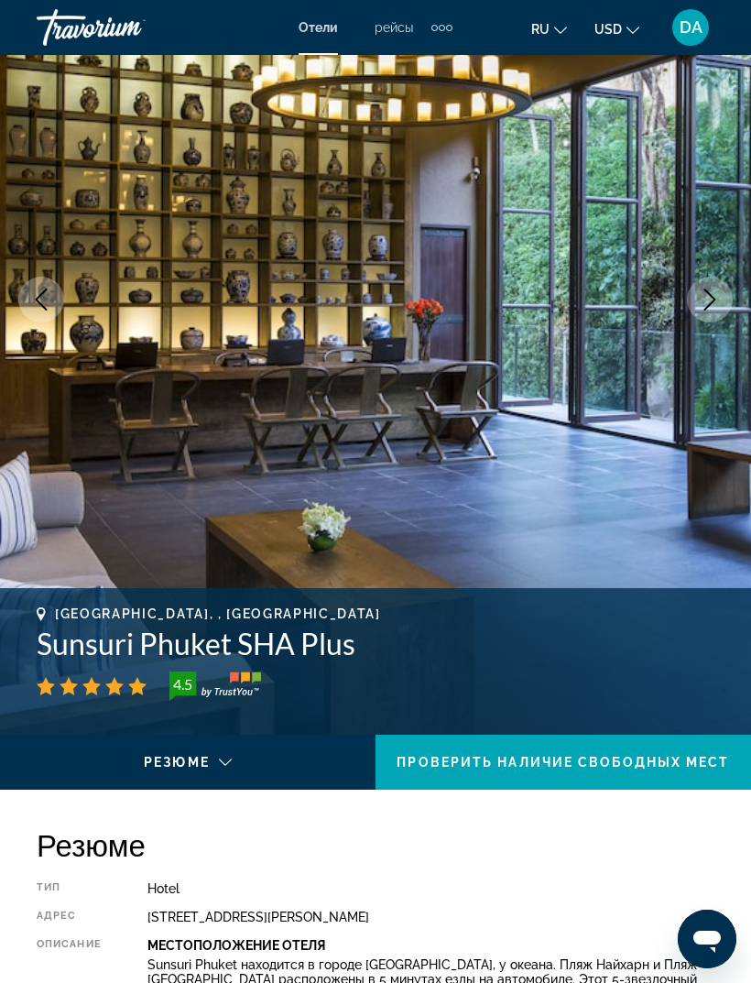
click at [712, 307] on icon "Next image" at bounding box center [710, 300] width 22 height 22
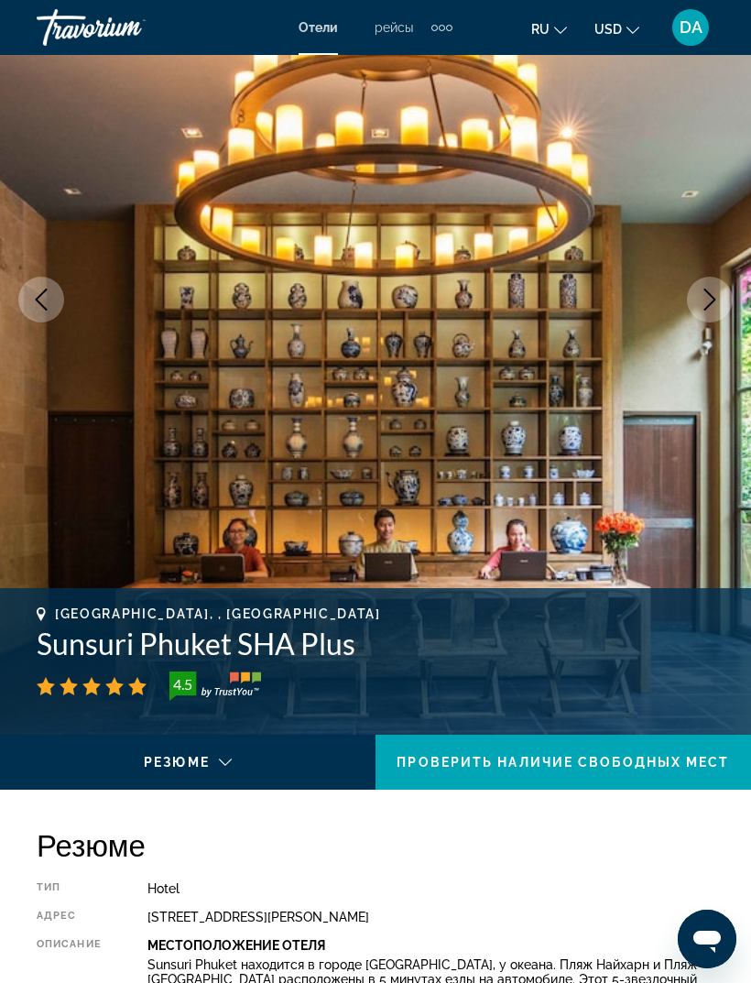
click at [713, 301] on icon "Next image" at bounding box center [711, 300] width 12 height 22
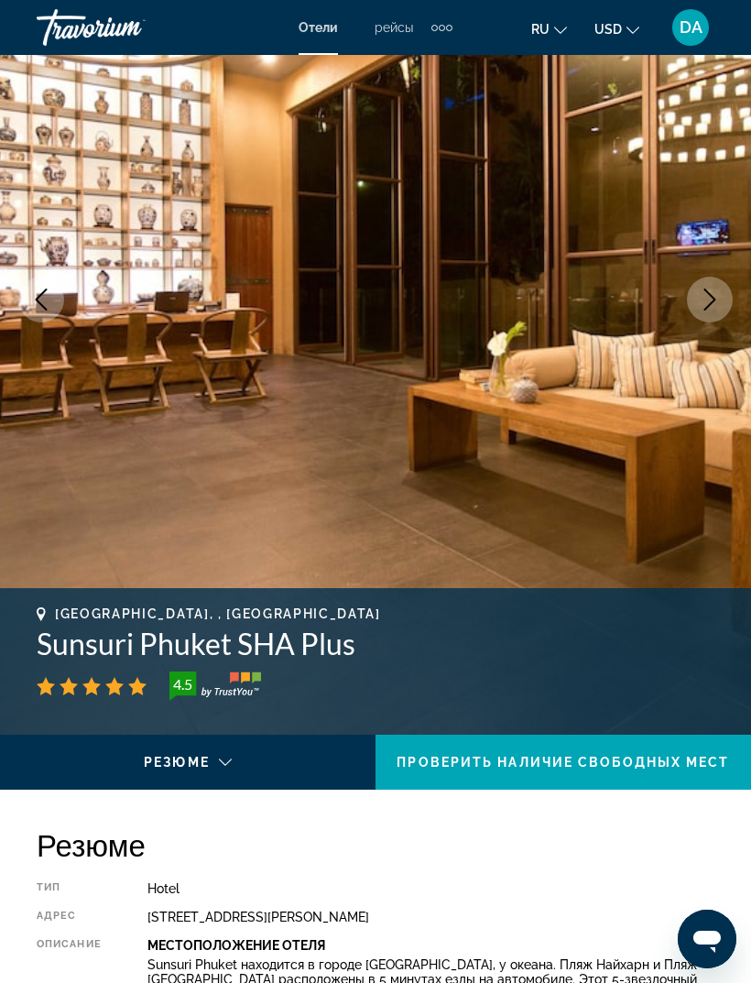
click at [706, 302] on icon "Next image" at bounding box center [710, 300] width 22 height 22
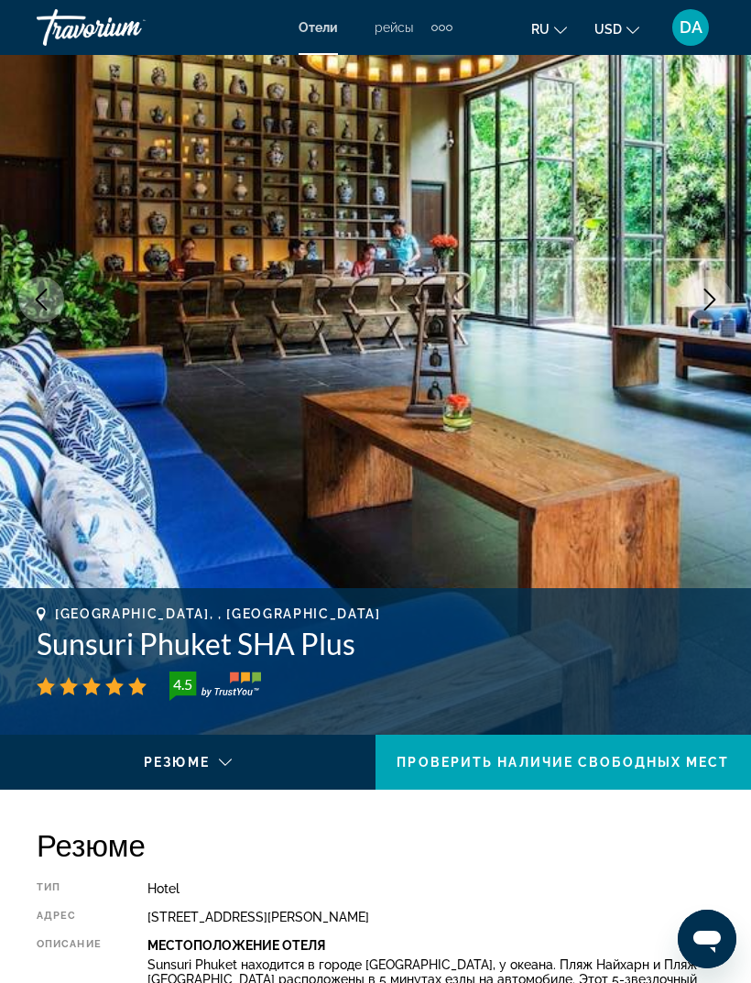
click at [703, 301] on icon "Next image" at bounding box center [710, 300] width 22 height 22
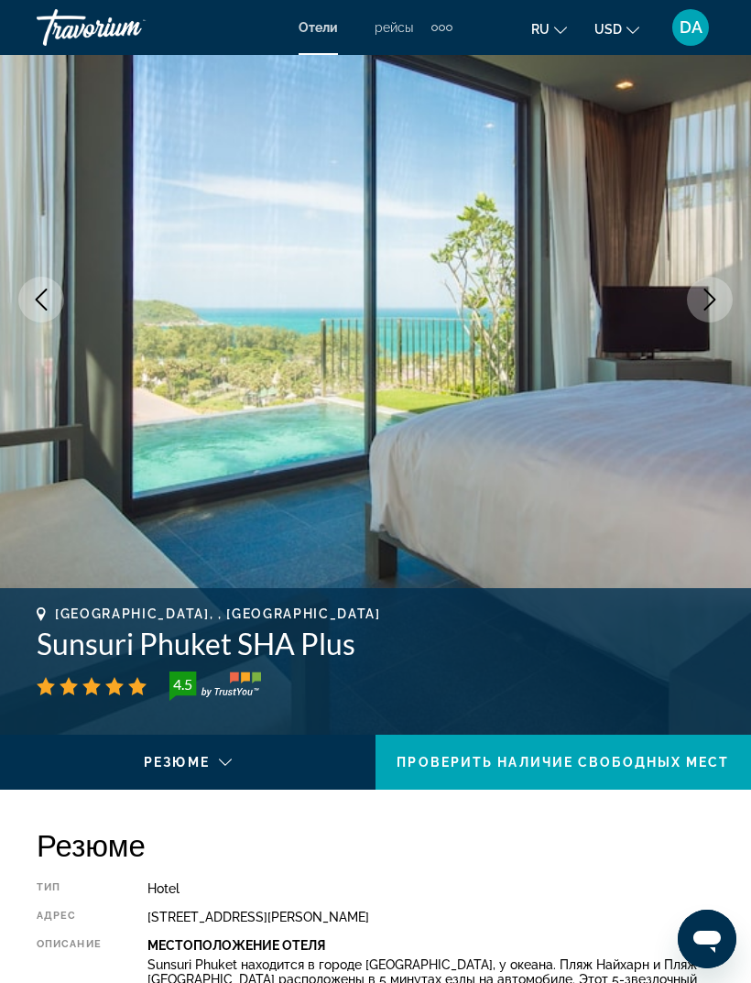
click at [705, 300] on icon "Next image" at bounding box center [710, 300] width 22 height 22
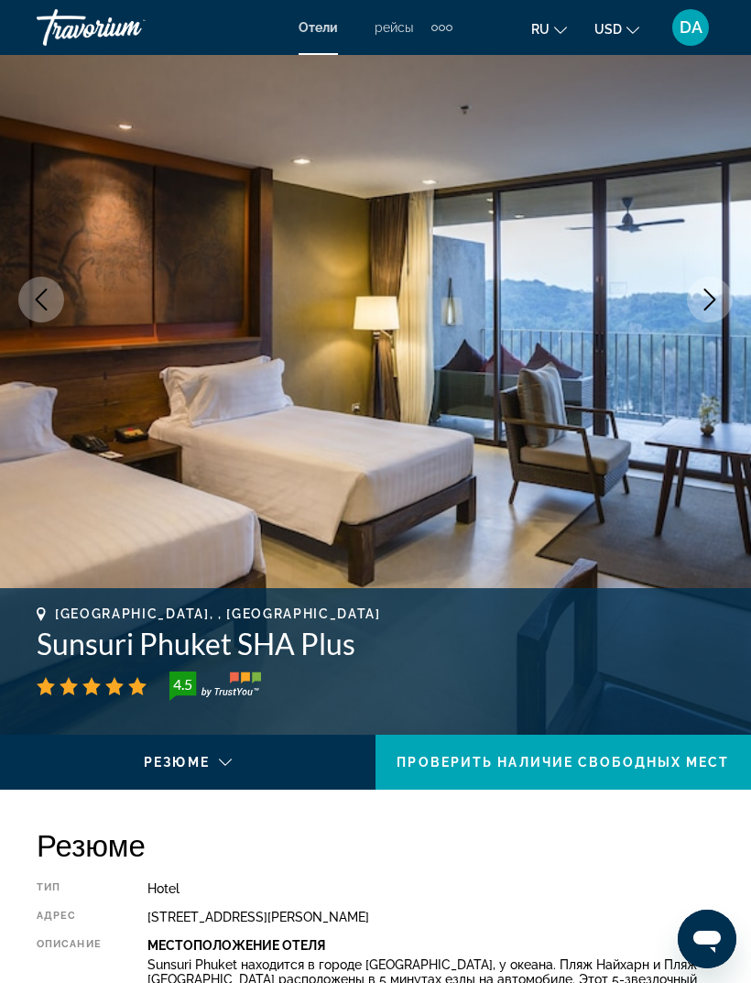
click at [705, 301] on icon "Next image" at bounding box center [710, 300] width 22 height 22
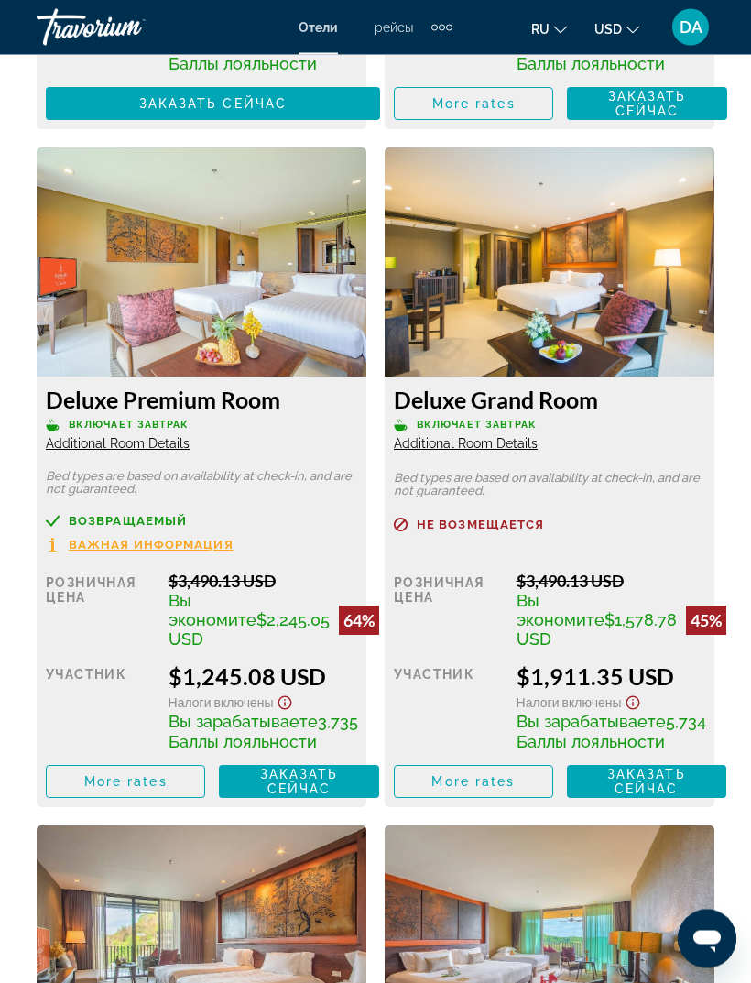
scroll to position [4248, 0]
click at [320, 796] on span "Заказать сейчас" at bounding box center [299, 781] width 79 height 29
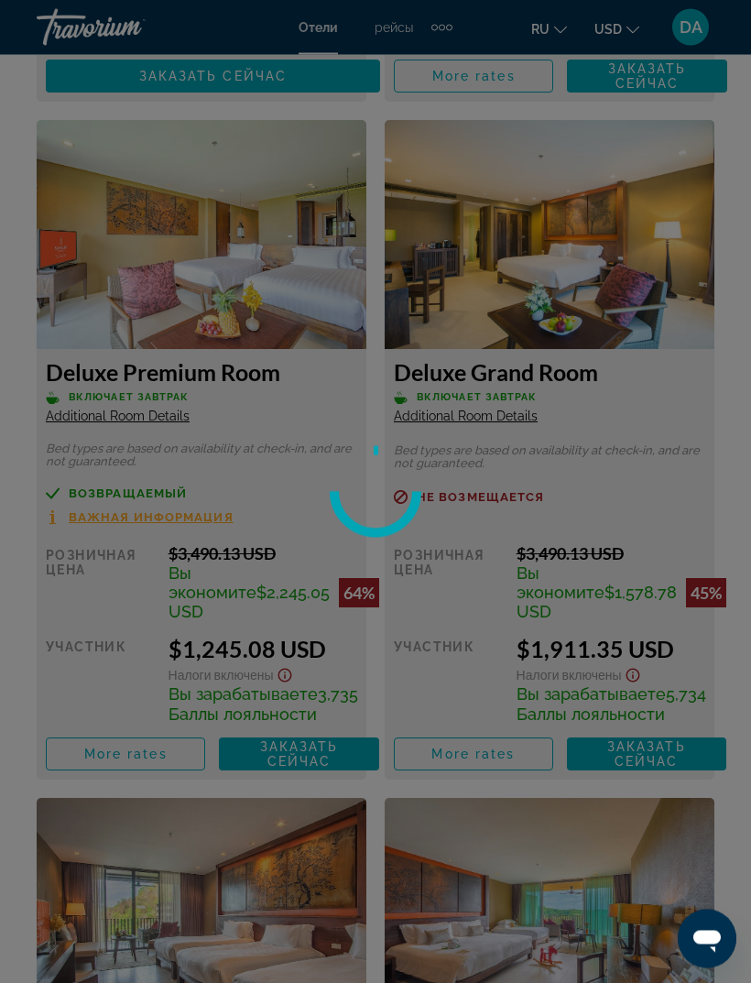
scroll to position [4283, 0]
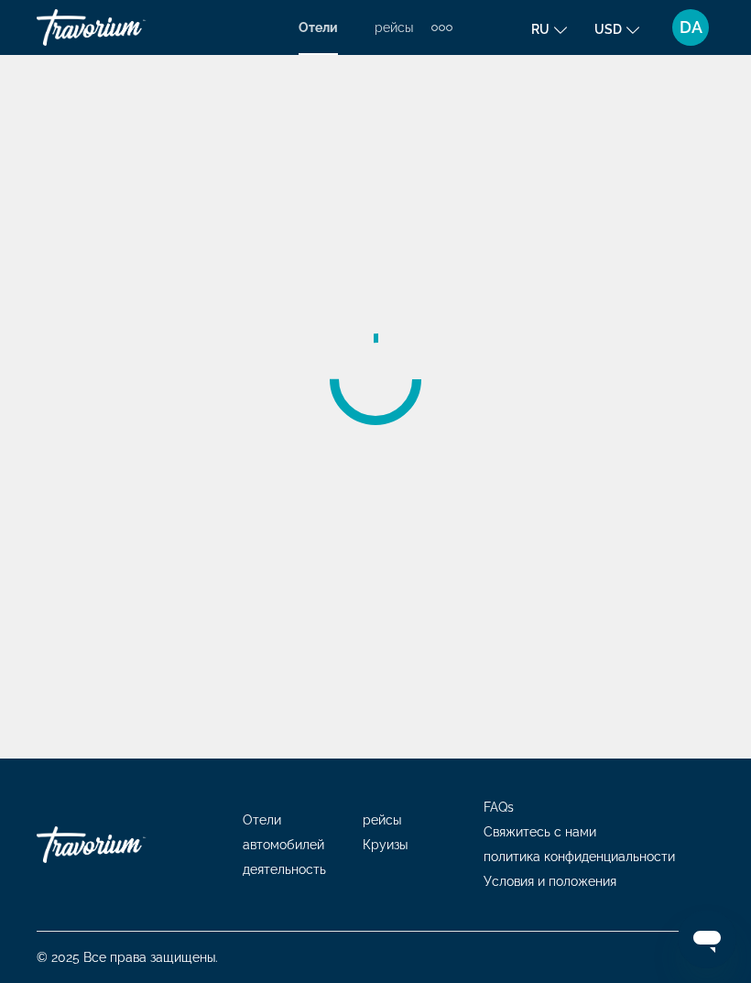
click at [692, 350] on div "Main content" at bounding box center [375, 379] width 751 height 759
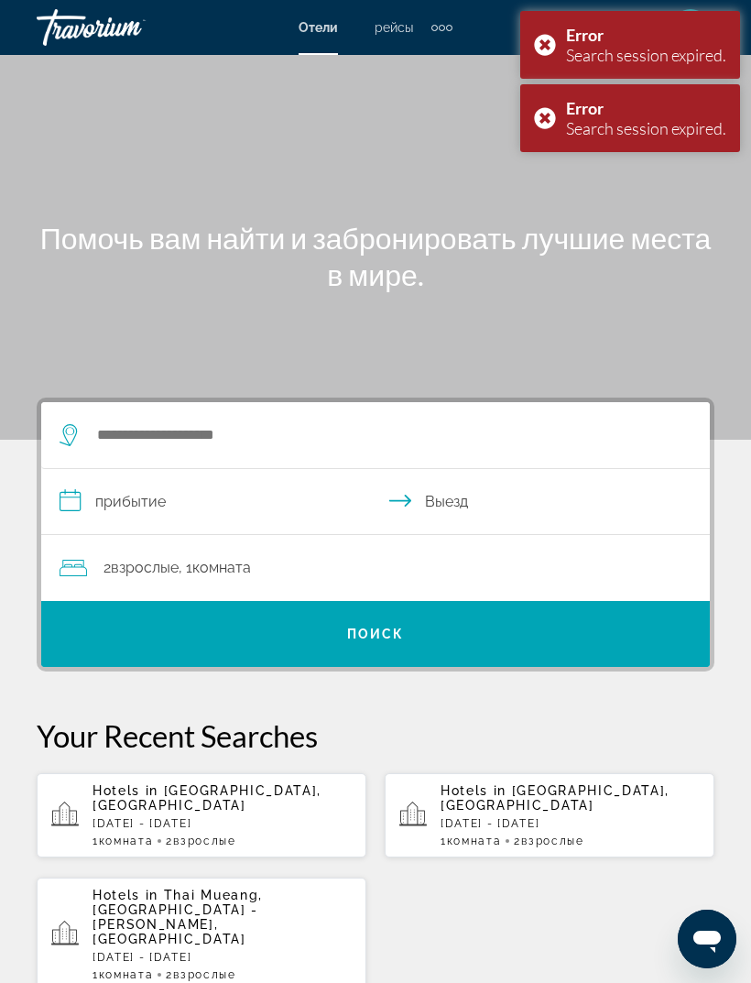
click at [90, 816] on app-hotels-recent-search "Hotels in [GEOGRAPHIC_DATA], [GEOGRAPHIC_DATA] [DATE] - [DATE] 1 Комната номера…" at bounding box center [202, 815] width 330 height 84
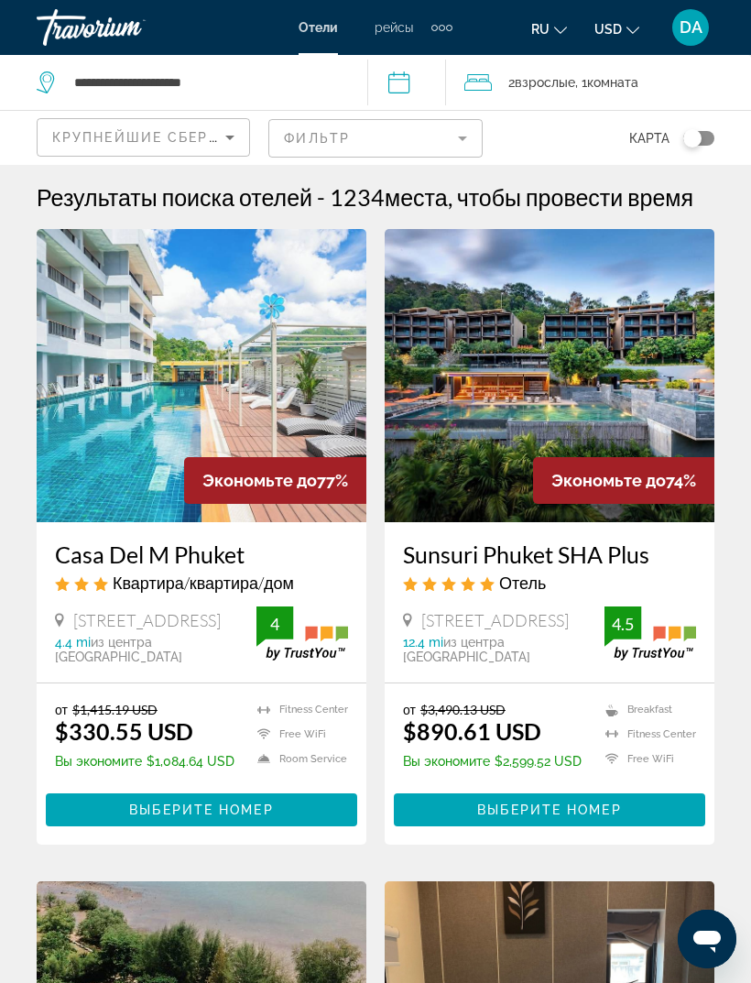
click at [629, 414] on img "Main content" at bounding box center [550, 375] width 330 height 293
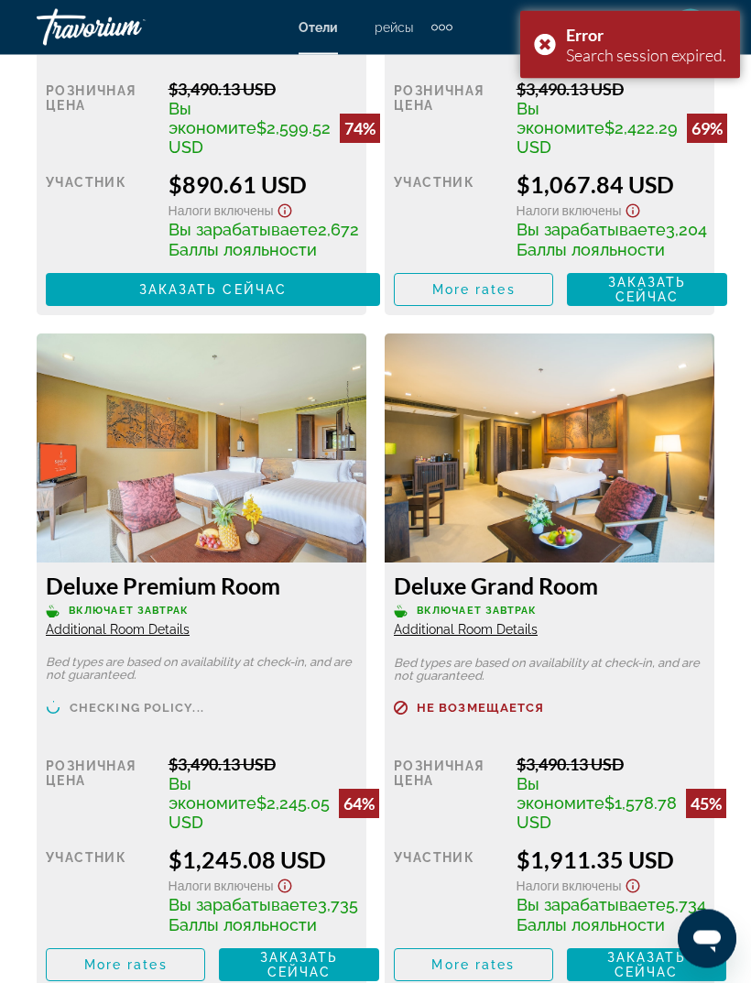
scroll to position [3729, 0]
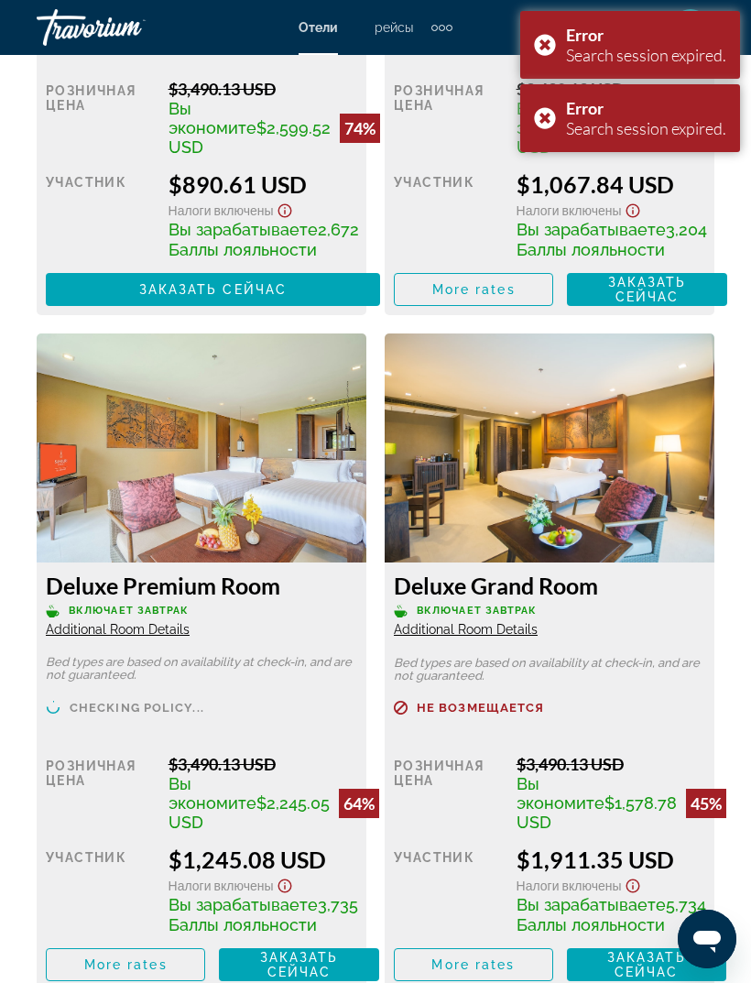
click at [64, 563] on img "Main content" at bounding box center [202, 447] width 330 height 229
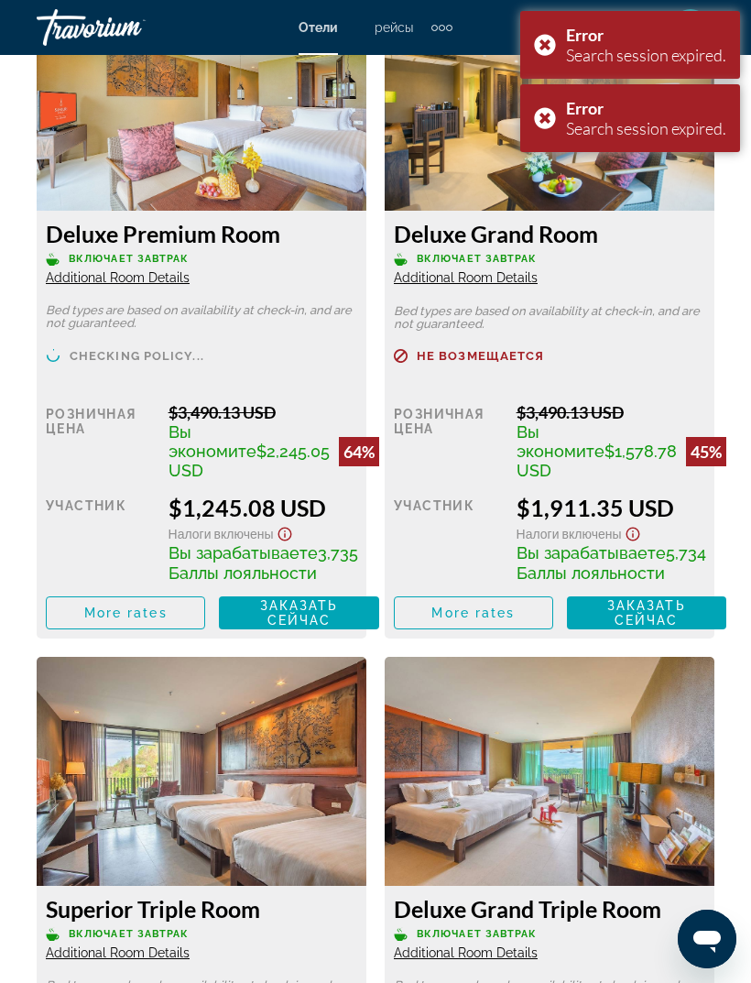
scroll to position [4105, 0]
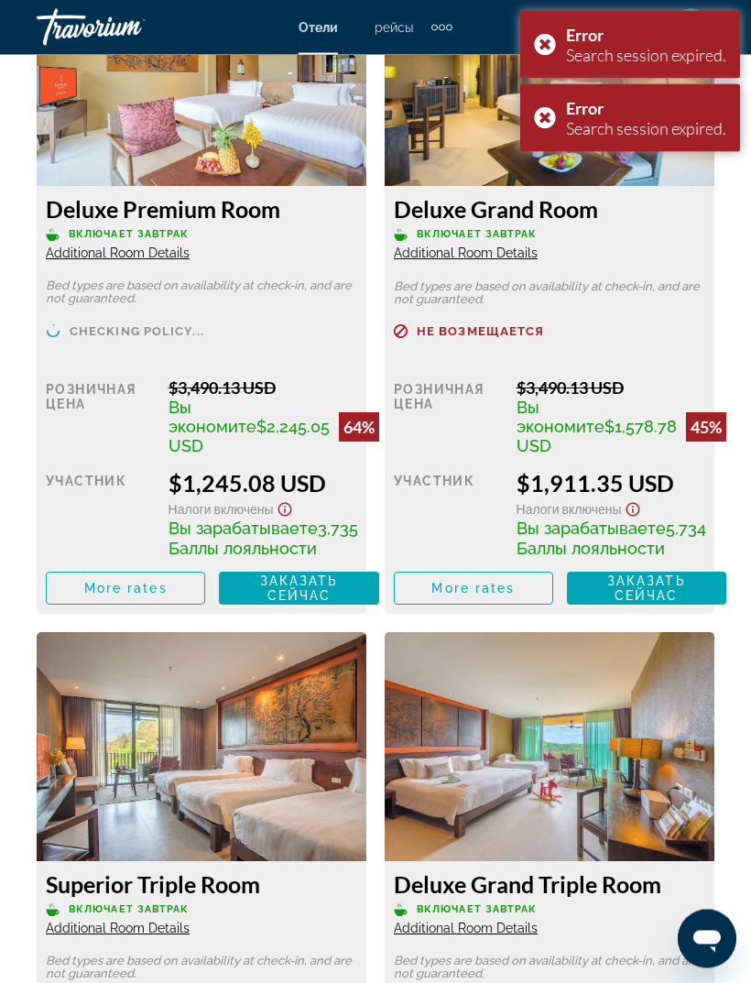
click at [325, 604] on span "Заказать сейчас Больше недоступно" at bounding box center [299, 588] width 130 height 29
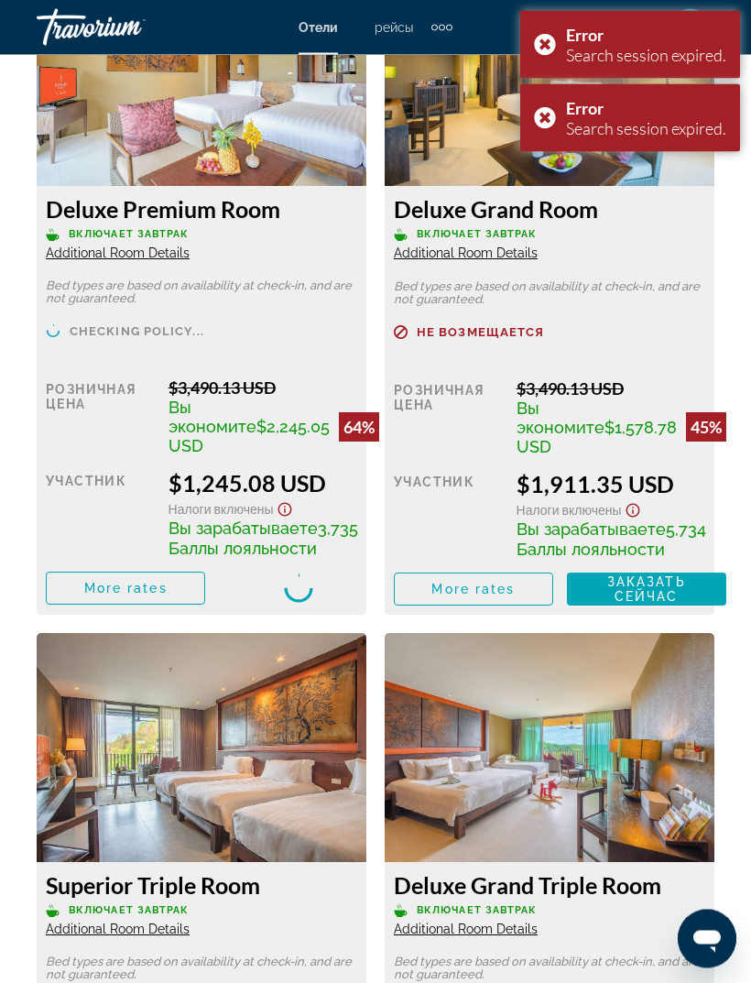
scroll to position [4106, 0]
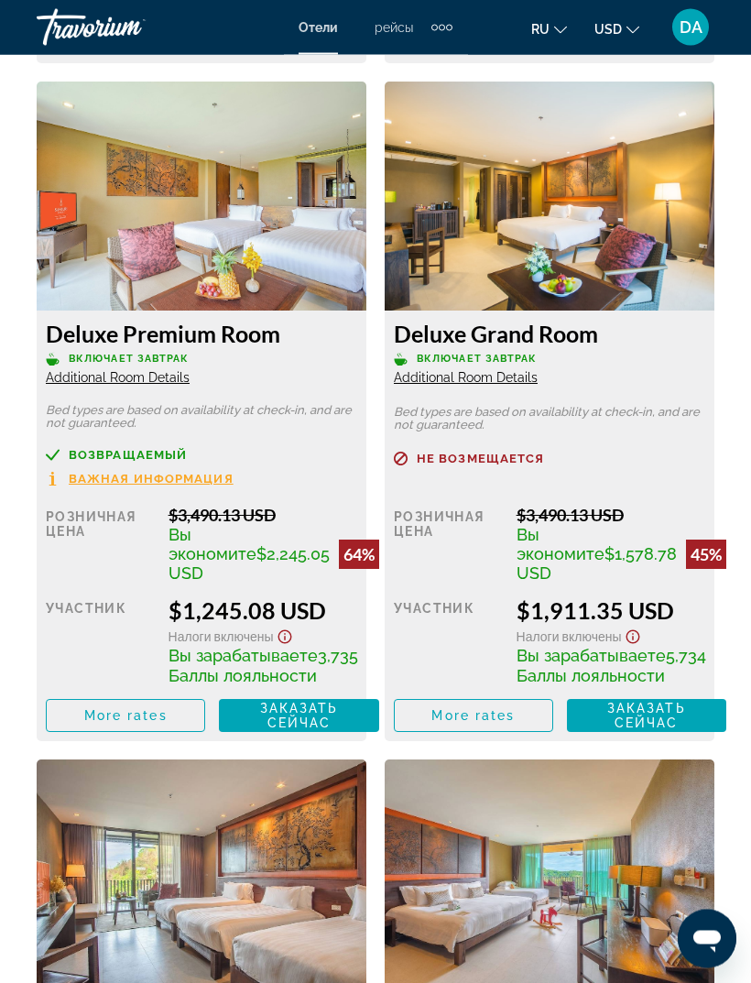
scroll to position [3981, 0]
click at [306, 311] on img "Main content" at bounding box center [202, 196] width 330 height 229
click at [316, 730] on span "Заказать сейчас" at bounding box center [299, 715] width 79 height 29
